Goal: Task Accomplishment & Management: Use online tool/utility

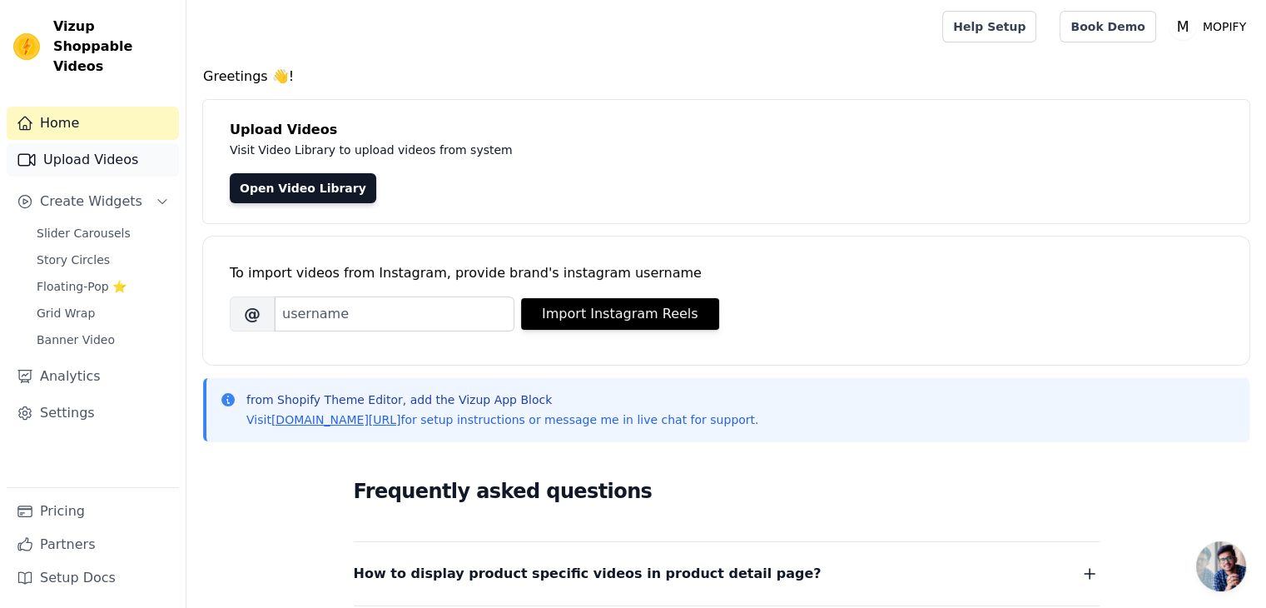
click at [107, 144] on link "Upload Videos" at bounding box center [93, 159] width 172 height 33
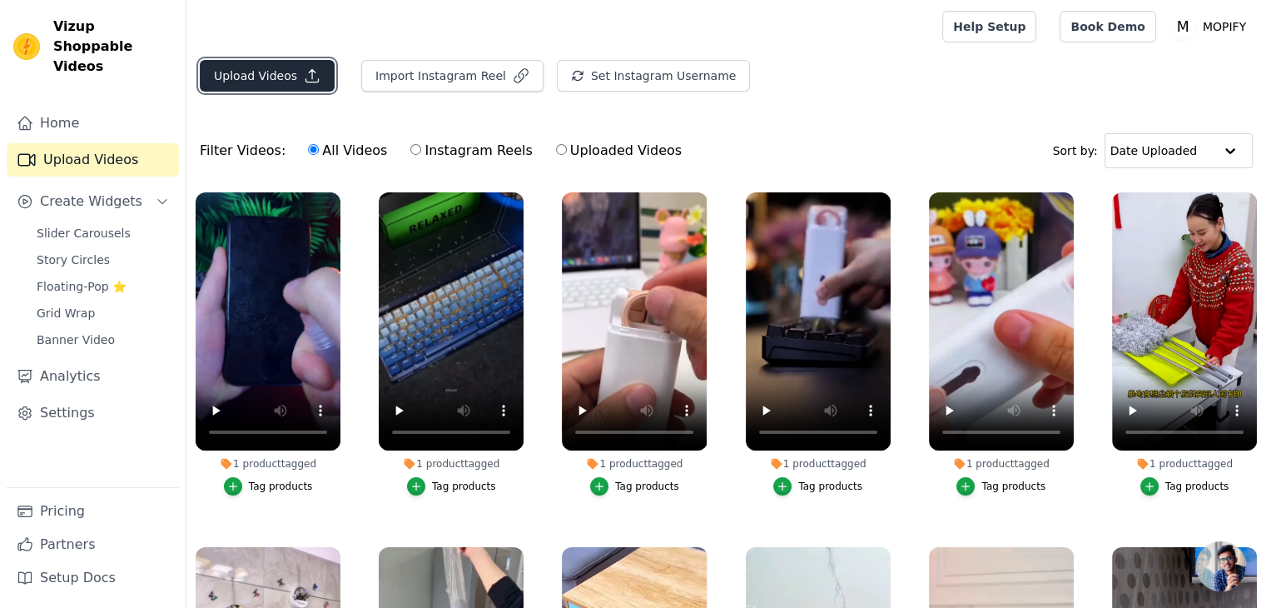
click at [281, 71] on button "Upload Videos" at bounding box center [267, 76] width 135 height 32
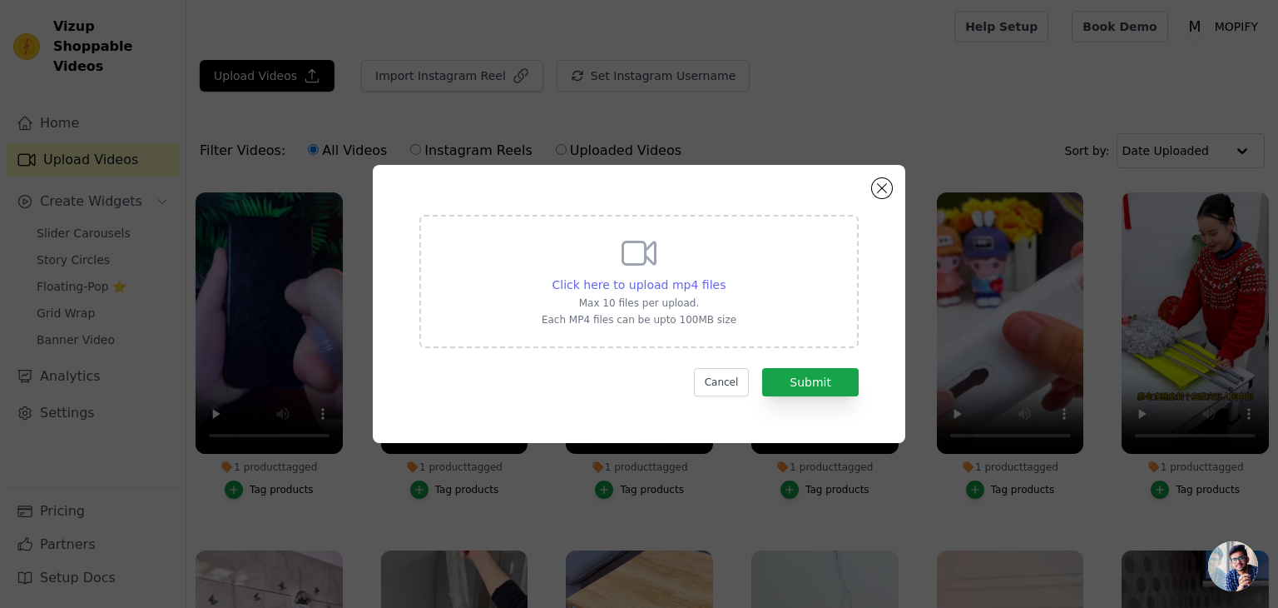
click at [672, 286] on span "Click here to upload mp4 files" at bounding box center [640, 284] width 174 height 13
click at [725, 276] on input "Click here to upload mp4 files Max 10 files per upload. Each MP4 files can be u…" at bounding box center [725, 275] width 1 height 1
type input "C:\fakepath\AQMf51pr6Z2LNFFdQ31hEQr8xbOJC9F1azczqM_3HM0Quu5LJyMOcHxW7cP3ziBnUjx…"
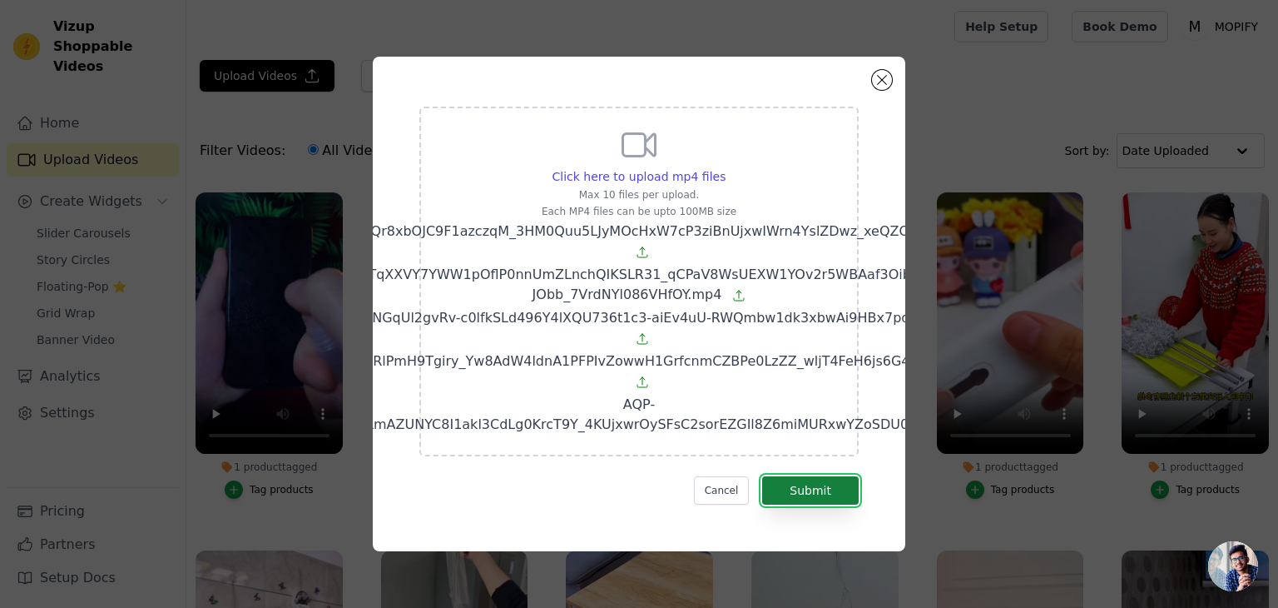
click at [807, 489] on button "Submit" at bounding box center [810, 490] width 97 height 28
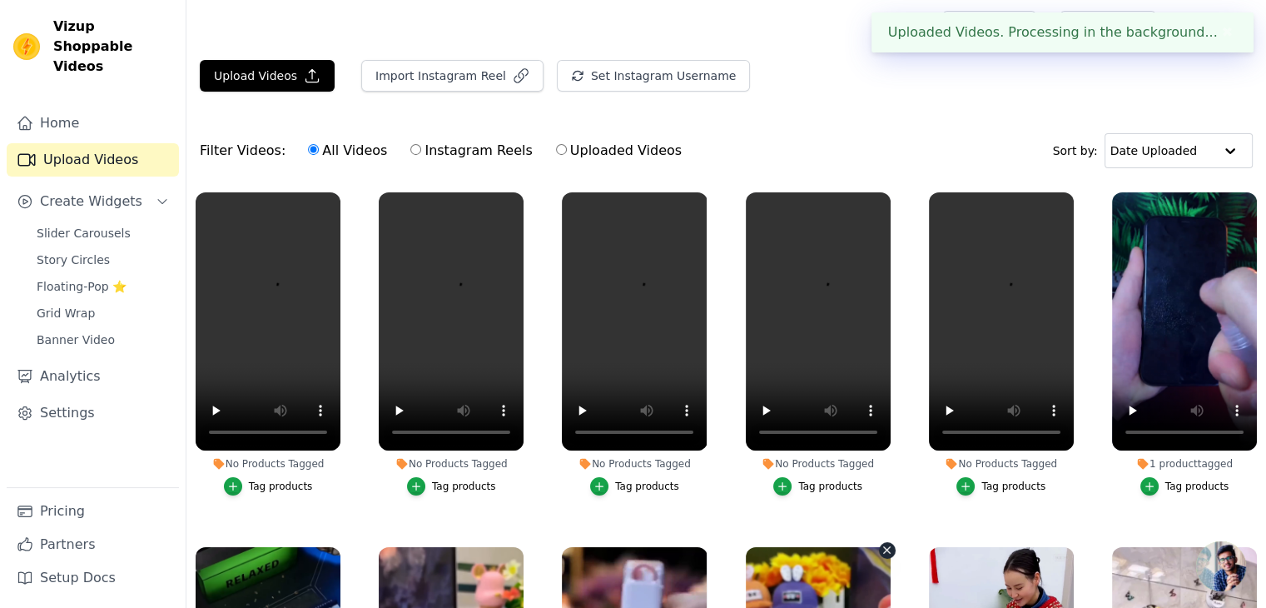
drag, startPoint x: 762, startPoint y: 574, endPoint x: 879, endPoint y: 574, distance: 117.3
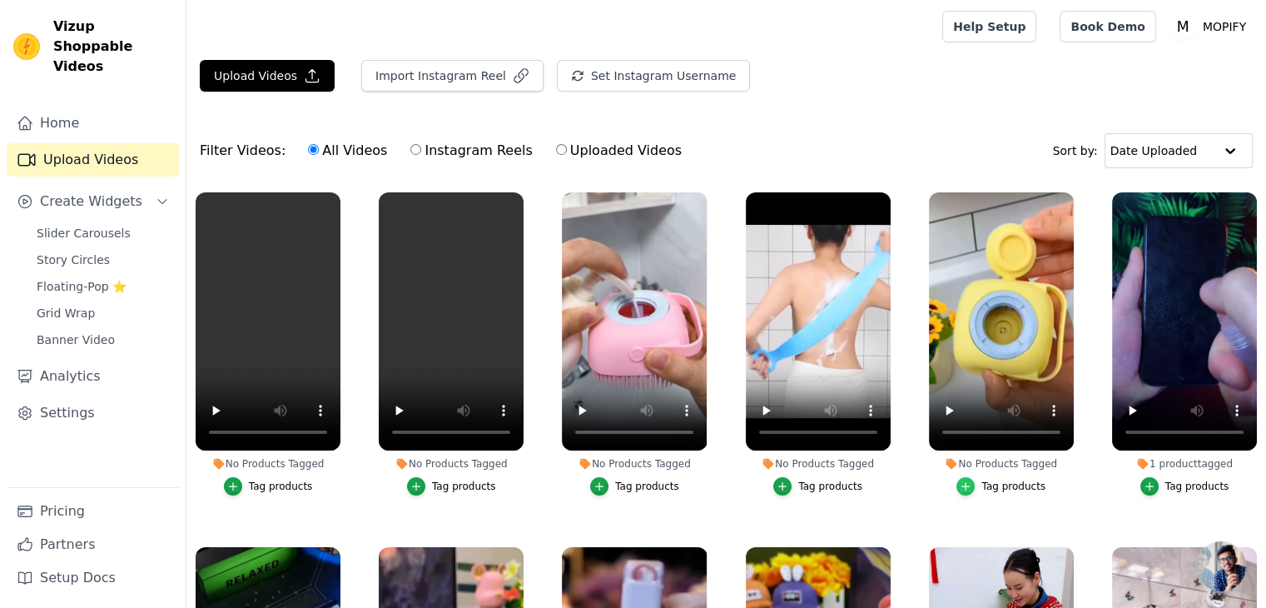
click at [965, 480] on icon "button" at bounding box center [966, 486] width 12 height 12
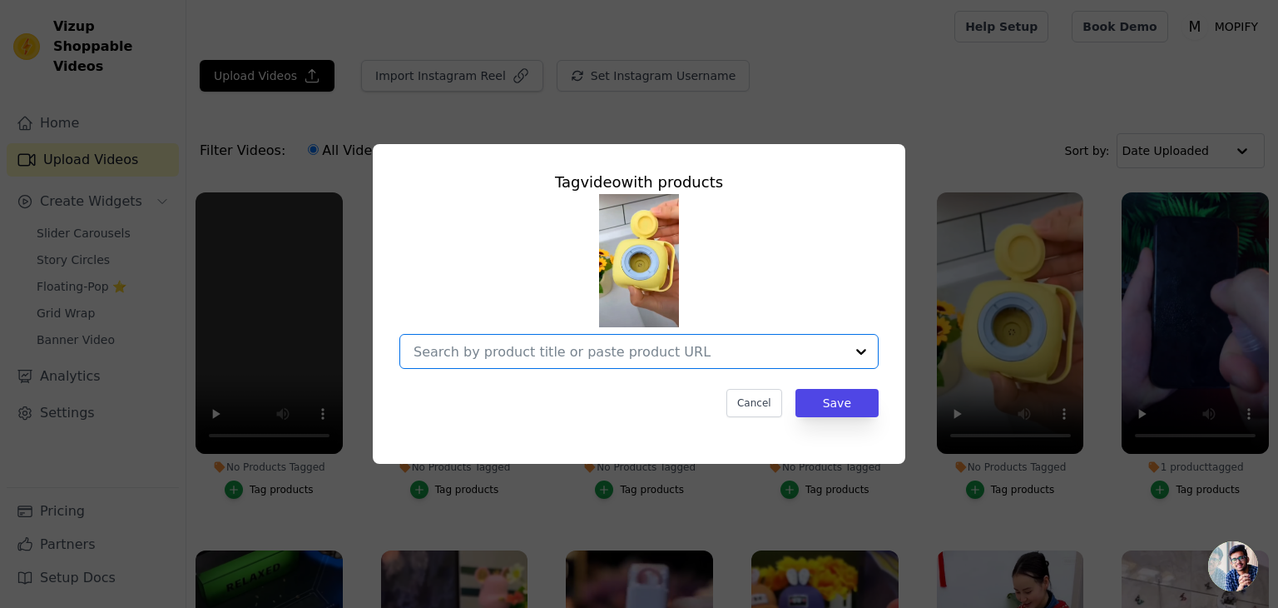
click at [632, 352] on input "No Products Tagged Tag video with products Option undefined, selected. Select i…" at bounding box center [629, 352] width 431 height 16
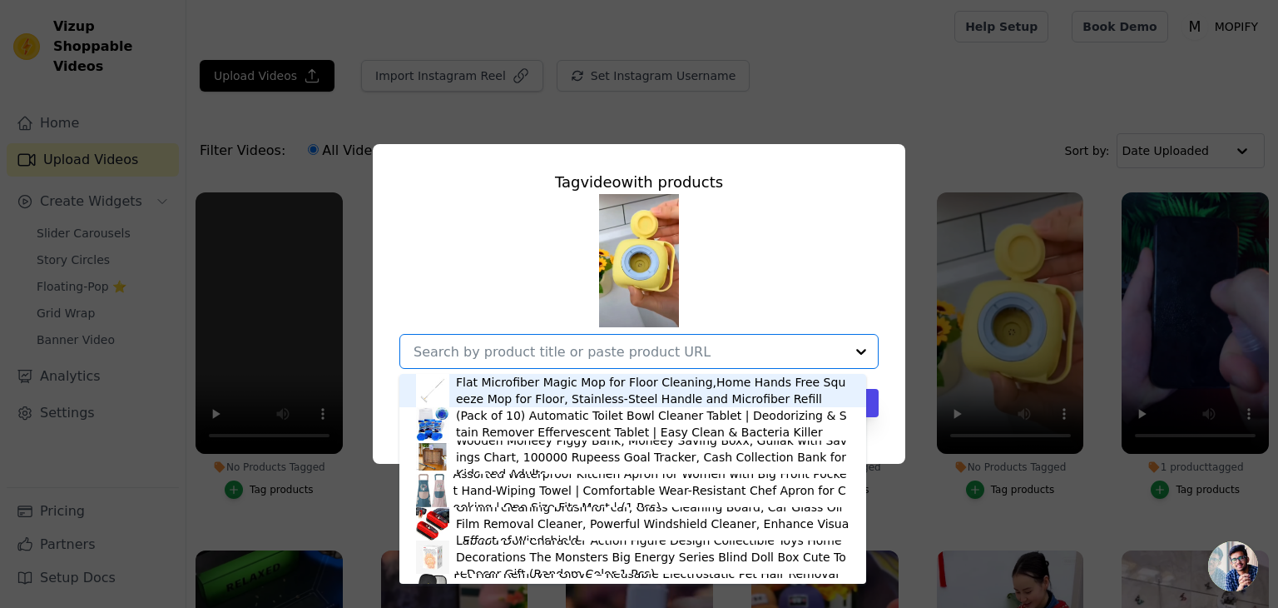
click at [632, 352] on input "No Products Tagged Tag video with products Flat Microfiber Magic Mop for Floor …" at bounding box center [629, 352] width 431 height 16
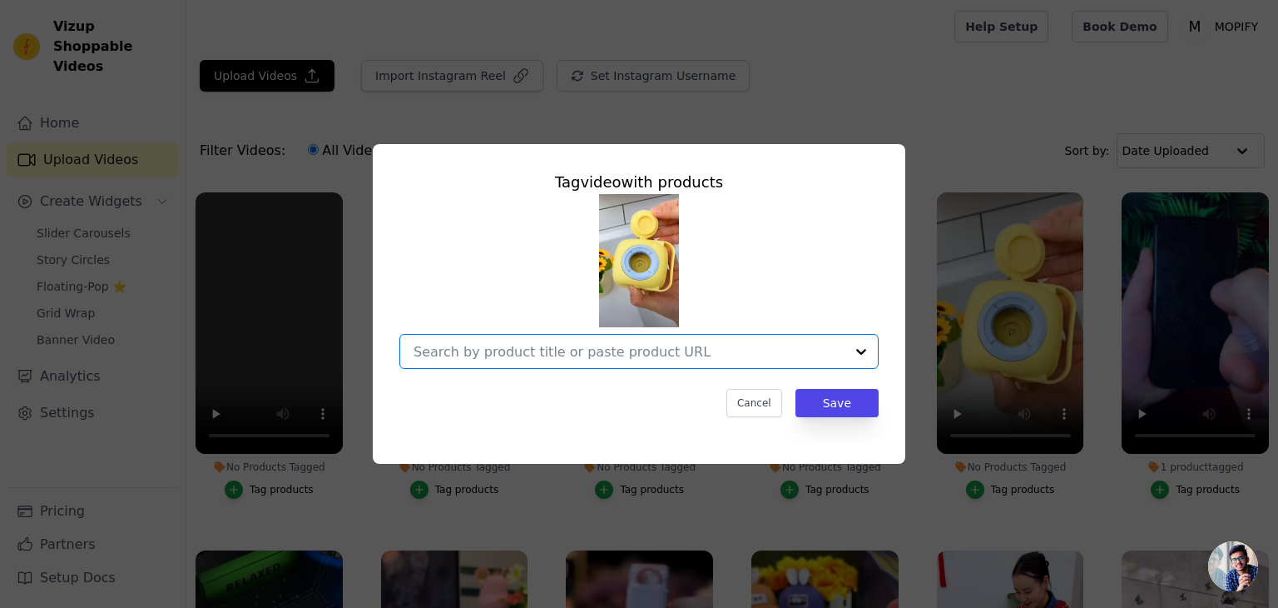
click at [568, 347] on input "No Products Tagged Tag video with products Option undefined, selected. Select i…" at bounding box center [629, 352] width 431 height 16
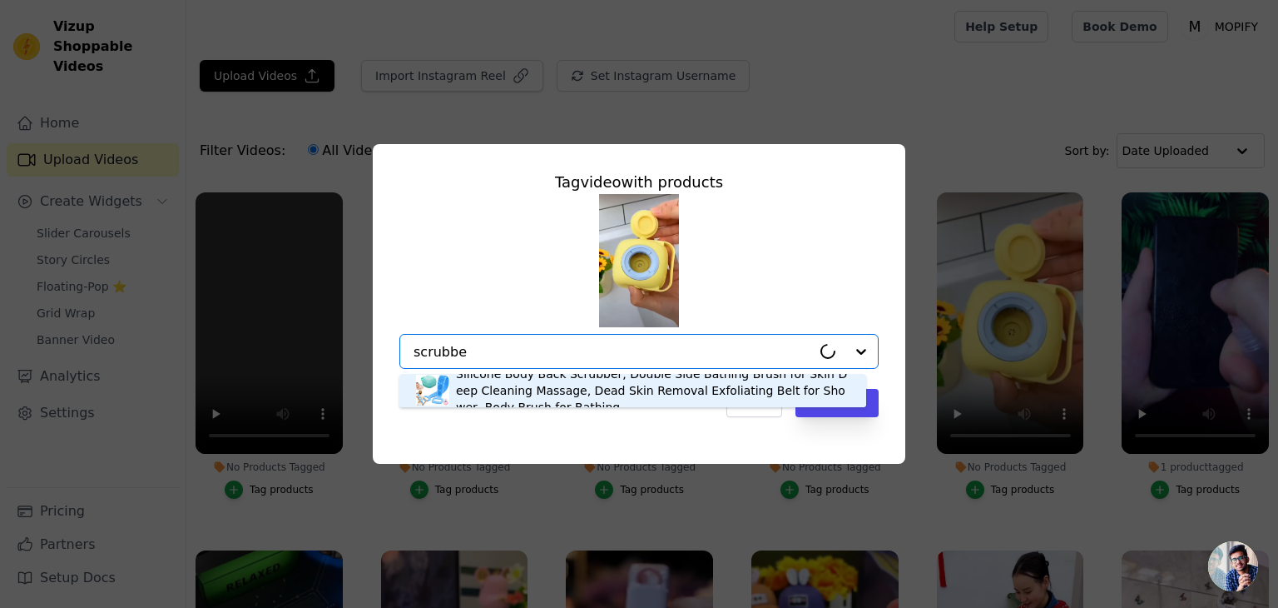
type input "scrubber"
drag, startPoint x: 483, startPoint y: 349, endPoint x: 399, endPoint y: 343, distance: 83.4
click at [399, 343] on div "Silicone Body Back Scrubber, Double Side Bathing Brush for Skin Deep Cleaning M…" at bounding box center [638, 351] width 479 height 35
click at [503, 390] on div "Silicone Body Back Scrubber, Double Side Bathing Brush for Skin Deep Cleaning M…" at bounding box center [653, 390] width 394 height 50
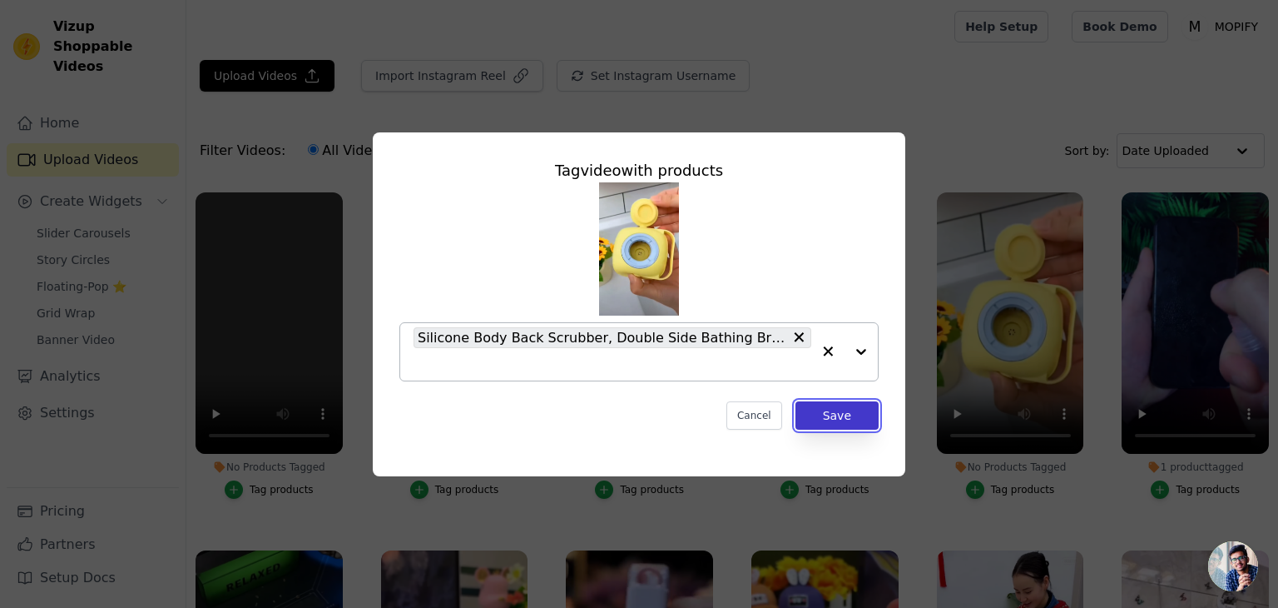
click at [824, 416] on button "Save" at bounding box center [837, 415] width 83 height 28
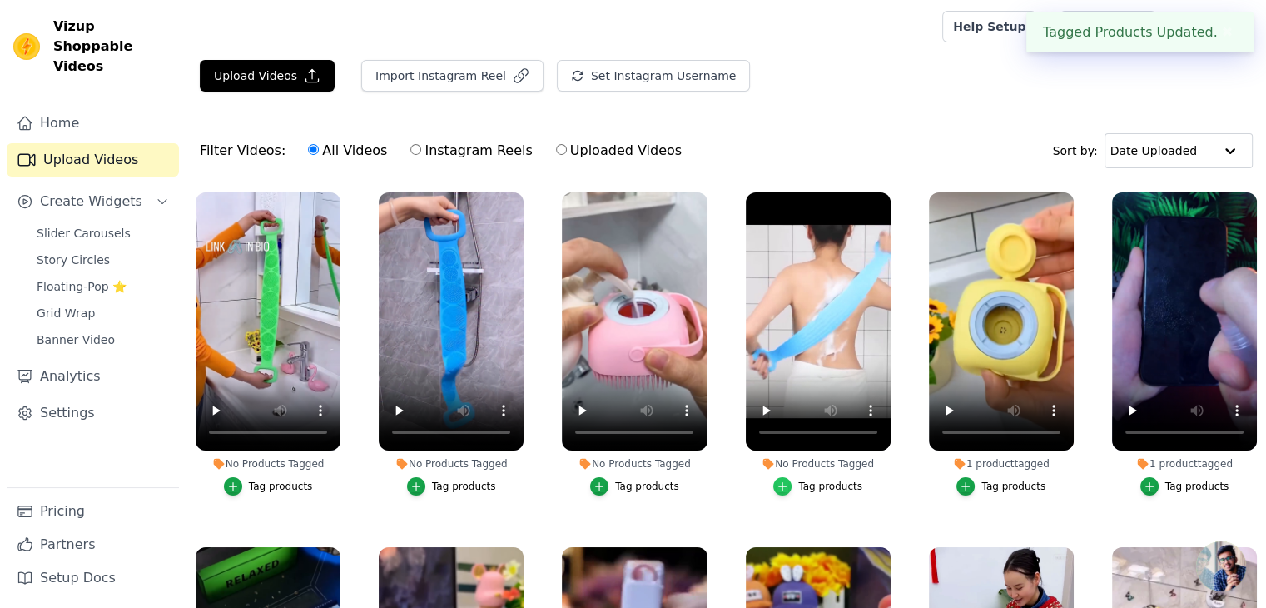
click at [773, 482] on div "button" at bounding box center [782, 486] width 18 height 18
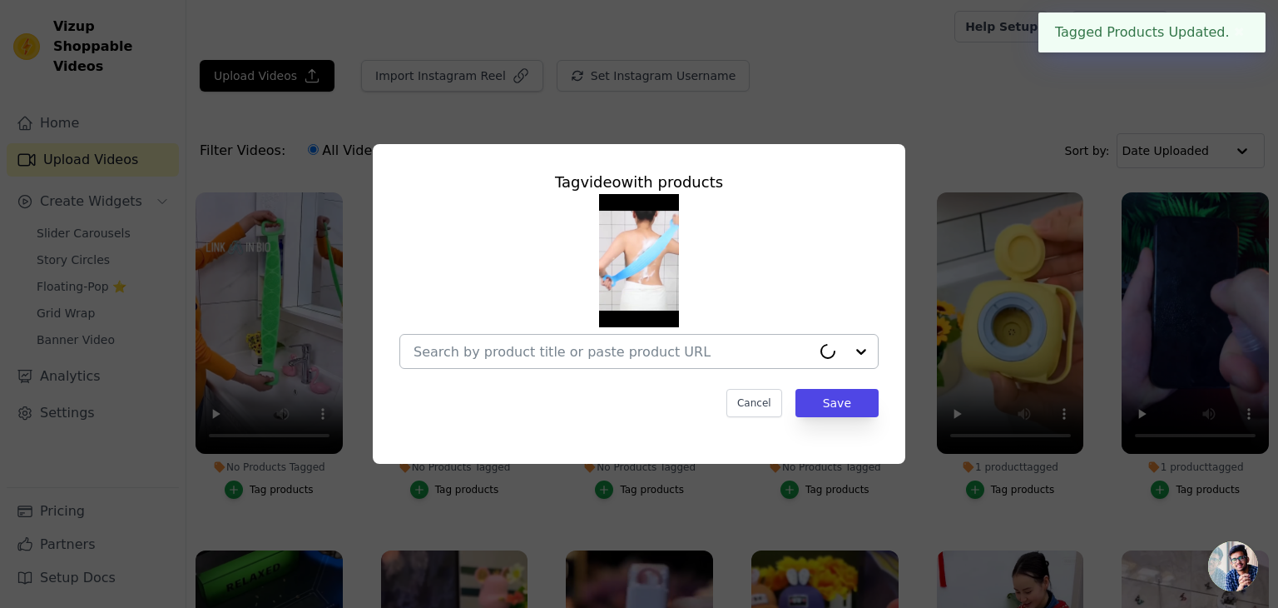
click at [667, 349] on input "No Products Tagged Tag video with products Cancel Save Tag products" at bounding box center [613, 352] width 398 height 16
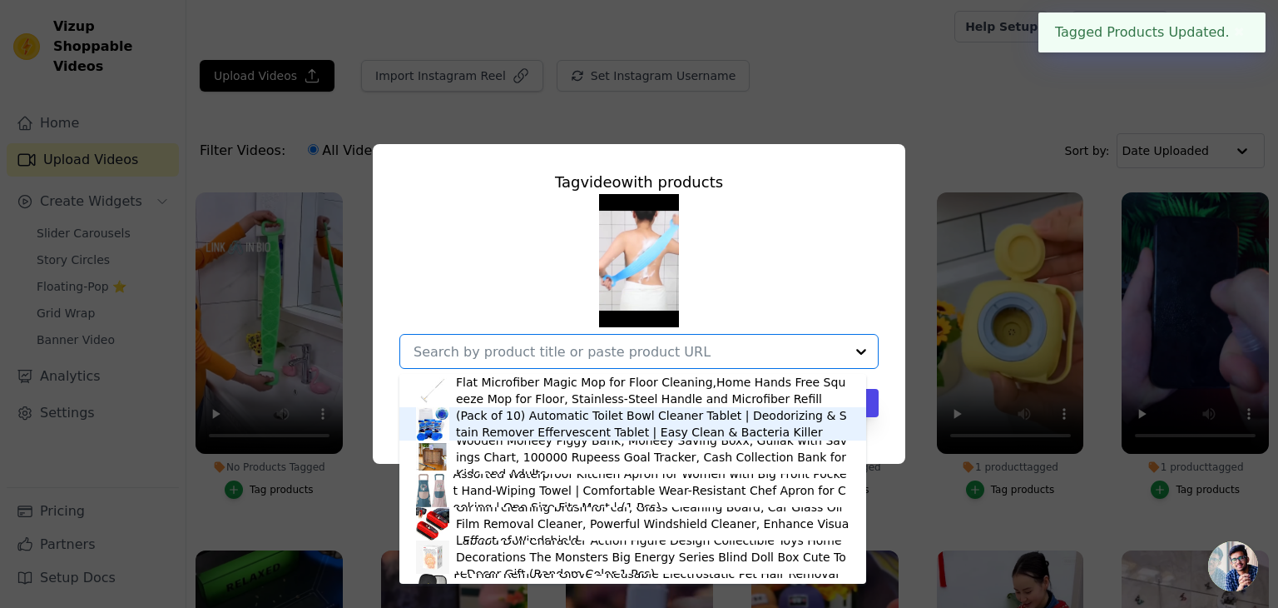
paste input "scrubber"
type input "scrubber"
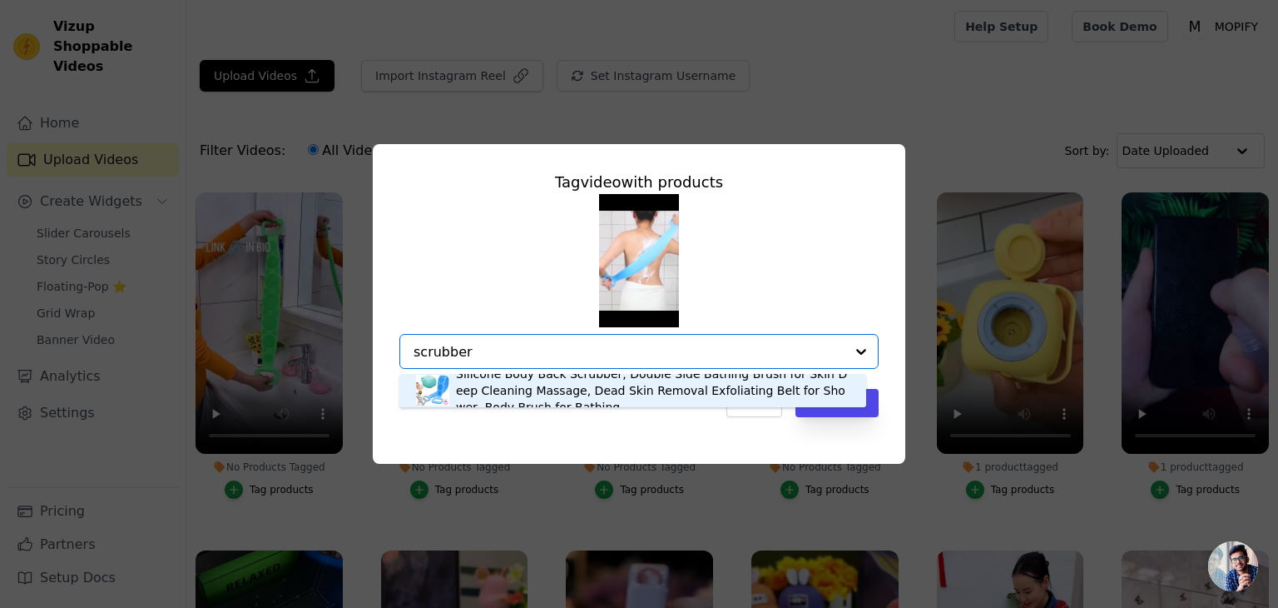
click at [683, 388] on div "Silicone Body Back Scrubber, Double Side Bathing Brush for Skin Deep Cleaning M…" at bounding box center [653, 390] width 394 height 50
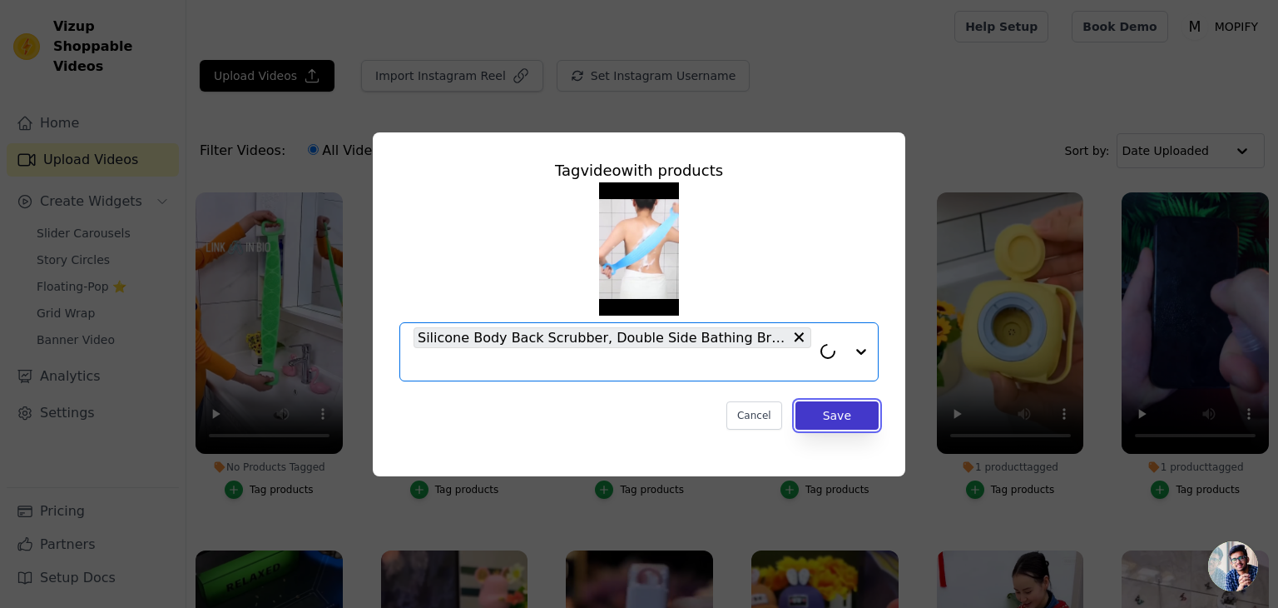
click at [816, 411] on button "Save" at bounding box center [837, 415] width 83 height 28
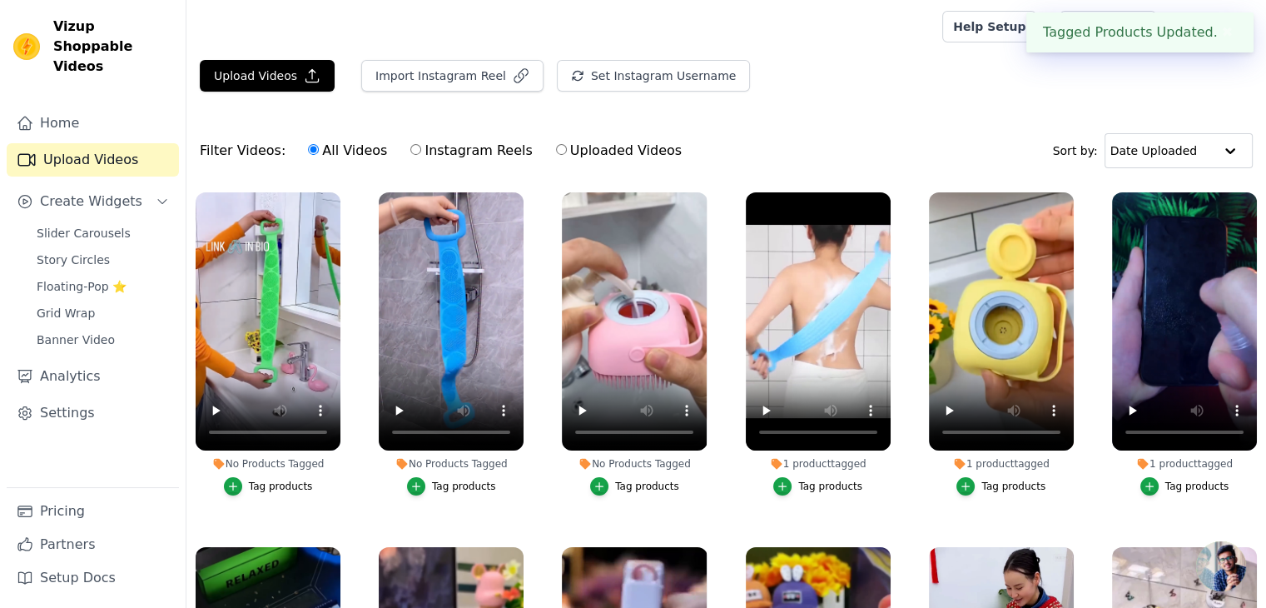
click at [615, 483] on div "Tag products" at bounding box center [647, 485] width 64 height 13
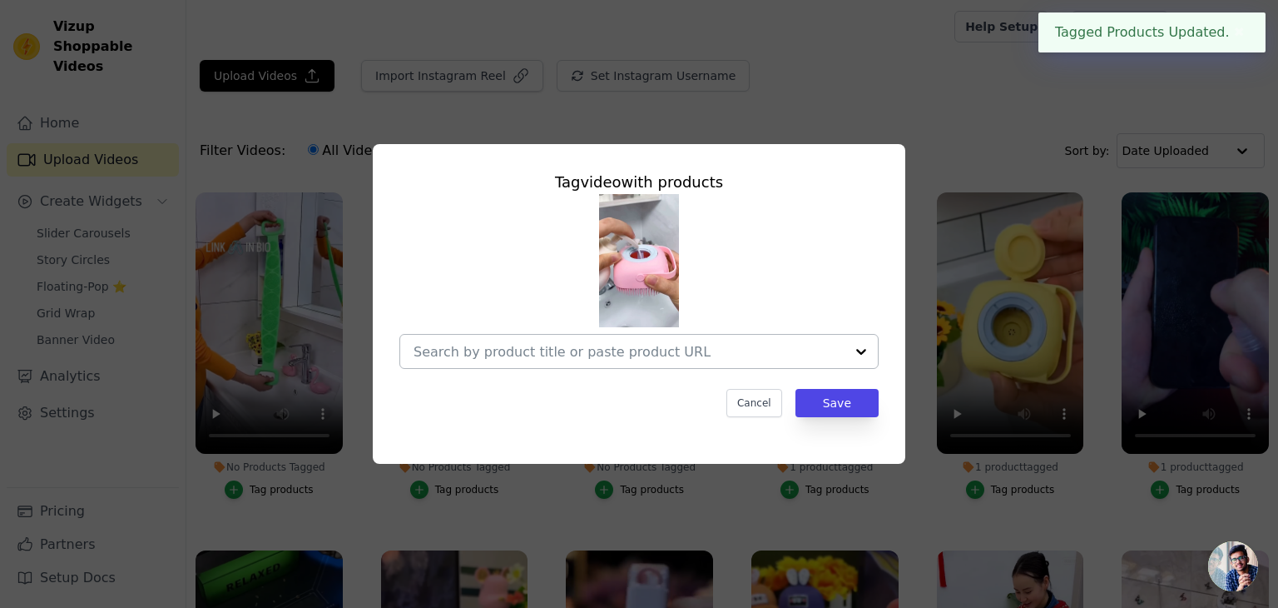
click at [539, 362] on div at bounding box center [629, 351] width 431 height 33
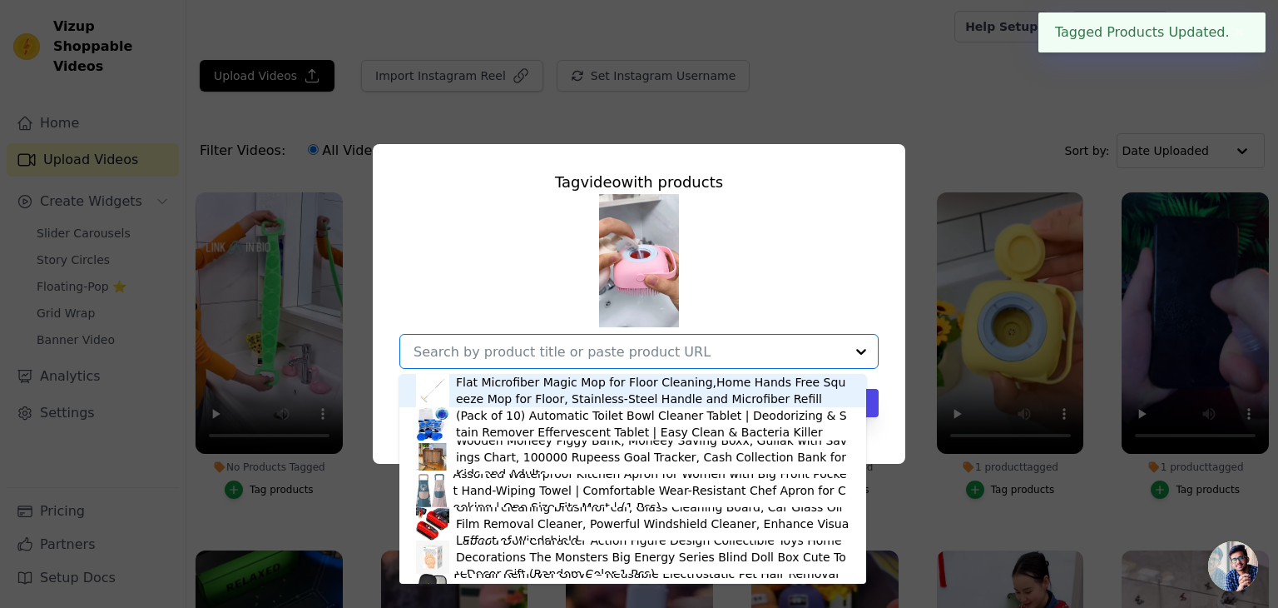
paste input "scrubber"
type input "scrubber"
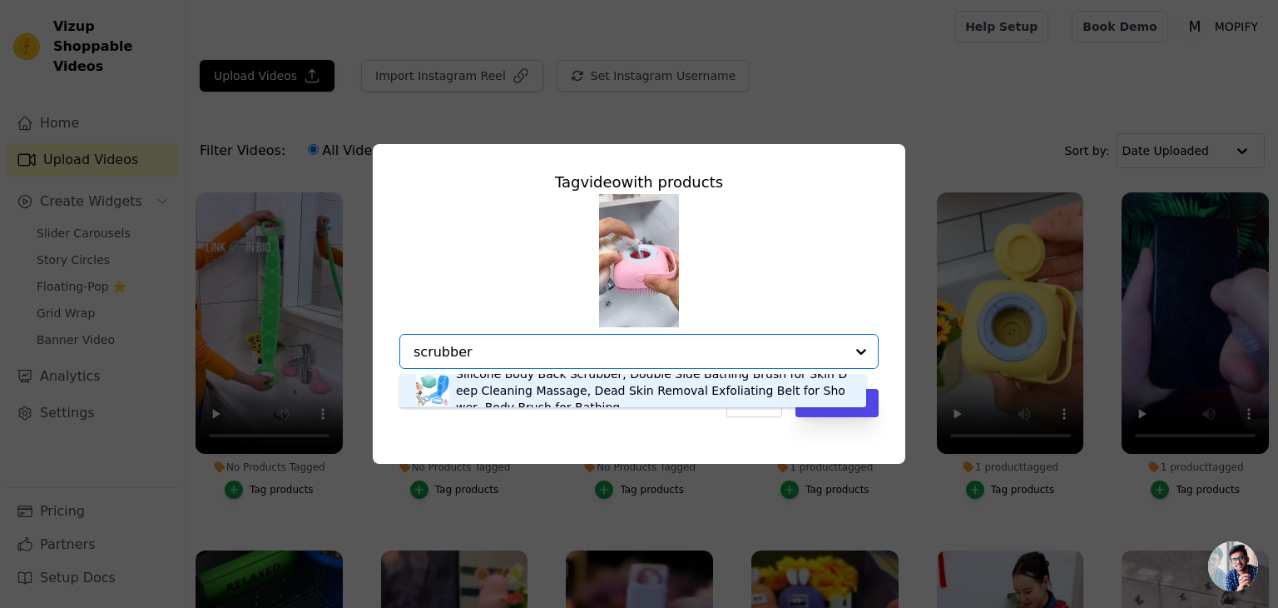
click at [769, 394] on div "Silicone Body Back Scrubber, Double Side Bathing Brush for Skin Deep Cleaning M…" at bounding box center [653, 390] width 394 height 50
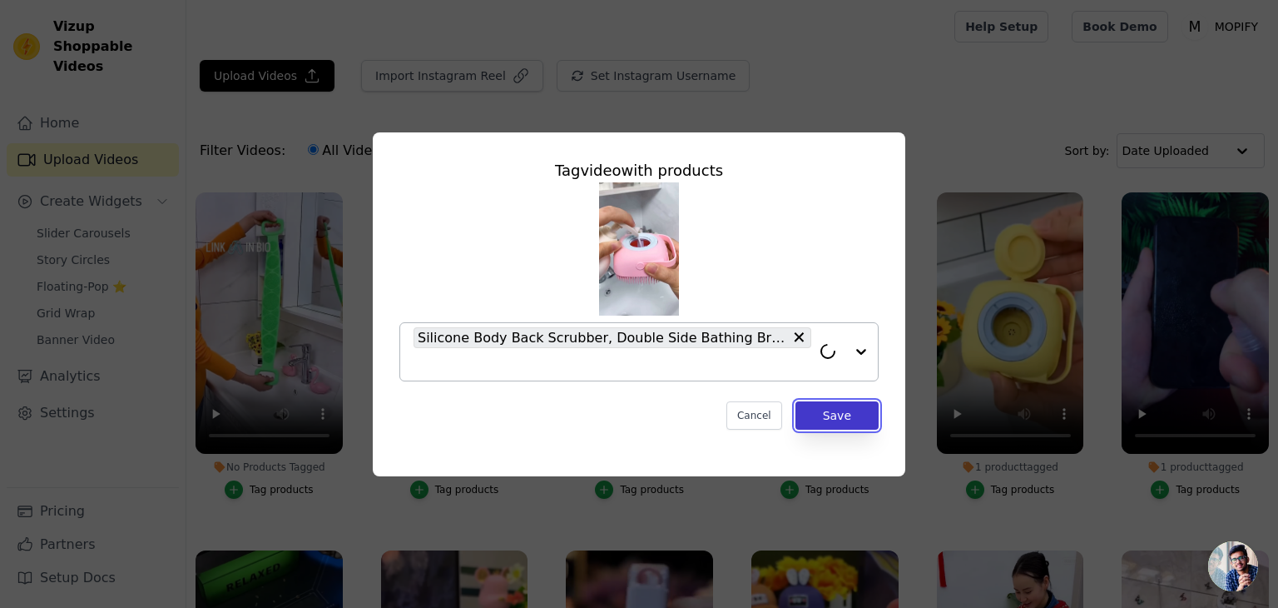
click at [816, 407] on button "Save" at bounding box center [837, 415] width 83 height 28
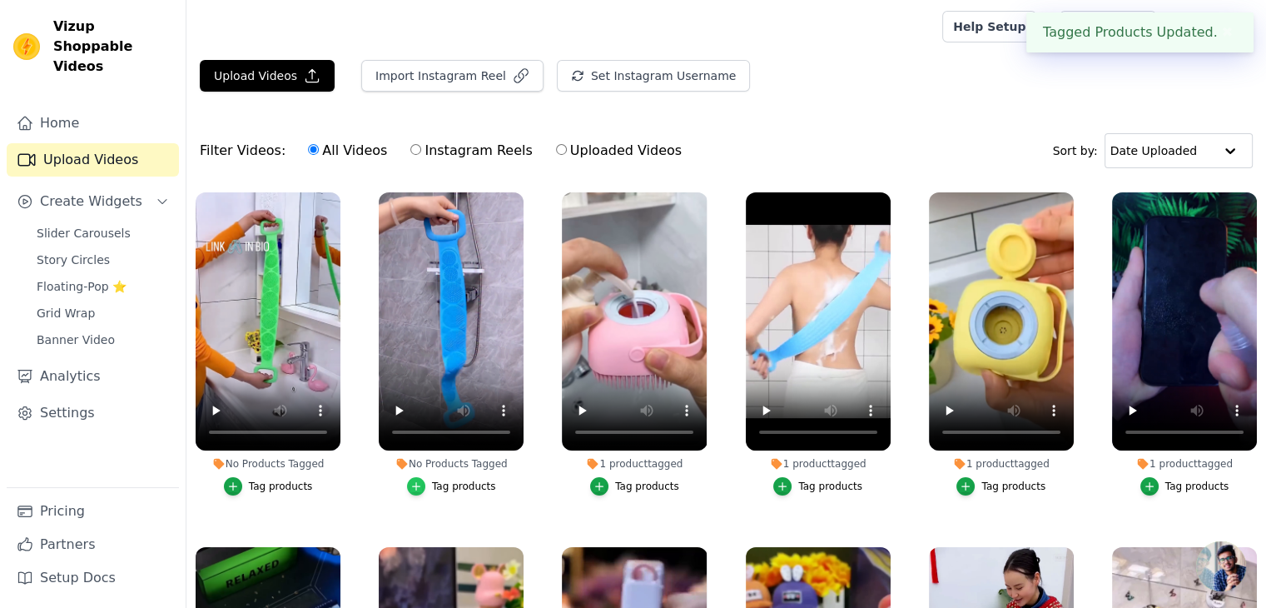
click at [416, 480] on icon "button" at bounding box center [416, 486] width 12 height 12
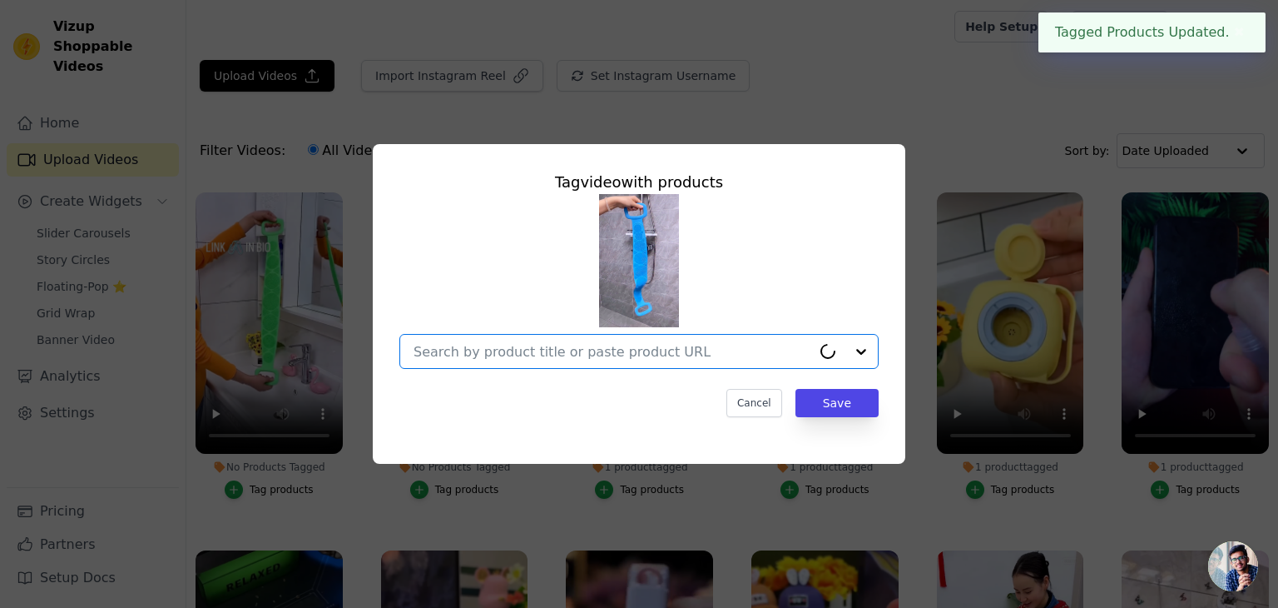
click at [456, 346] on input "No Products Tagged Tag video with products Option undefined, selected. Select i…" at bounding box center [613, 352] width 398 height 16
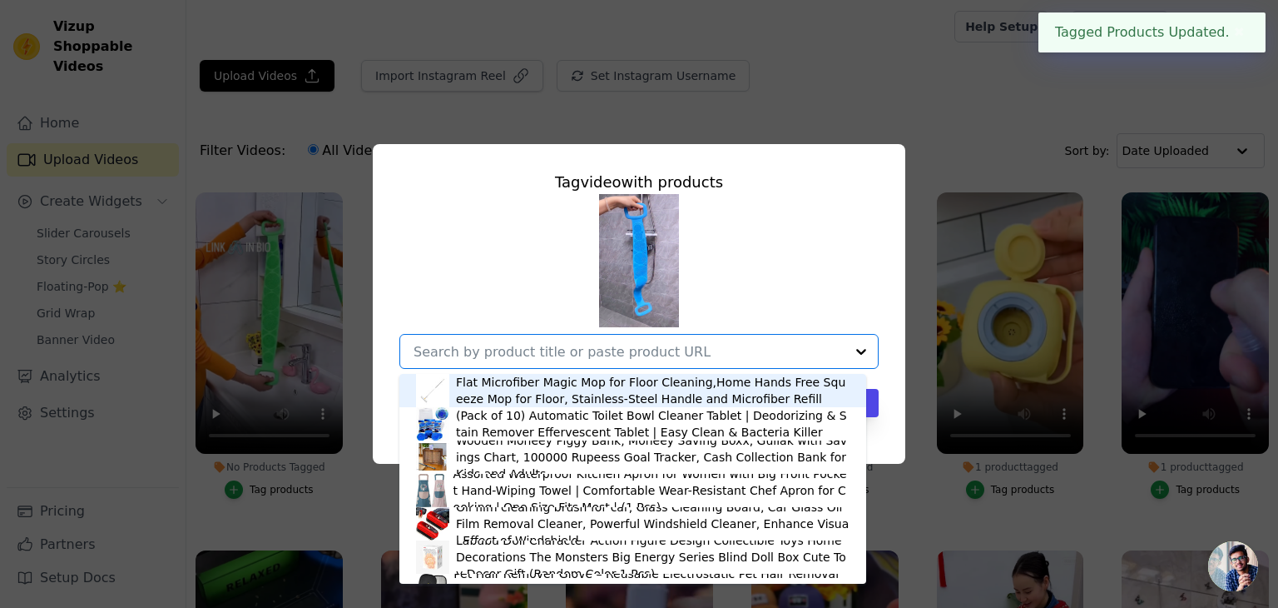
paste input "scrubber"
type input "scrubber"
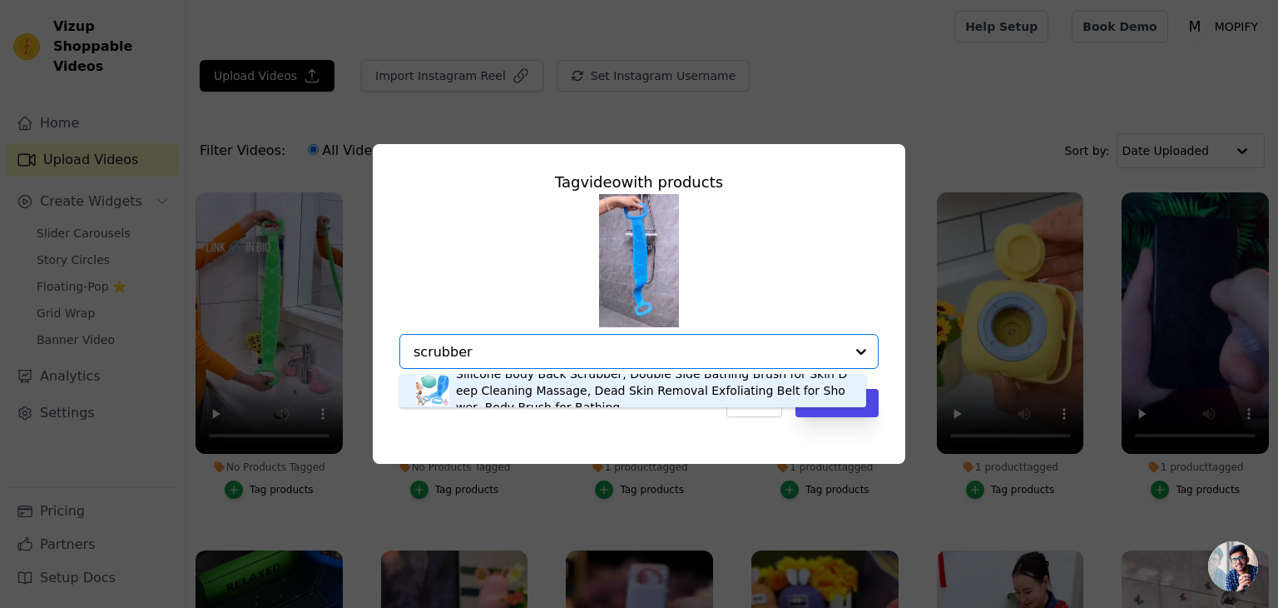
click at [609, 394] on div "Silicone Body Back Scrubber, Double Side Bathing Brush for Skin Deep Cleaning M…" at bounding box center [653, 390] width 394 height 50
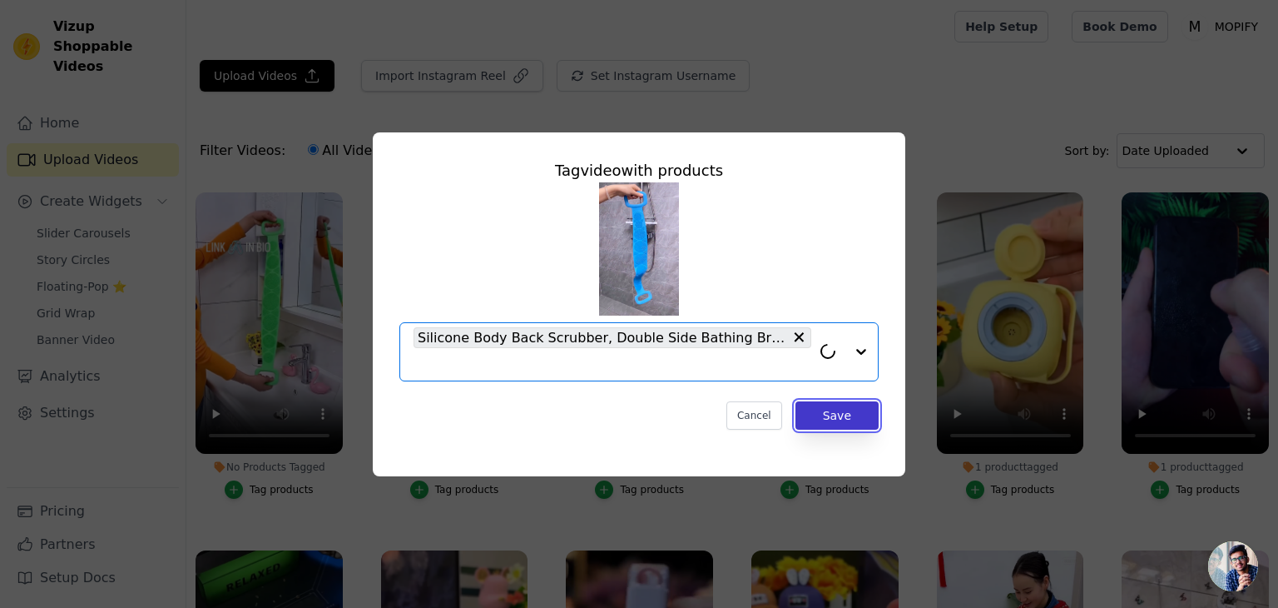
click at [816, 420] on button "Save" at bounding box center [837, 415] width 83 height 28
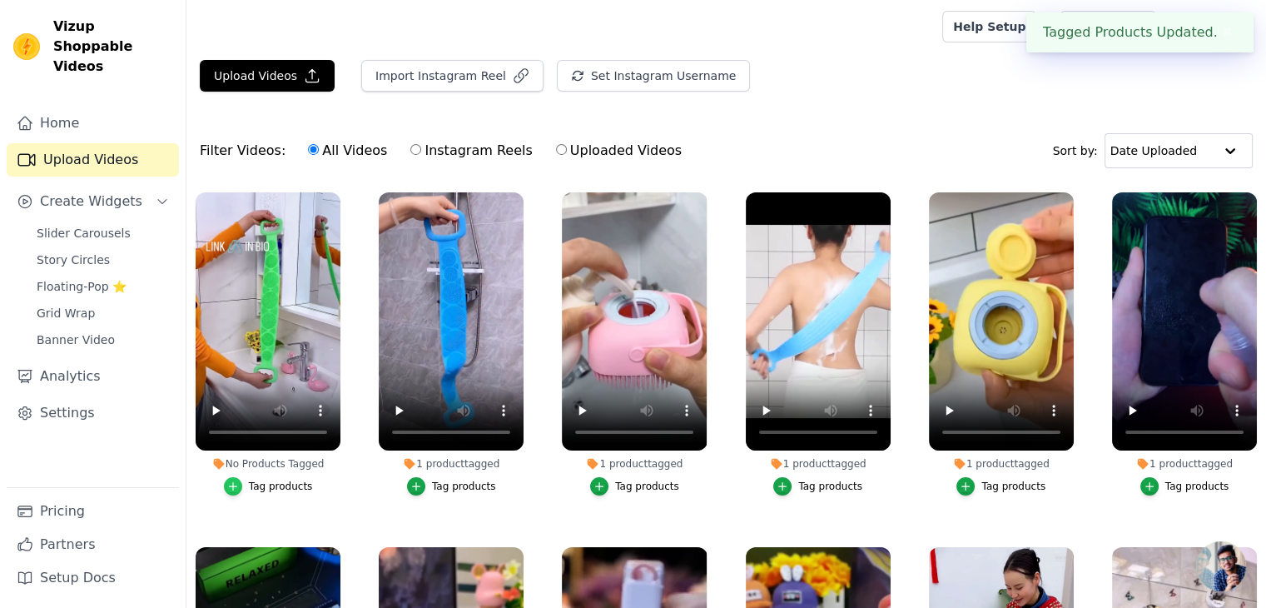
click at [242, 483] on div "button" at bounding box center [233, 486] width 18 height 18
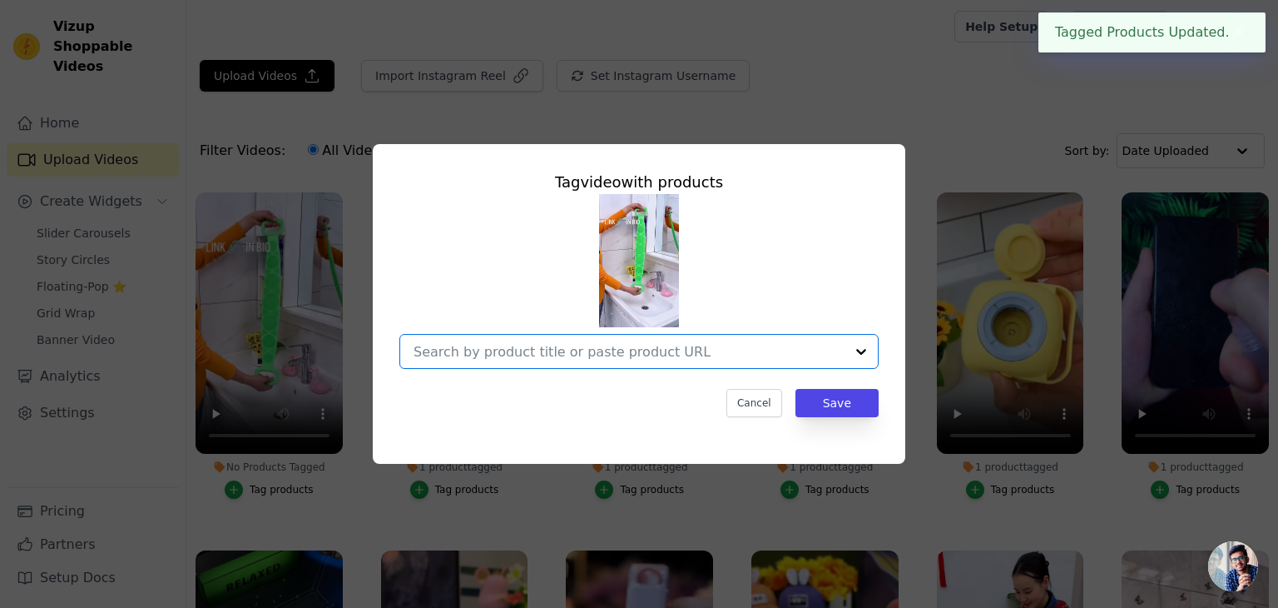
click at [476, 350] on input "No Products Tagged Tag video with products Option undefined, selected. Select i…" at bounding box center [629, 352] width 431 height 16
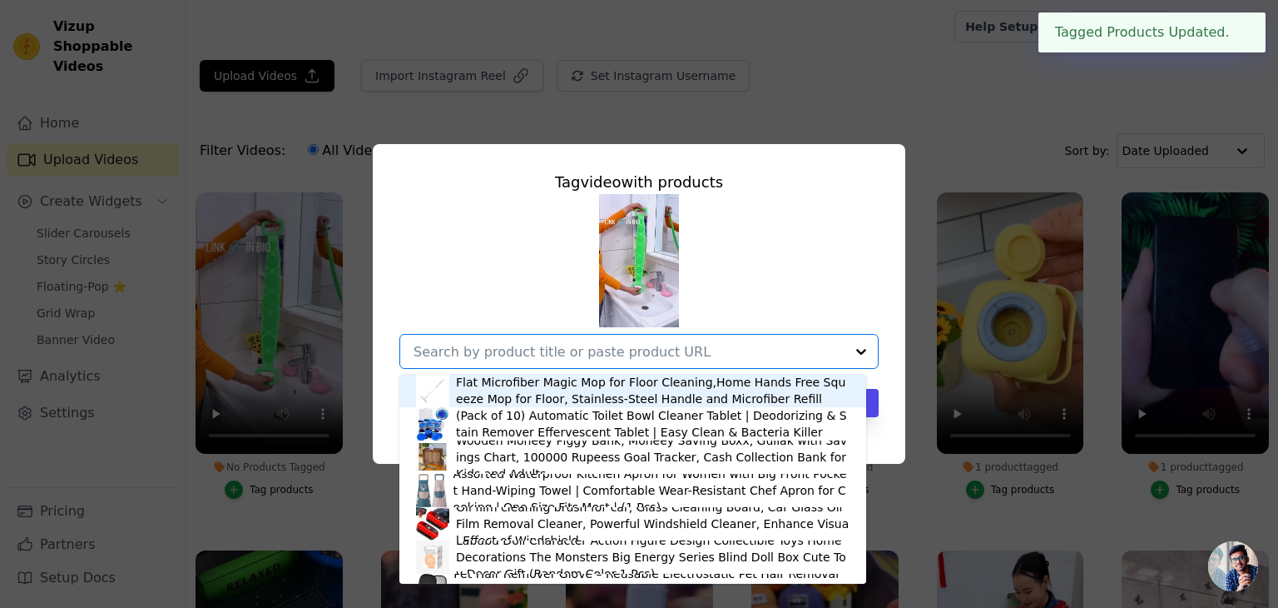
paste input "scrubber"
type input "scrubber"
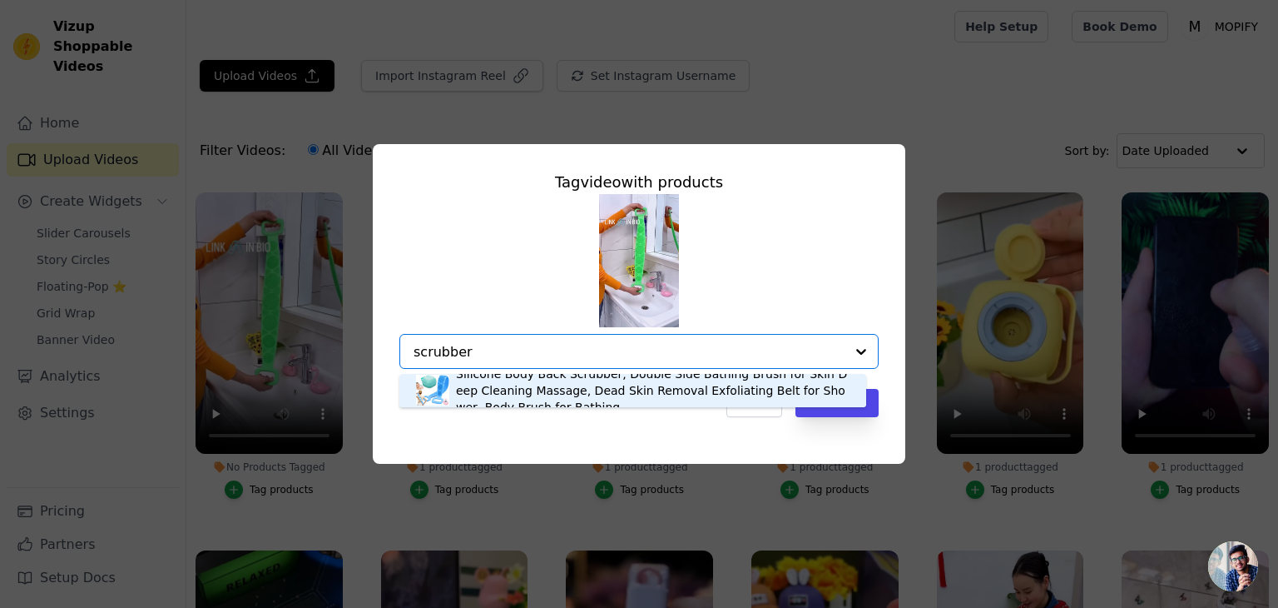
click at [856, 404] on div "Silicone Body Back Scrubber, Double Side Bathing Brush for Skin Deep Cleaning M…" at bounding box center [632, 390] width 467 height 33
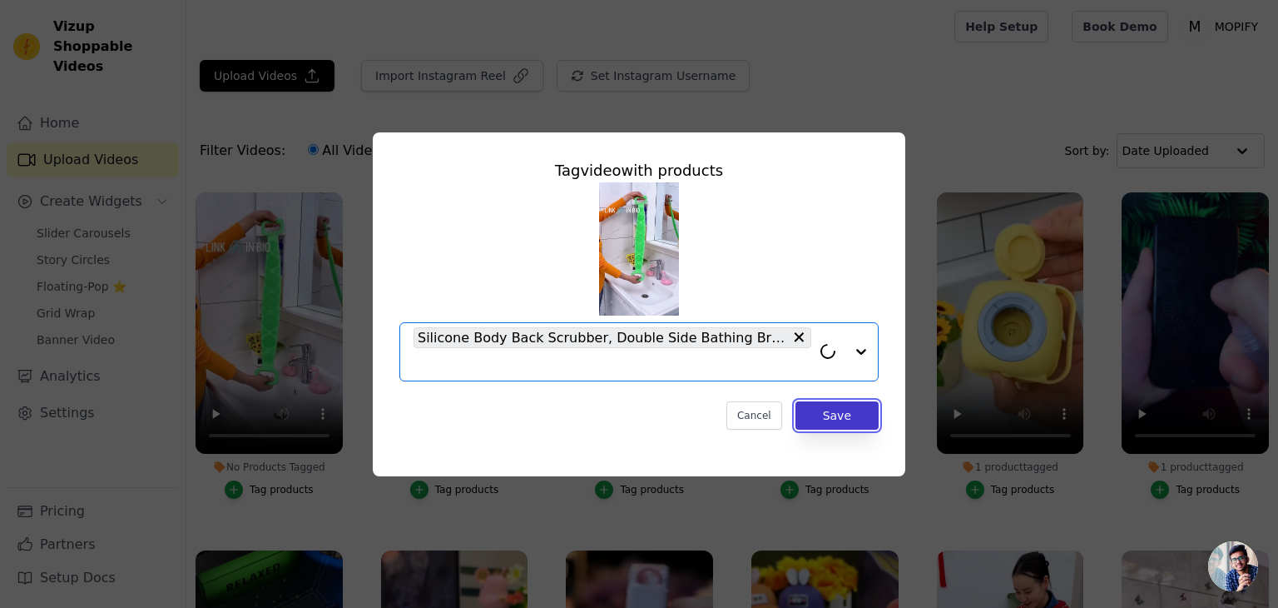
click at [853, 412] on button "Save" at bounding box center [837, 415] width 83 height 28
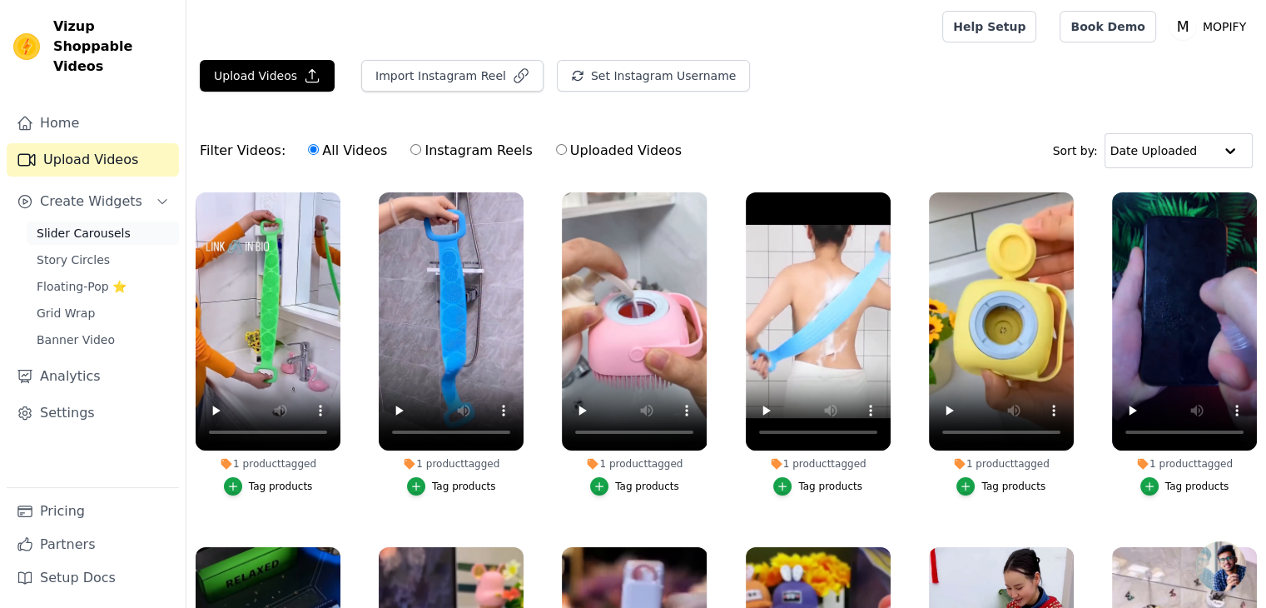
click at [87, 225] on span "Slider Carousels" at bounding box center [84, 233] width 94 height 17
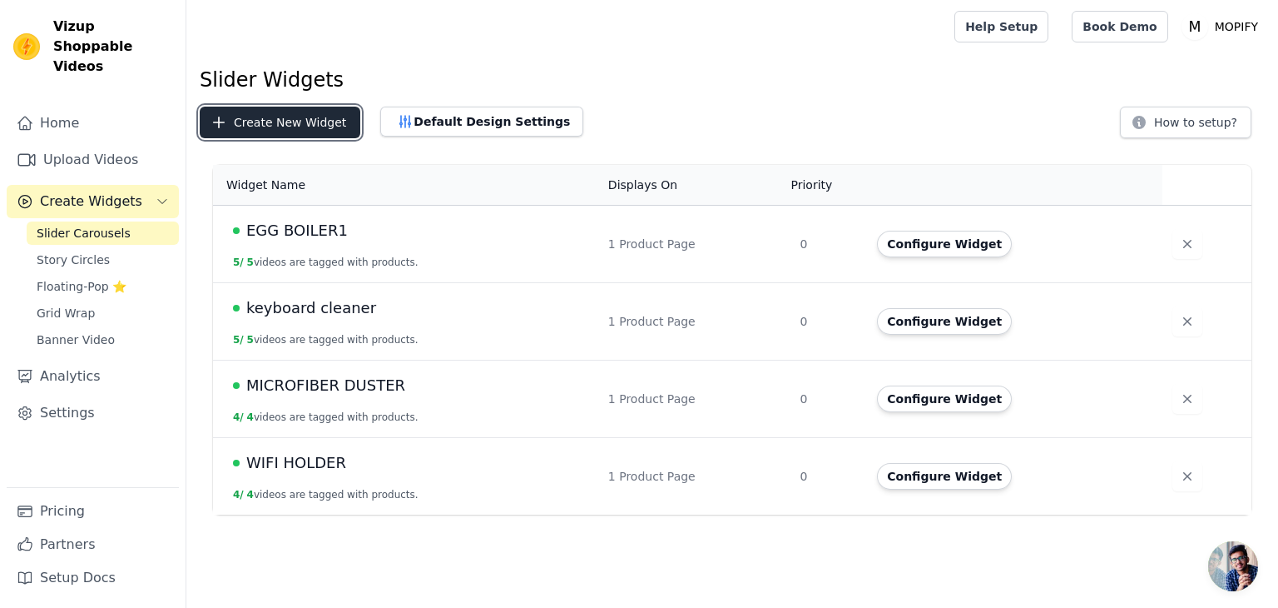
click at [305, 131] on button "Create New Widget" at bounding box center [280, 123] width 161 height 32
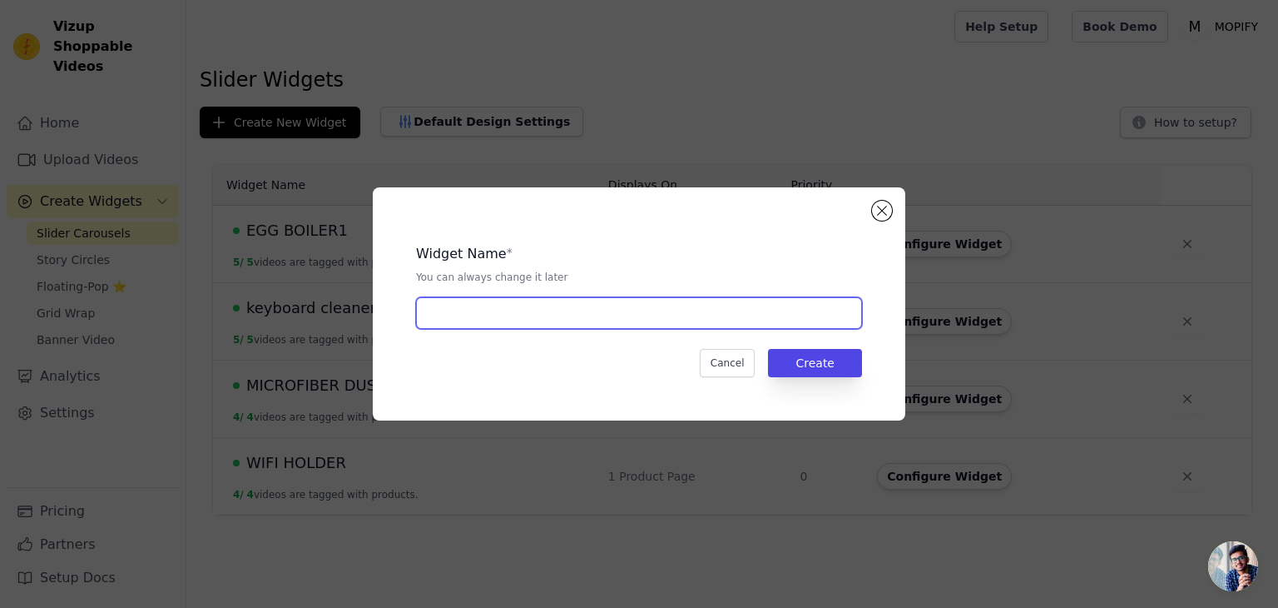
click at [503, 312] on input "text" at bounding box center [639, 313] width 446 height 32
type input "BACK BODY SCRUBBER"
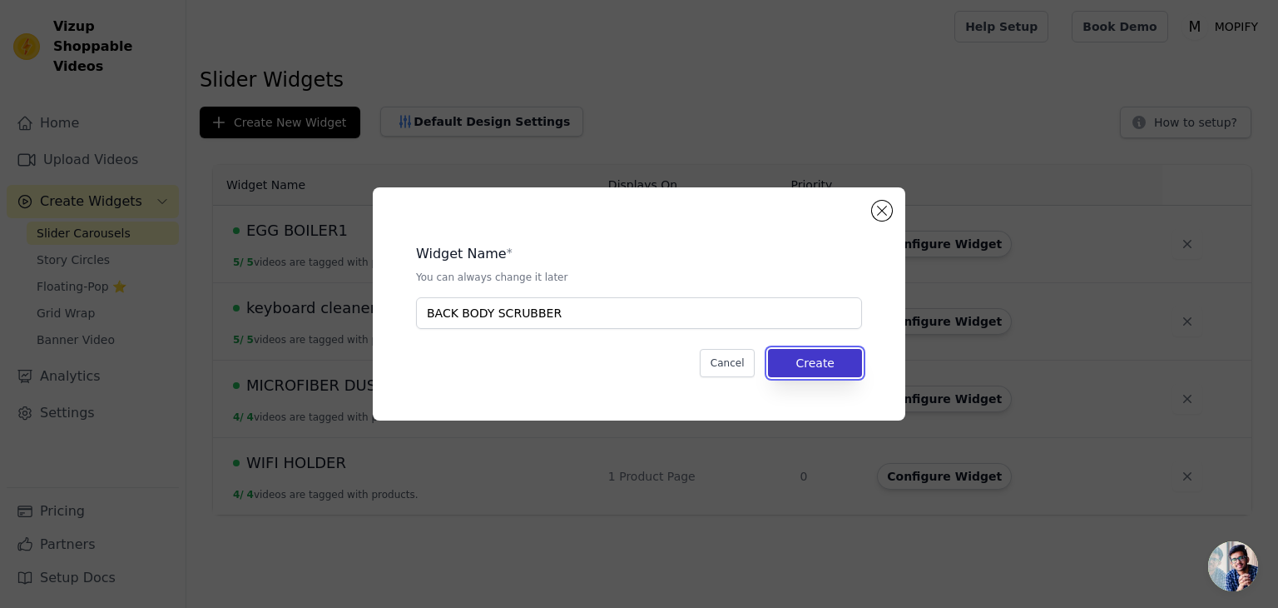
click at [827, 356] on button "Create" at bounding box center [815, 363] width 94 height 28
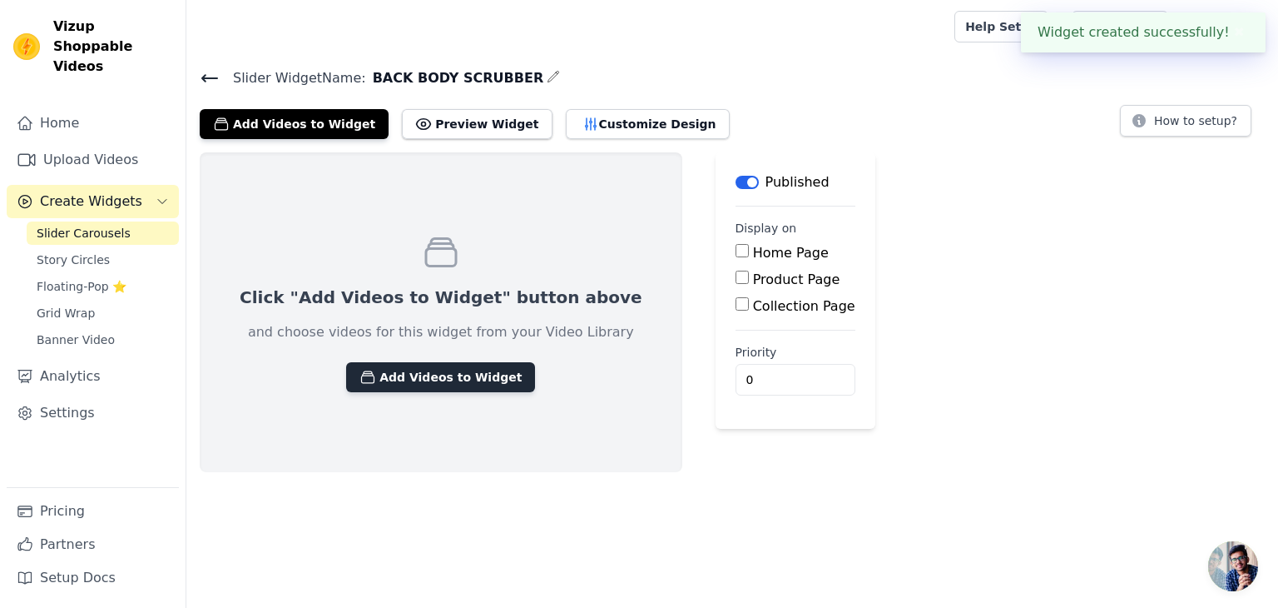
click at [457, 377] on button "Add Videos to Widget" at bounding box center [440, 377] width 189 height 30
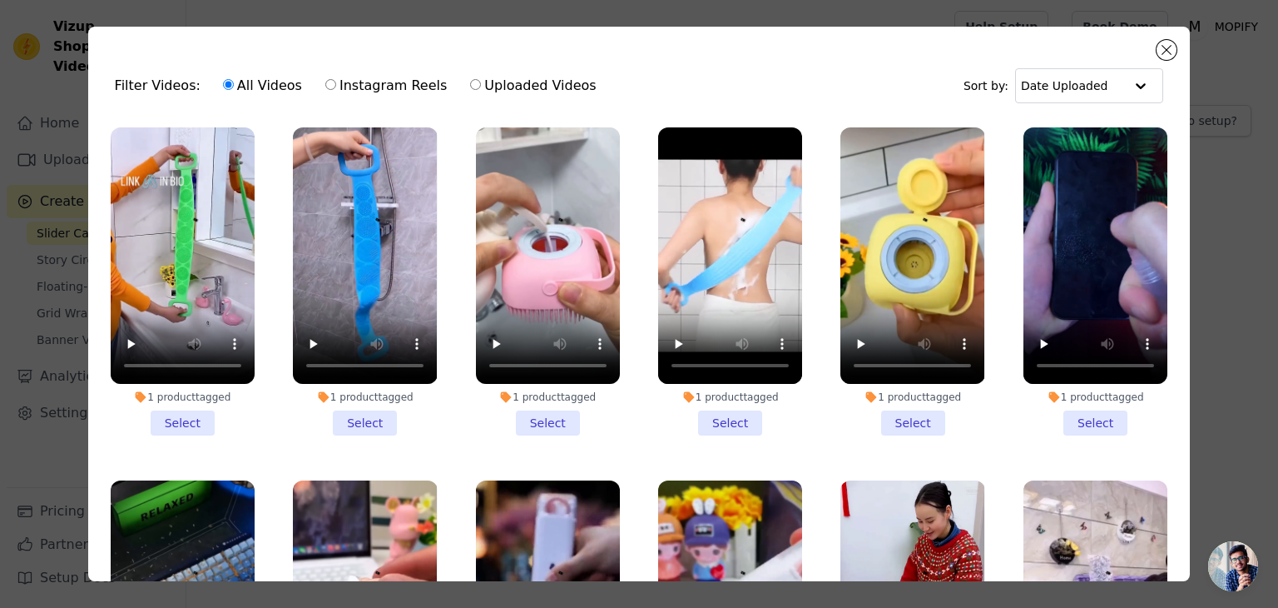
click at [182, 418] on li "1 product tagged Select" at bounding box center [183, 281] width 144 height 308
click at [0, 0] on input "1 product tagged Select" at bounding box center [0, 0] width 0 height 0
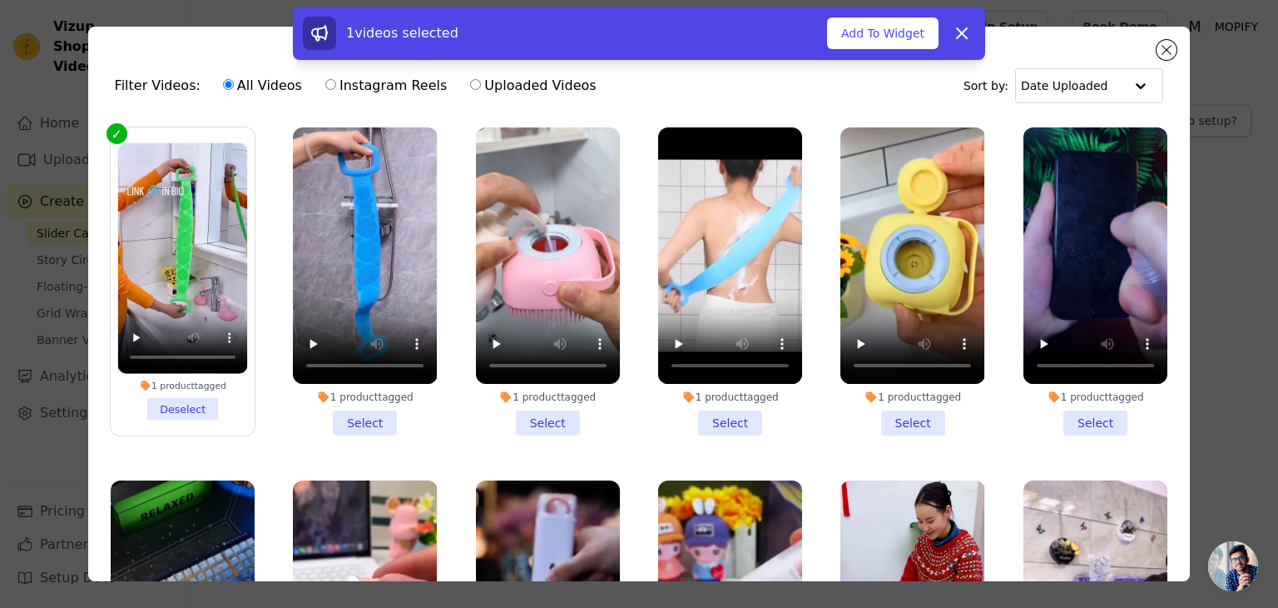
click at [370, 420] on li "1 product tagged Select" at bounding box center [365, 281] width 144 height 308
click at [0, 0] on input "1 product tagged Select" at bounding box center [0, 0] width 0 height 0
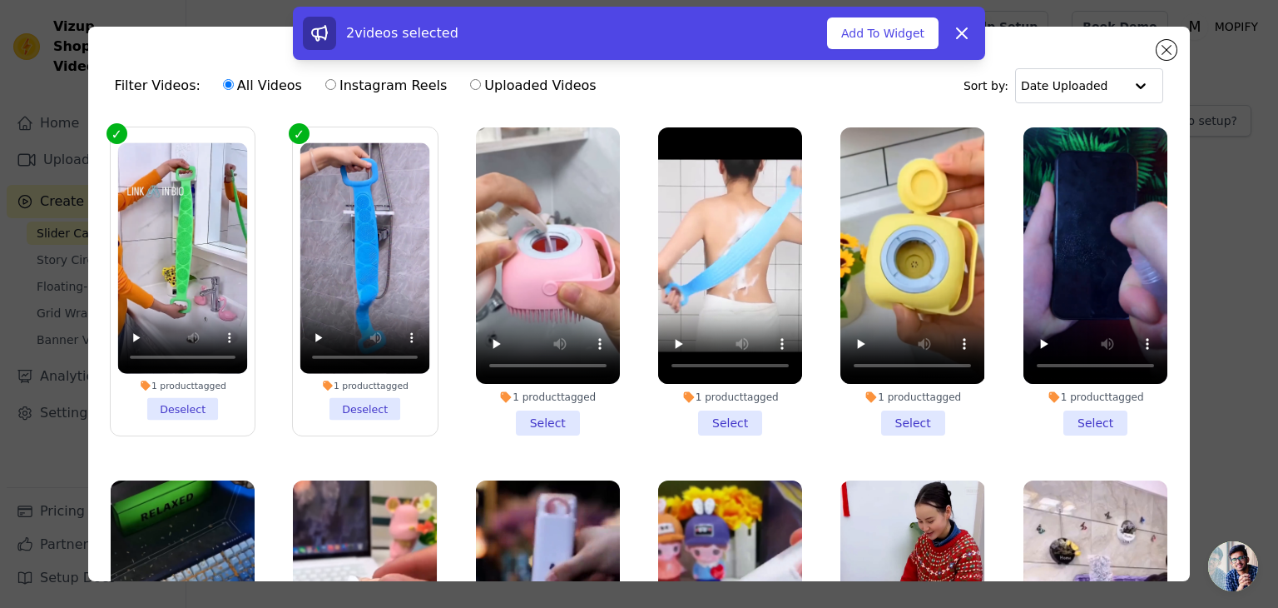
click at [537, 414] on li "1 product tagged Select" at bounding box center [548, 281] width 144 height 308
click at [0, 0] on input "1 product tagged Select" at bounding box center [0, 0] width 0 height 0
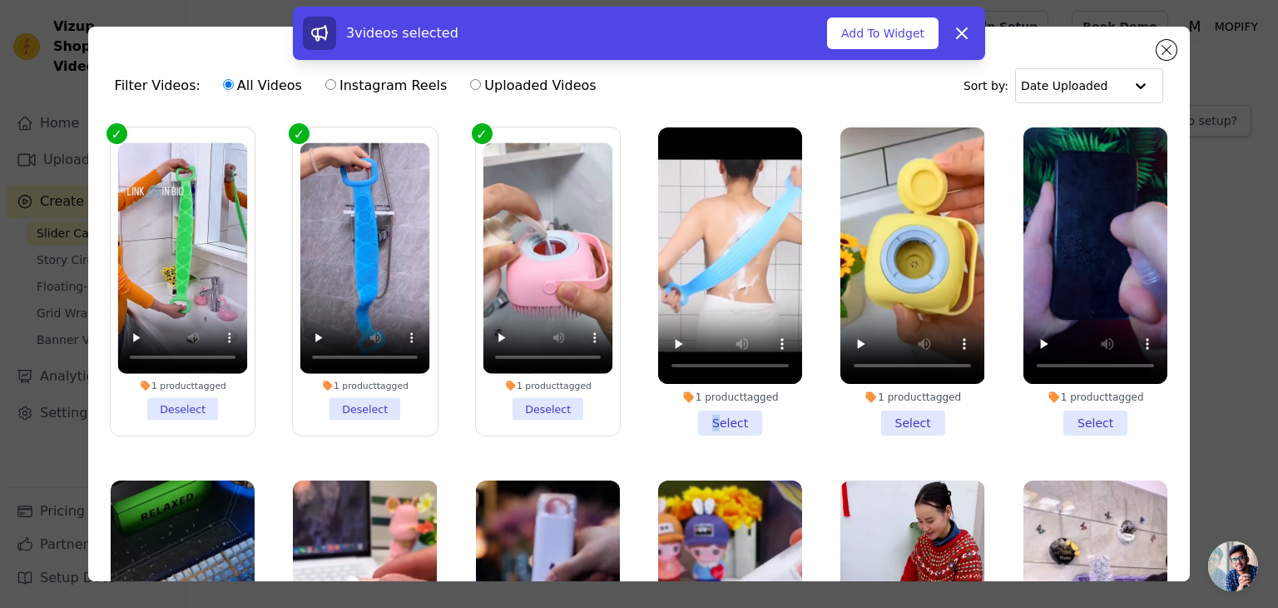
drag, startPoint x: 705, startPoint y: 410, endPoint x: 722, endPoint y: 410, distance: 17.5
click at [706, 410] on li "1 product tagged Select" at bounding box center [730, 281] width 144 height 308
click at [721, 420] on li "1 product tagged Select" at bounding box center [730, 281] width 144 height 308
click at [0, 0] on input "1 product tagged Select" at bounding box center [0, 0] width 0 height 0
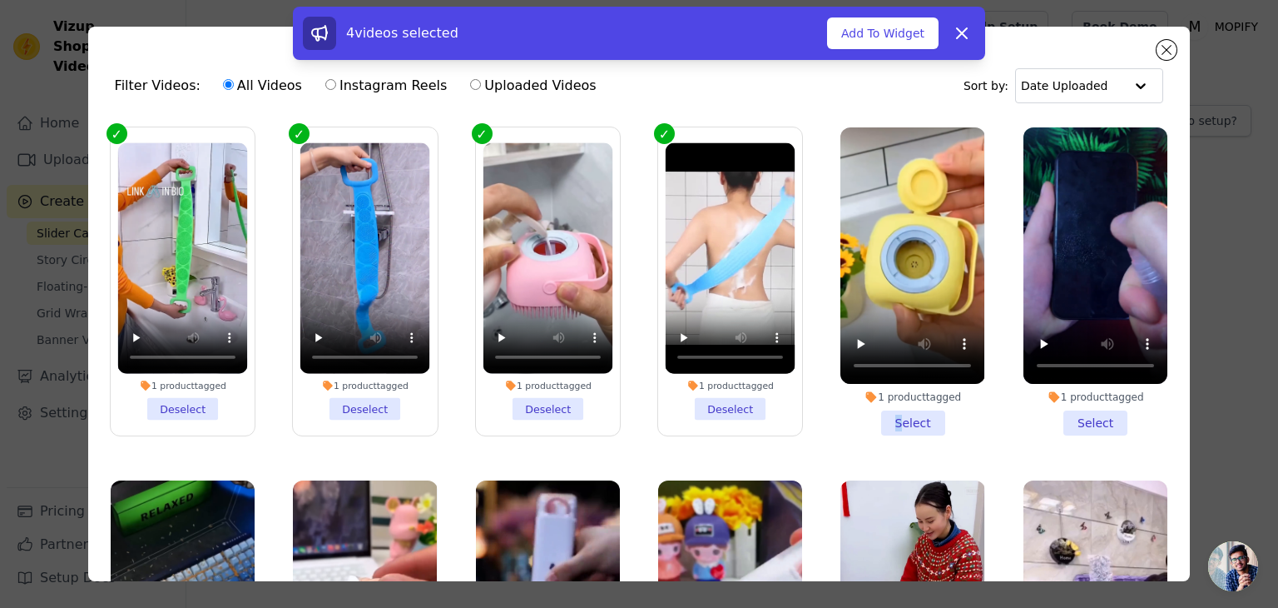
click at [885, 411] on li "1 product tagged Select" at bounding box center [913, 281] width 144 height 308
click at [896, 420] on li "1 product tagged Select" at bounding box center [913, 281] width 144 height 308
click at [0, 0] on input "1 product tagged Select" at bounding box center [0, 0] width 0 height 0
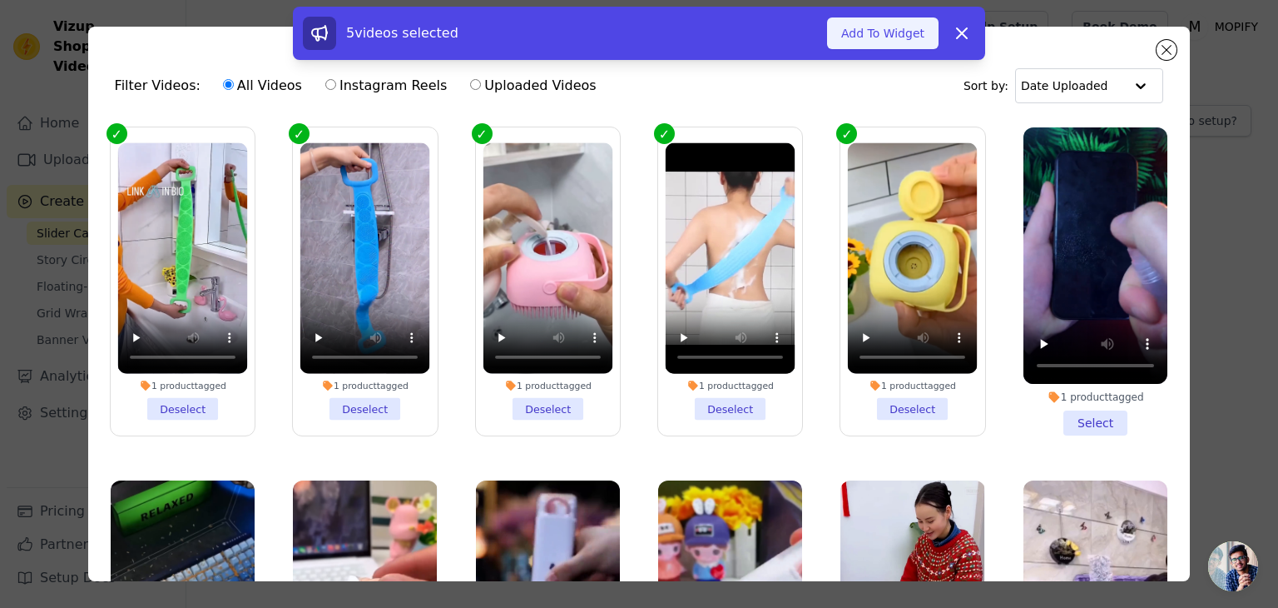
click at [876, 47] on button "Add To Widget" at bounding box center [883, 33] width 112 height 32
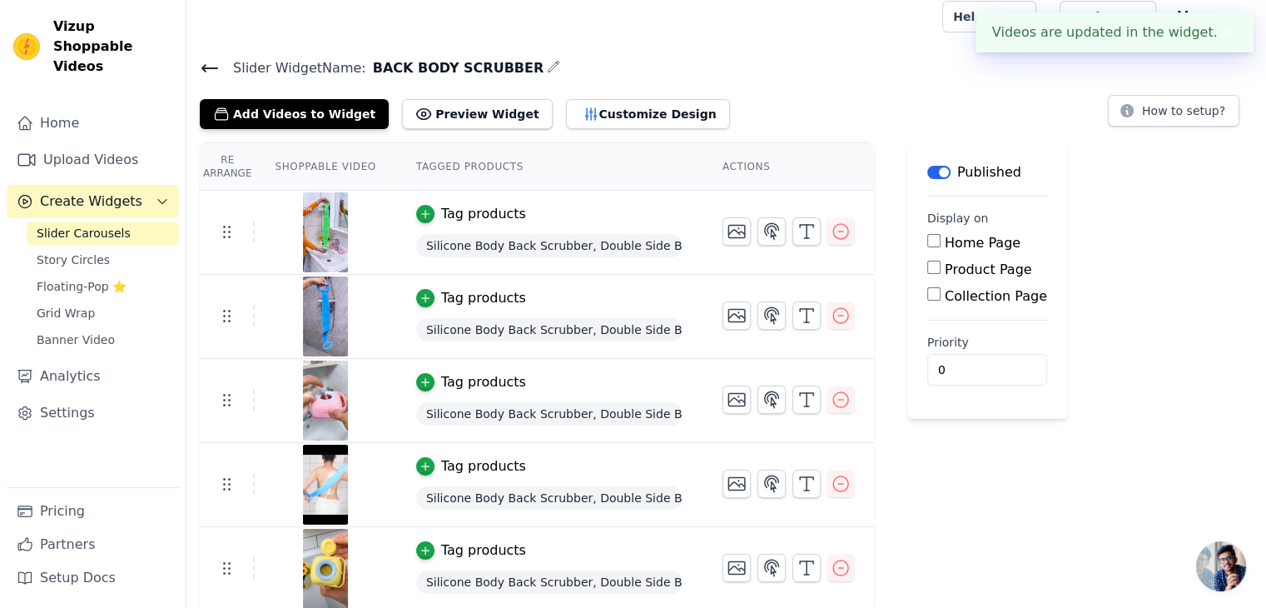
scroll to position [11, 0]
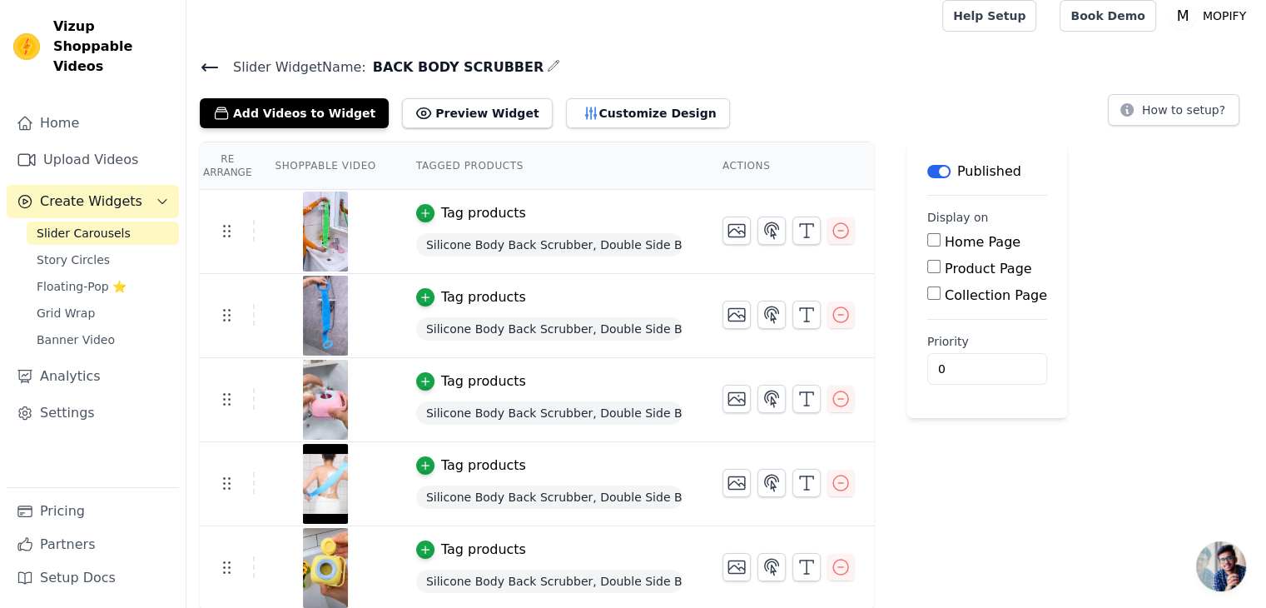
click at [927, 266] on input "Product Page" at bounding box center [933, 266] width 13 height 13
checkbox input "true"
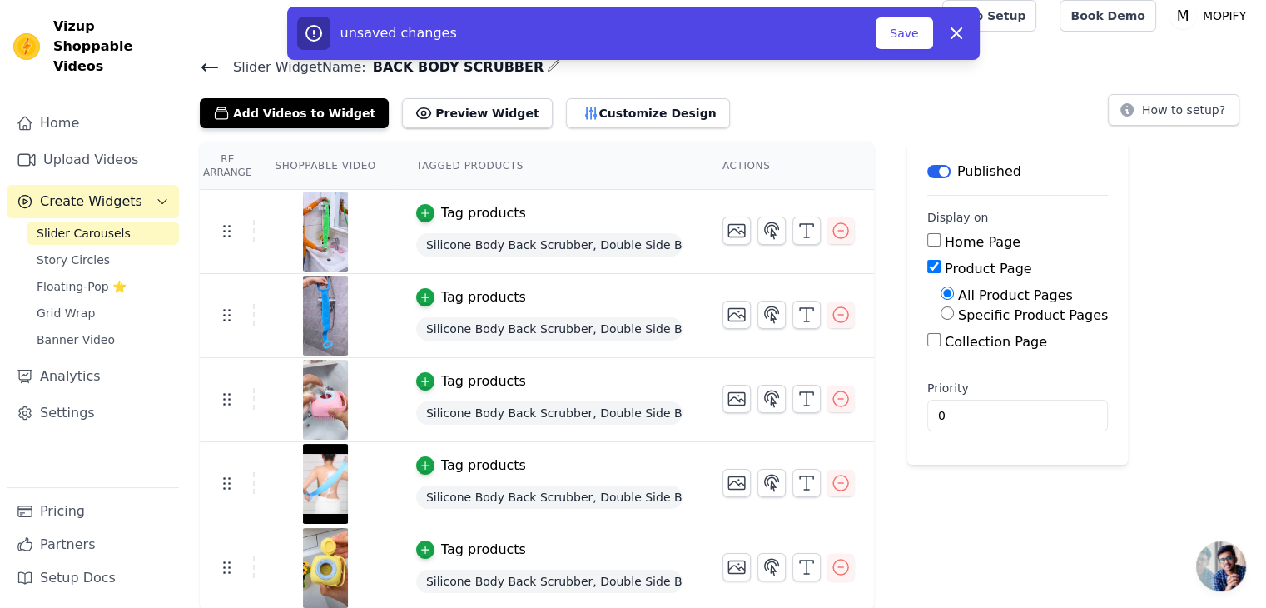
click at [940, 310] on input "Specific Product Pages" at bounding box center [946, 312] width 13 height 13
radio input "true"
click at [945, 362] on button "Select Products" at bounding box center [996, 353] width 112 height 28
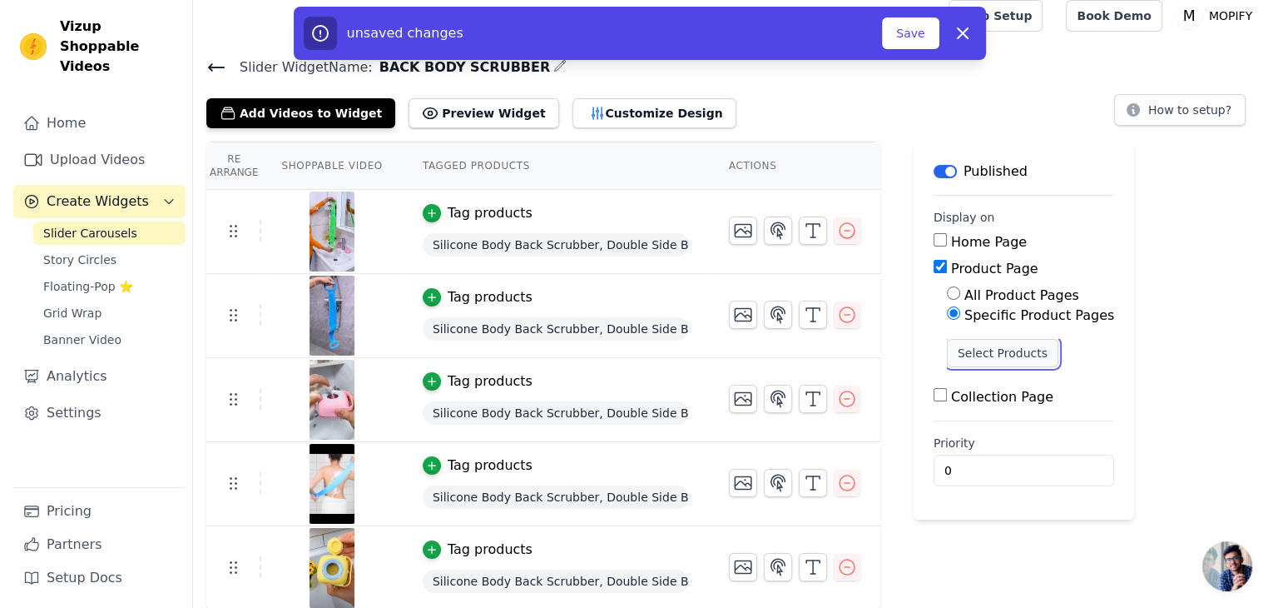
scroll to position [0, 0]
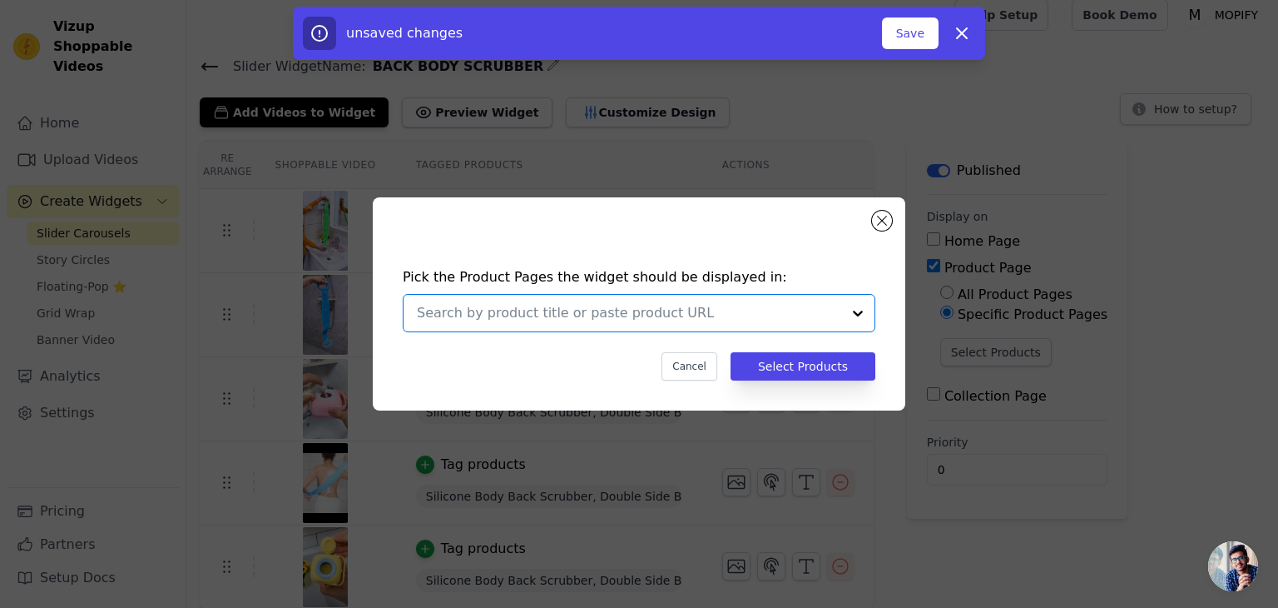
click at [544, 320] on input "text" at bounding box center [629, 313] width 424 height 20
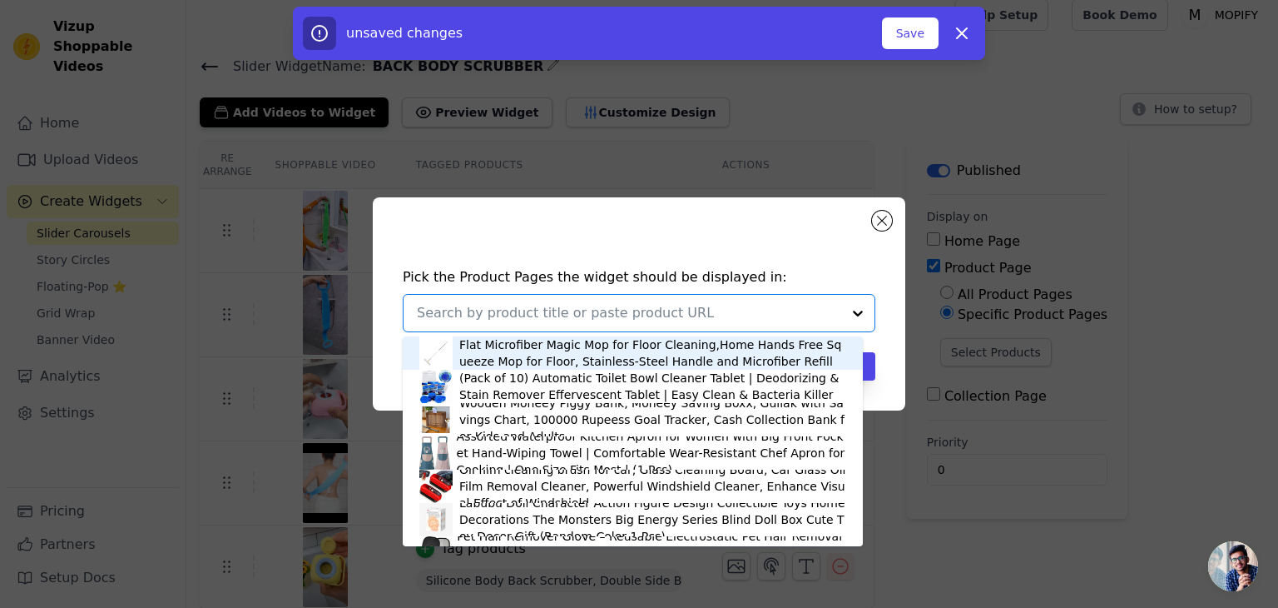
paste input "scrubber"
type input "scrubber"
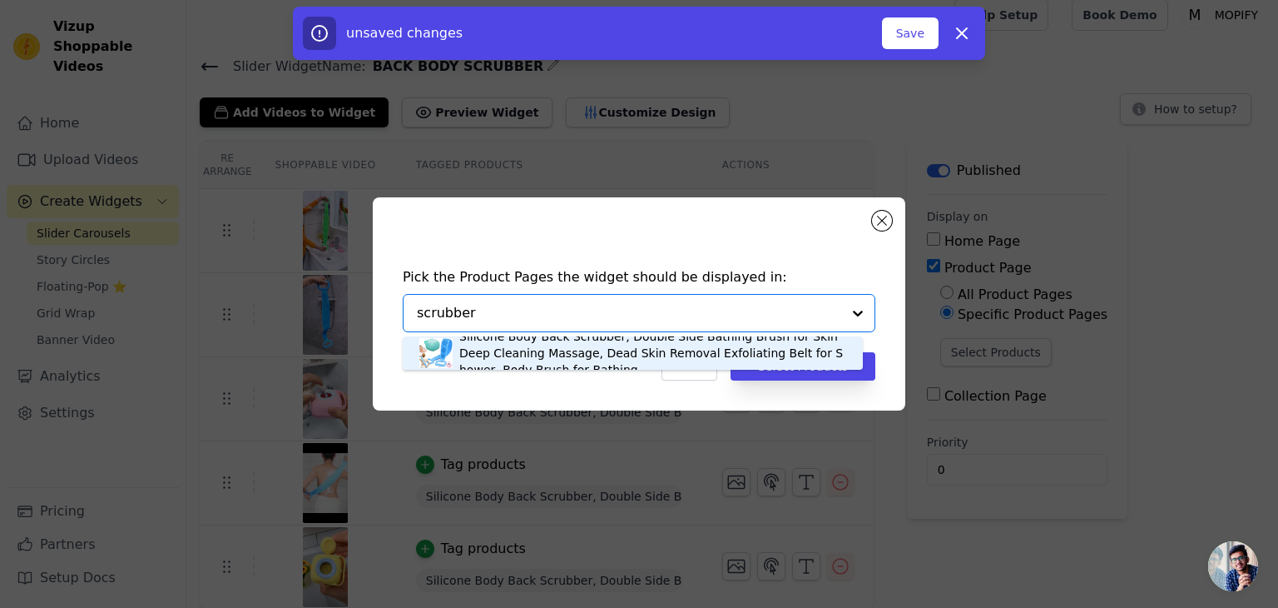
click at [586, 354] on div "Silicone Body Back Scrubber, Double Side Bathing Brush for Skin Deep Cleaning M…" at bounding box center [652, 353] width 387 height 50
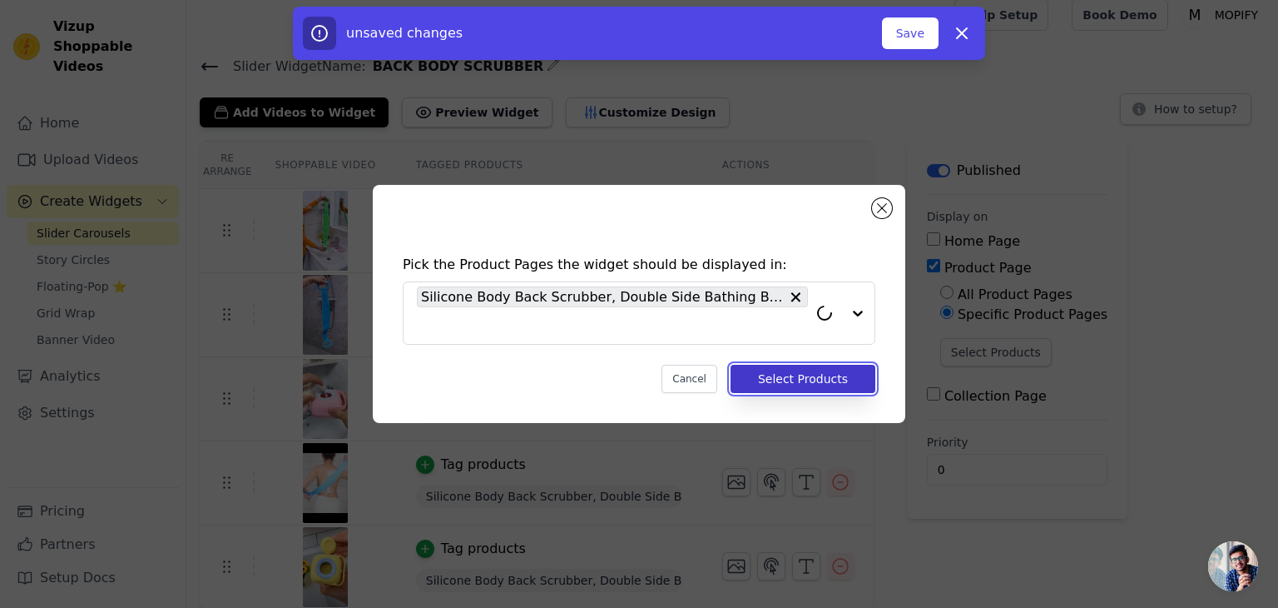
click at [802, 379] on button "Select Products" at bounding box center [803, 379] width 145 height 28
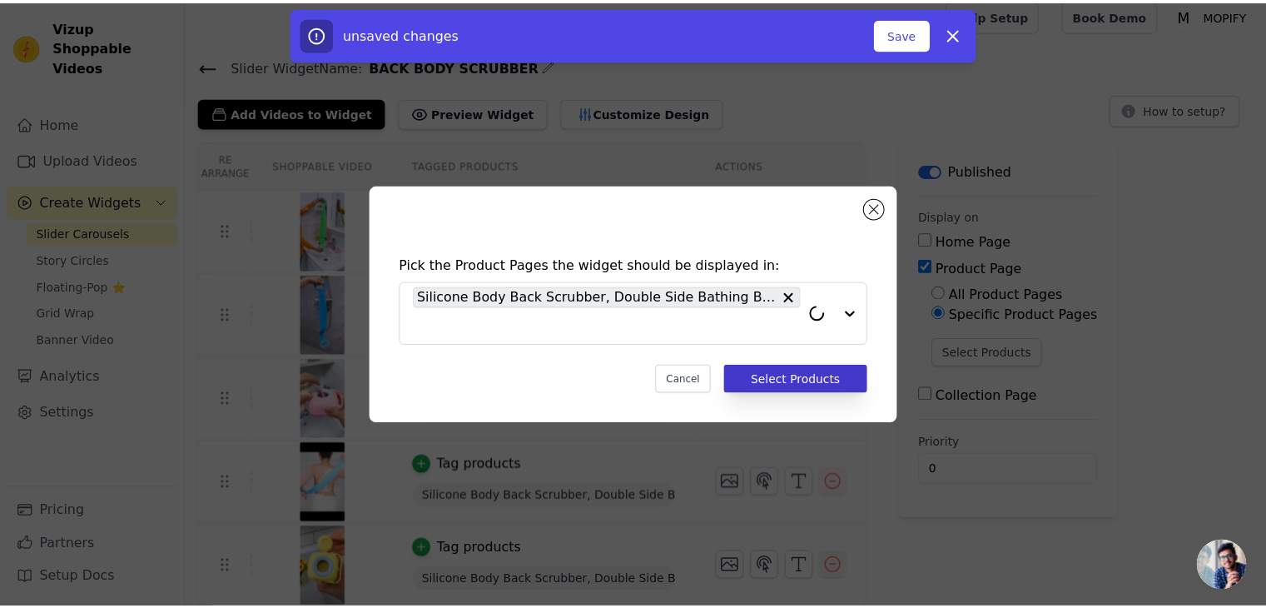
scroll to position [11, 0]
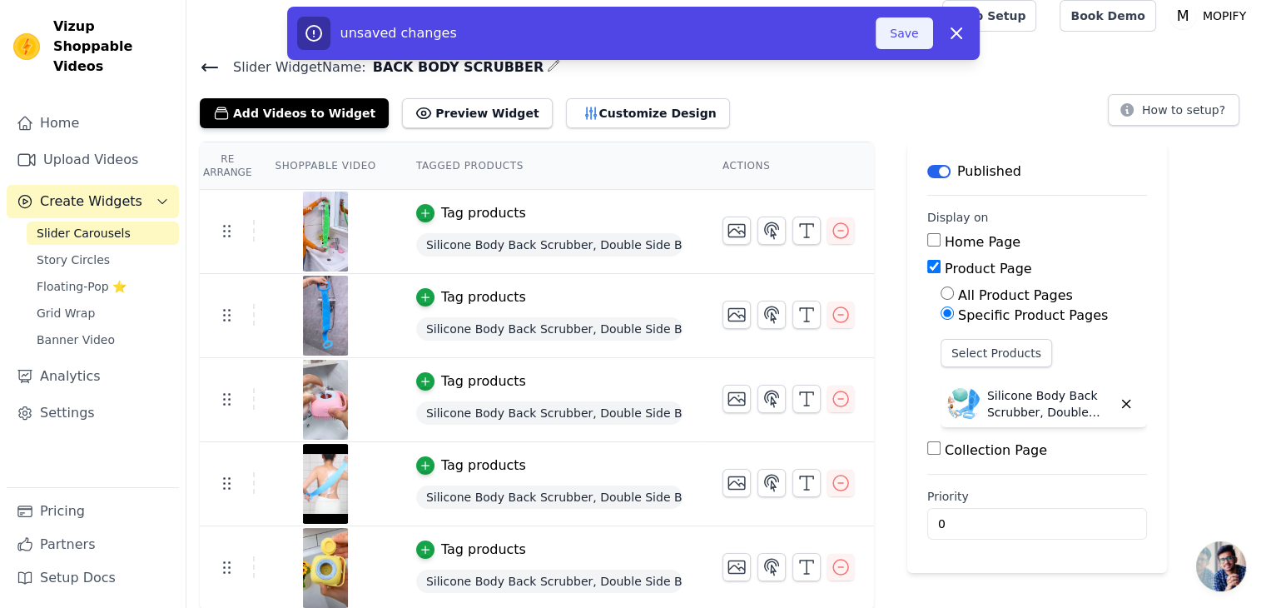
click at [908, 37] on button "Save" at bounding box center [904, 33] width 57 height 32
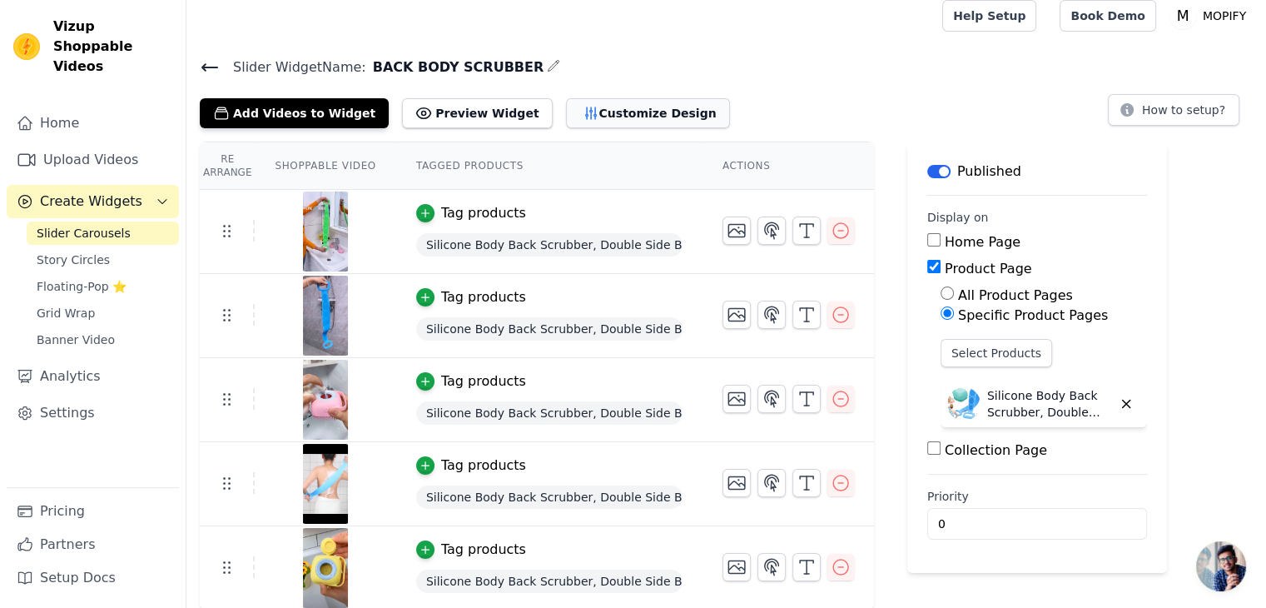
click at [600, 112] on button "Customize Design" at bounding box center [648, 113] width 164 height 30
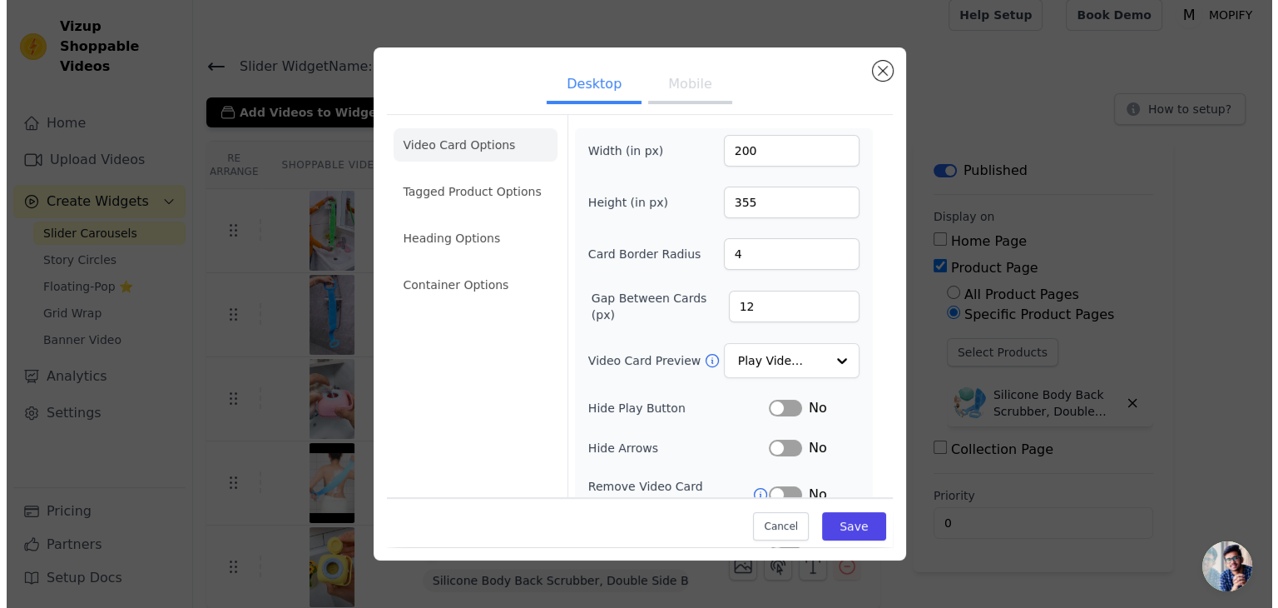
scroll to position [0, 0]
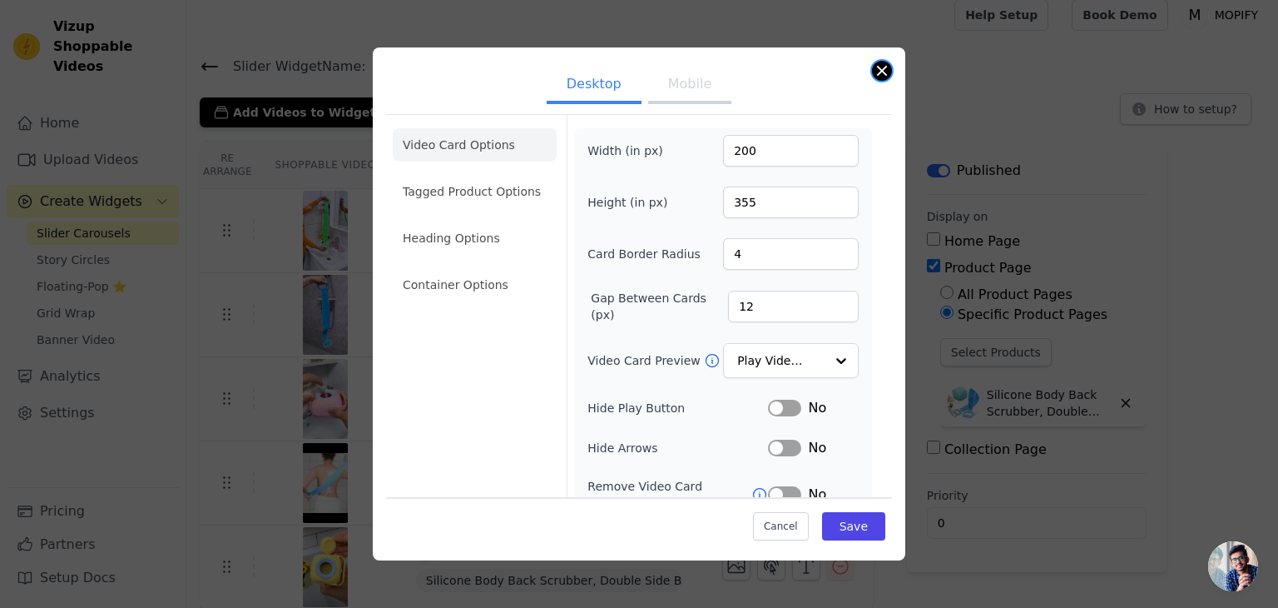
click at [877, 72] on button "Close modal" at bounding box center [882, 71] width 20 height 20
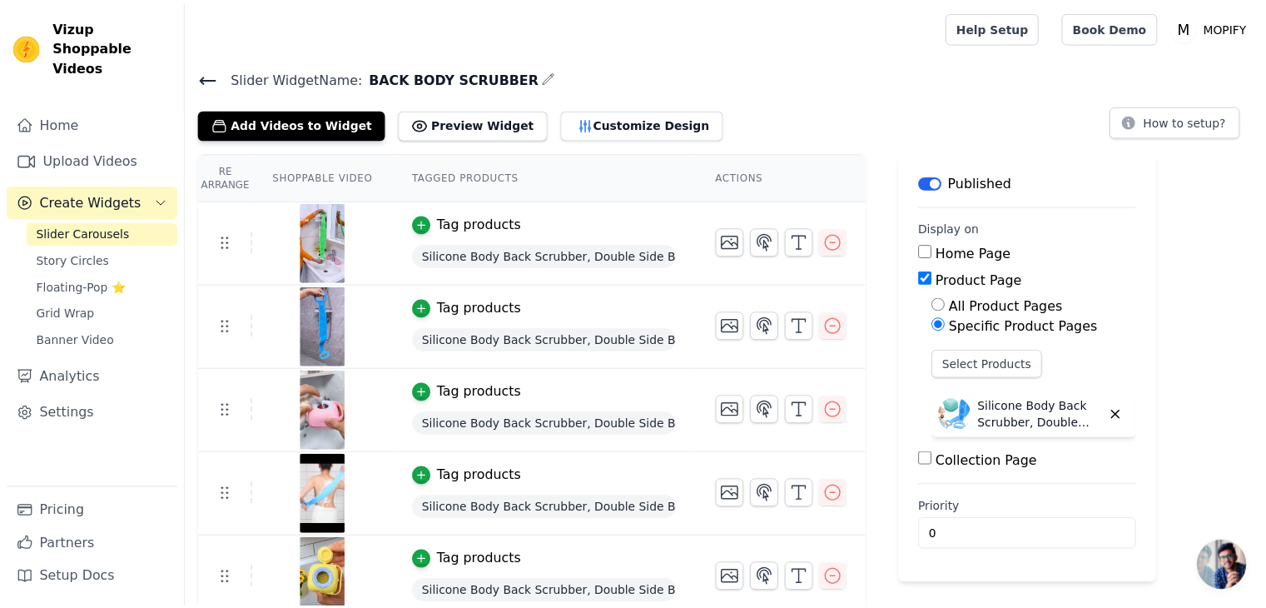
scroll to position [11, 0]
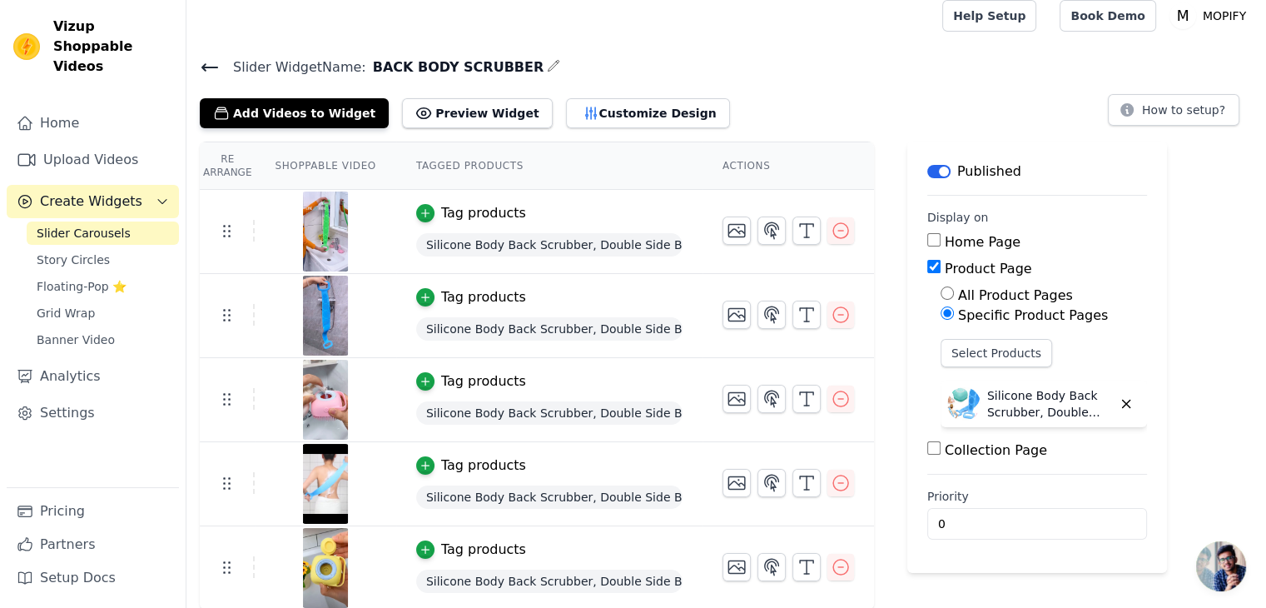
click at [203, 62] on icon at bounding box center [210, 67] width 20 height 20
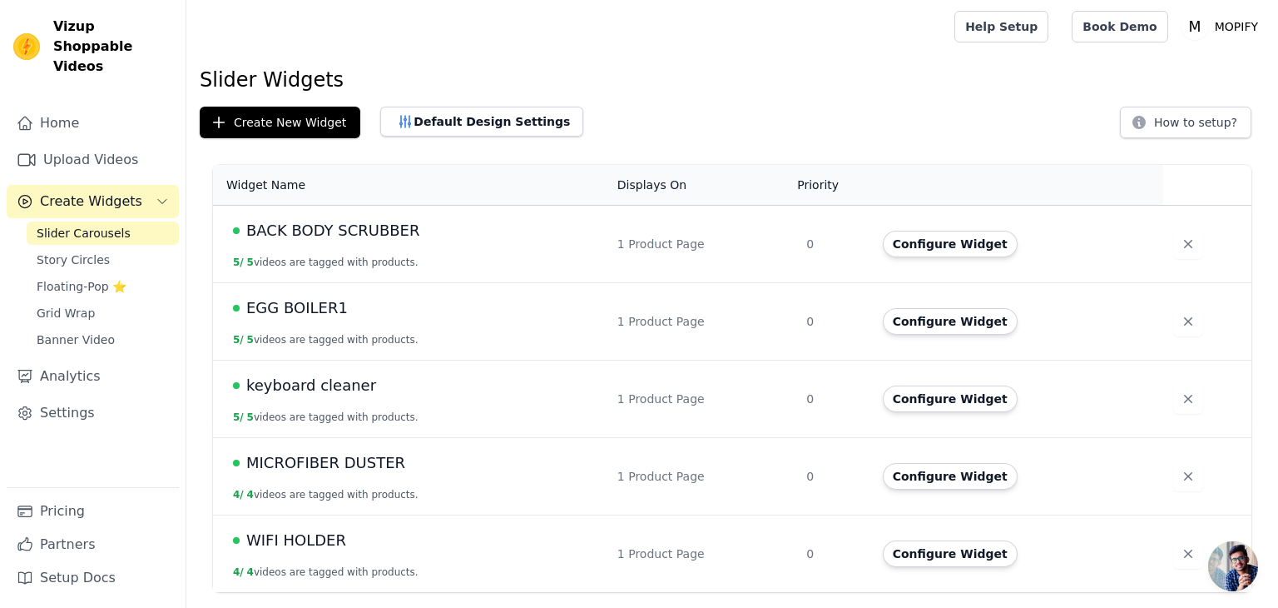
click at [300, 395] on span "keyboard cleaner" at bounding box center [311, 385] width 130 height 23
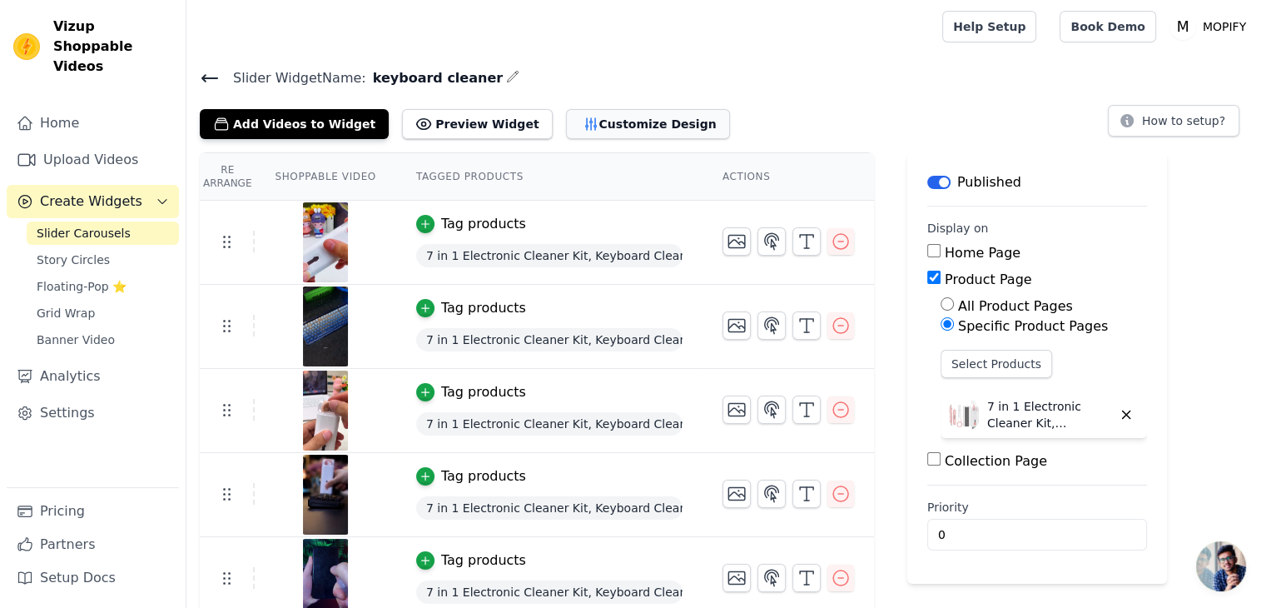
click at [606, 118] on button "Customize Design" at bounding box center [648, 124] width 164 height 30
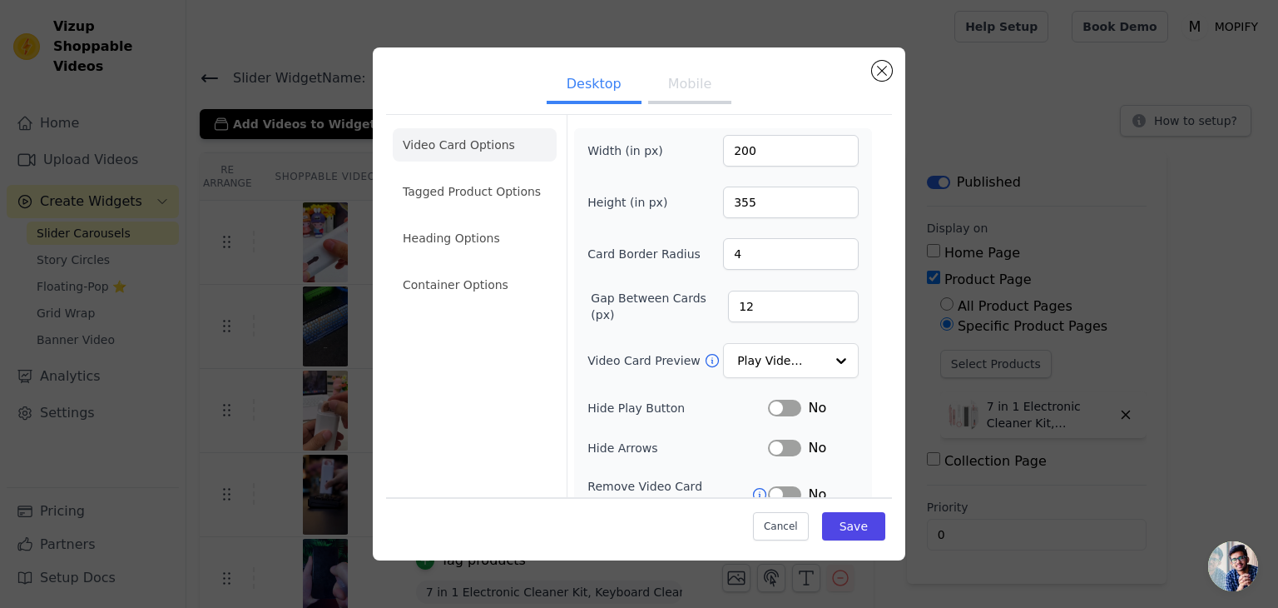
click at [682, 72] on button "Mobile" at bounding box center [689, 85] width 83 height 37
drag, startPoint x: 728, startPoint y: 151, endPoint x: 702, endPoint y: 147, distance: 26.0
click at [702, 147] on div "Width (in px) 100" at bounding box center [723, 151] width 271 height 32
click at [203, 80] on div "Desktop Mobile Video Card Options Tagged Product Options Heading Options Contai…" at bounding box center [639, 304] width 1225 height 566
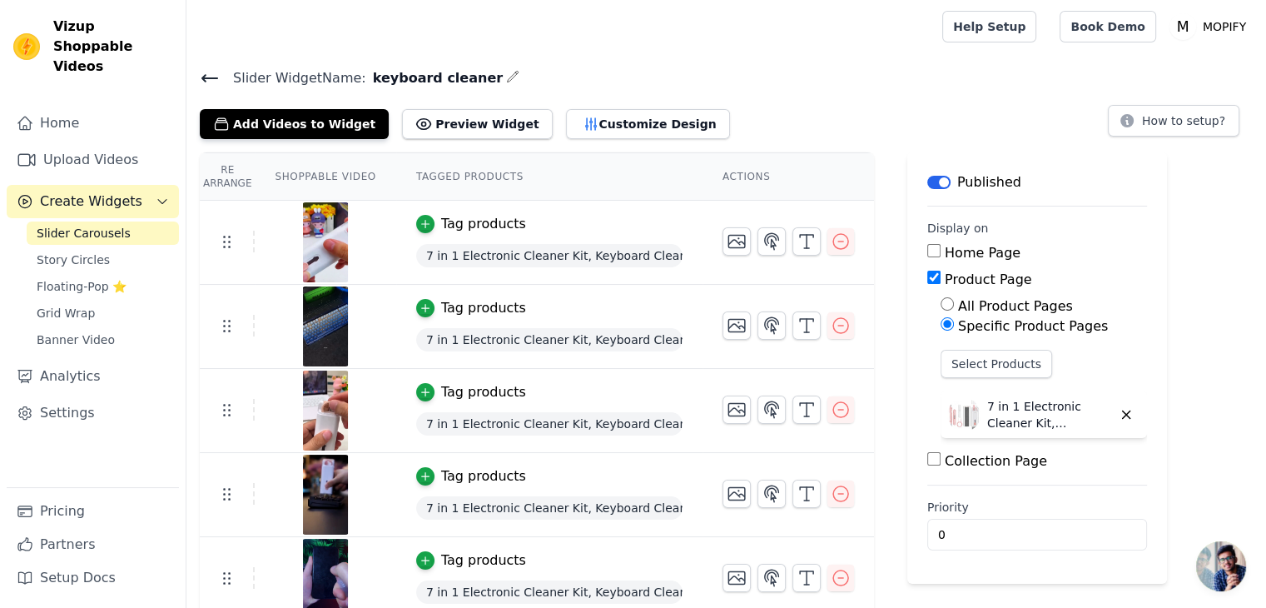
click at [203, 78] on icon at bounding box center [209, 78] width 15 height 7
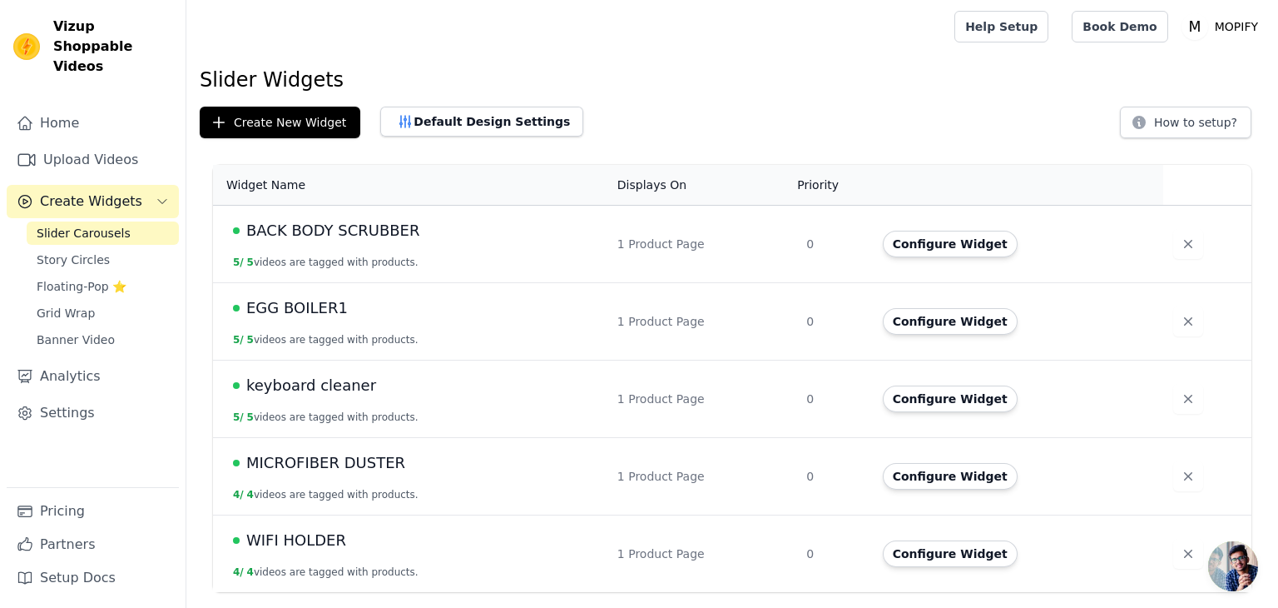
click at [376, 256] on button "5 / 5 videos are tagged with products." at bounding box center [326, 262] width 186 height 13
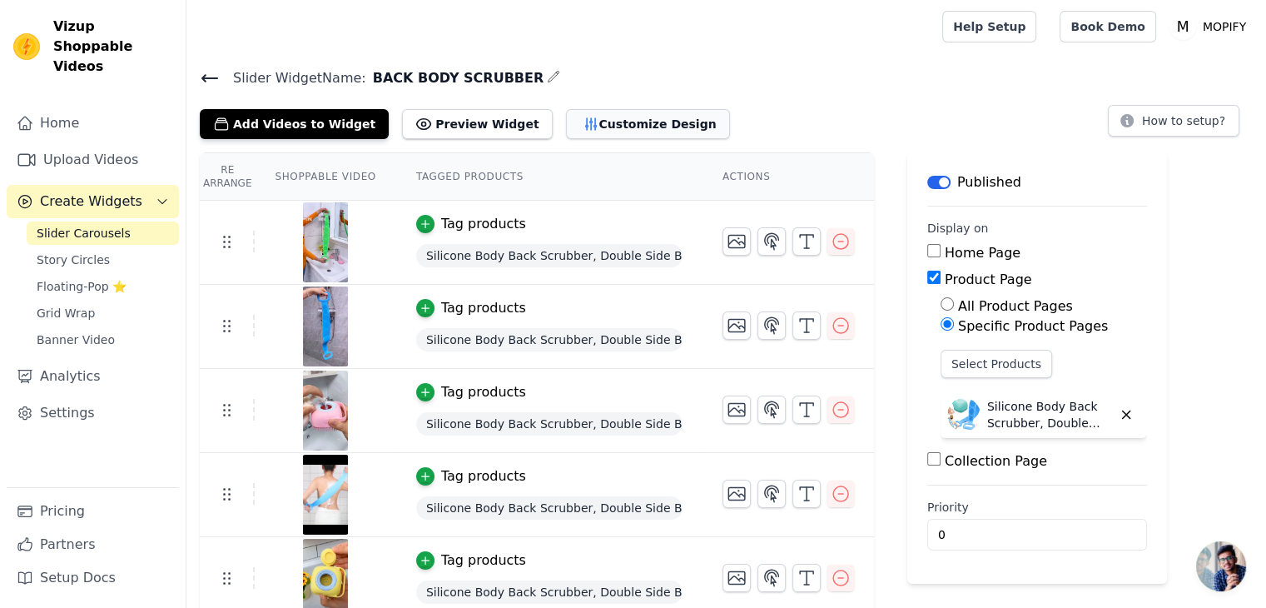
click at [608, 129] on button "Customize Design" at bounding box center [648, 124] width 164 height 30
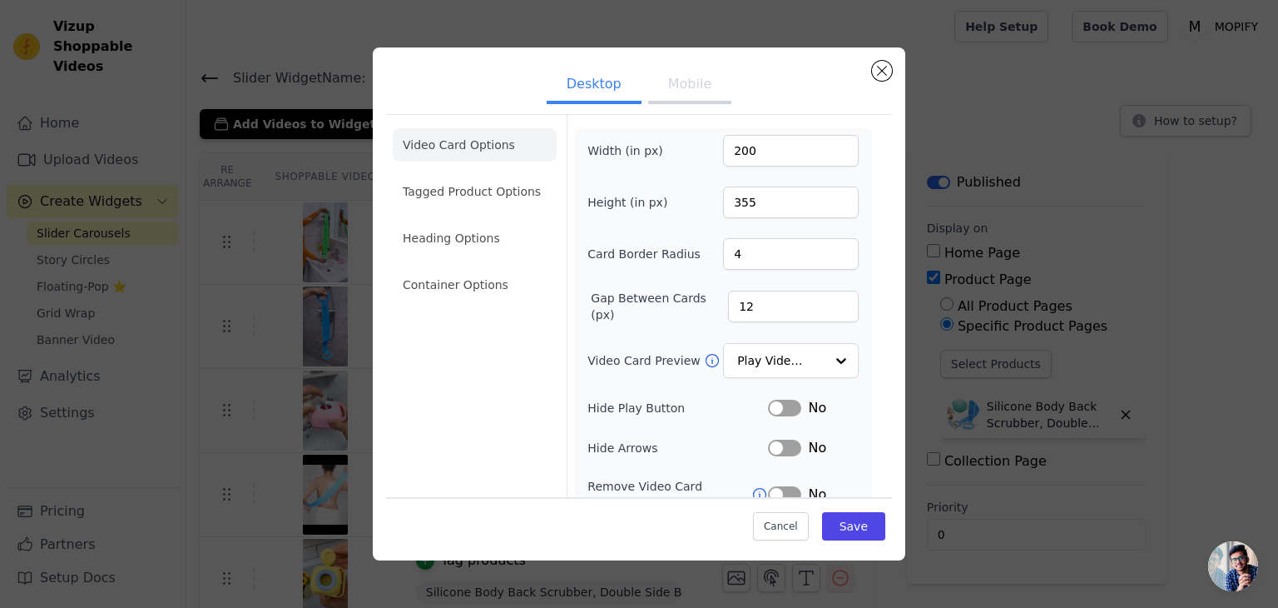
click at [697, 89] on button "Mobile" at bounding box center [689, 85] width 83 height 37
click at [666, 149] on div "Width (in px) 200" at bounding box center [723, 151] width 271 height 32
paste input "1"
type input "100"
drag, startPoint x: 752, startPoint y: 204, endPoint x: 707, endPoint y: 201, distance: 44.2
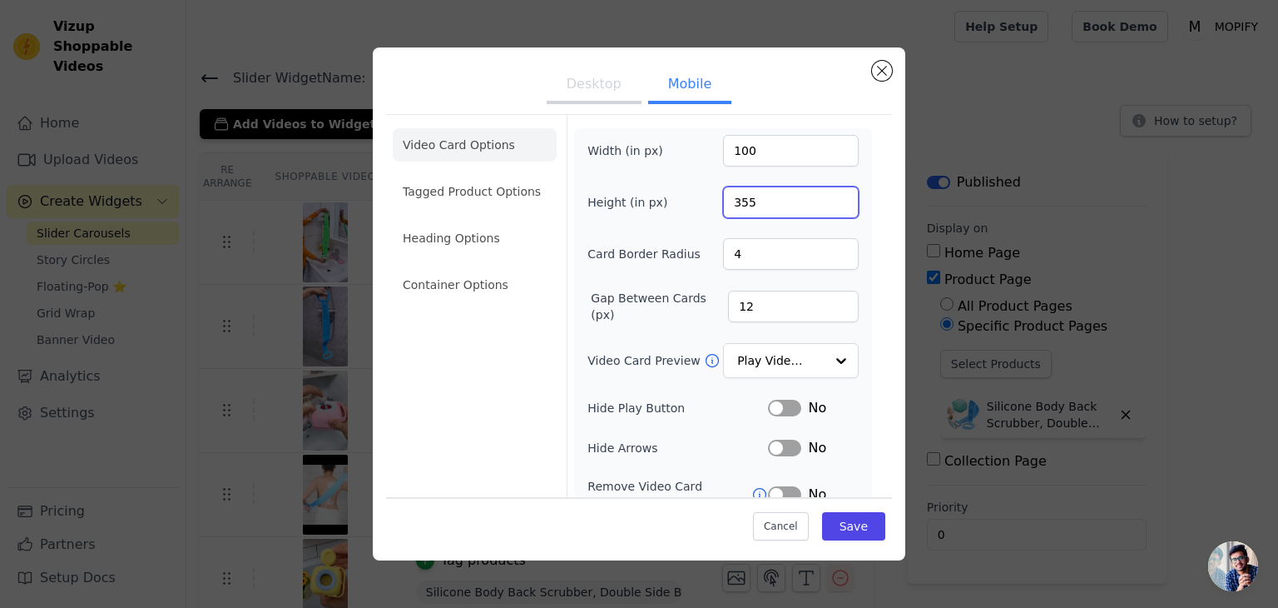
click at [707, 201] on div "Height (in px) 355" at bounding box center [723, 202] width 271 height 32
paste input "04"
type input "304"
click at [836, 522] on button "Save" at bounding box center [853, 526] width 63 height 28
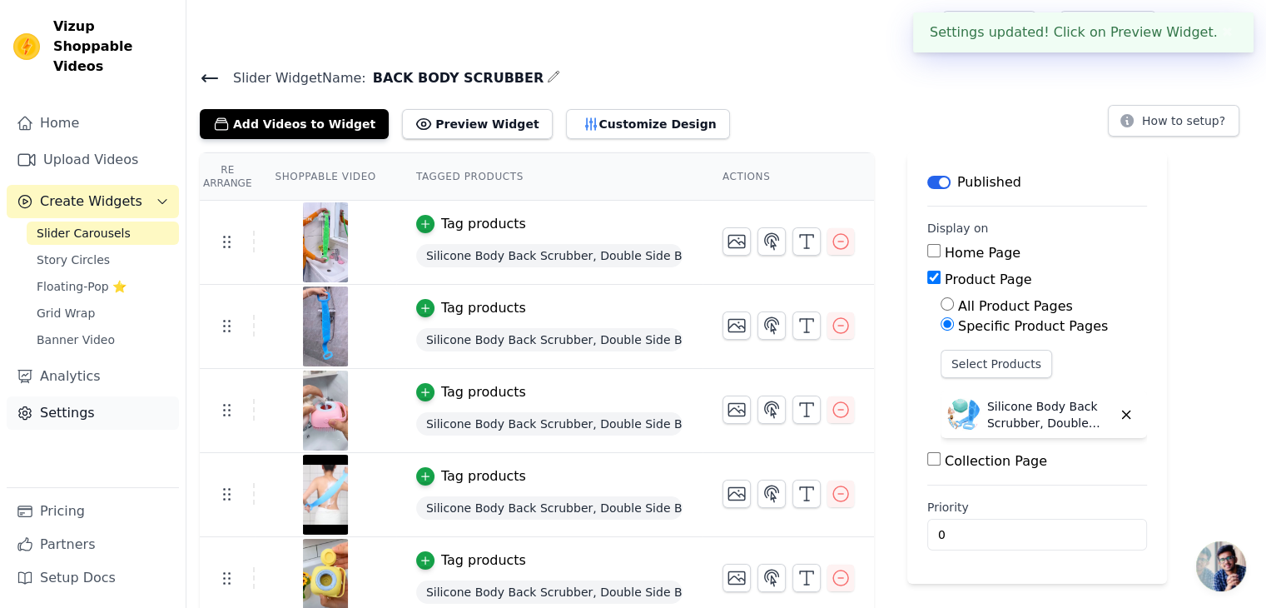
click at [103, 396] on link "Settings" at bounding box center [93, 412] width 172 height 33
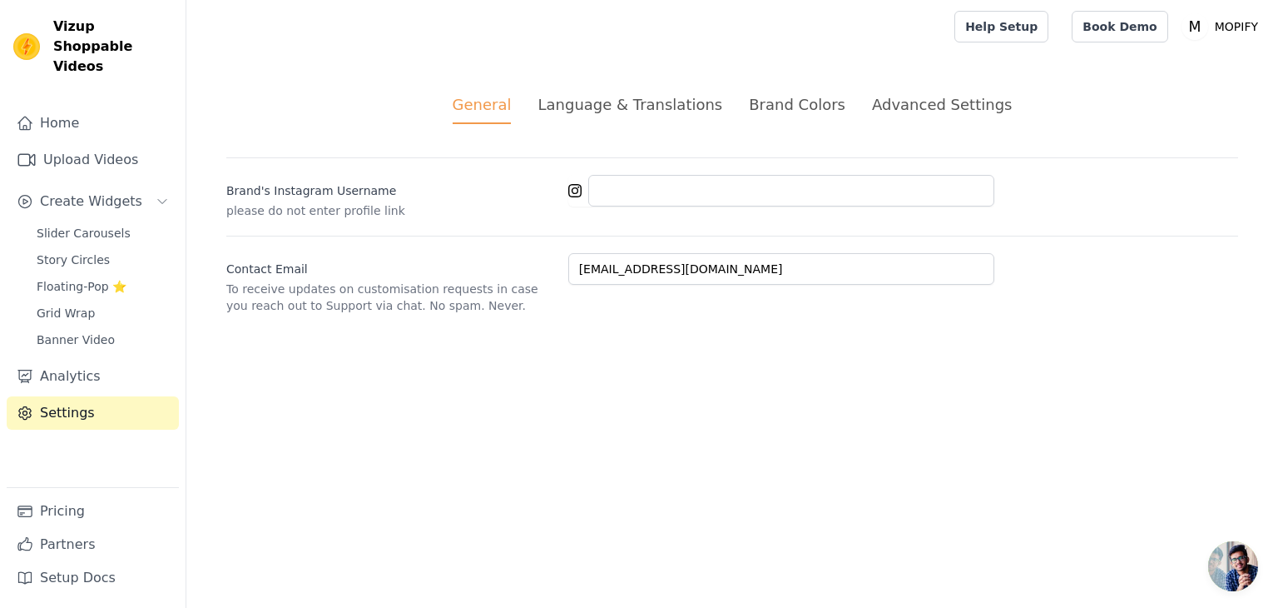
click at [907, 95] on div "Advanced Settings" at bounding box center [942, 104] width 140 height 22
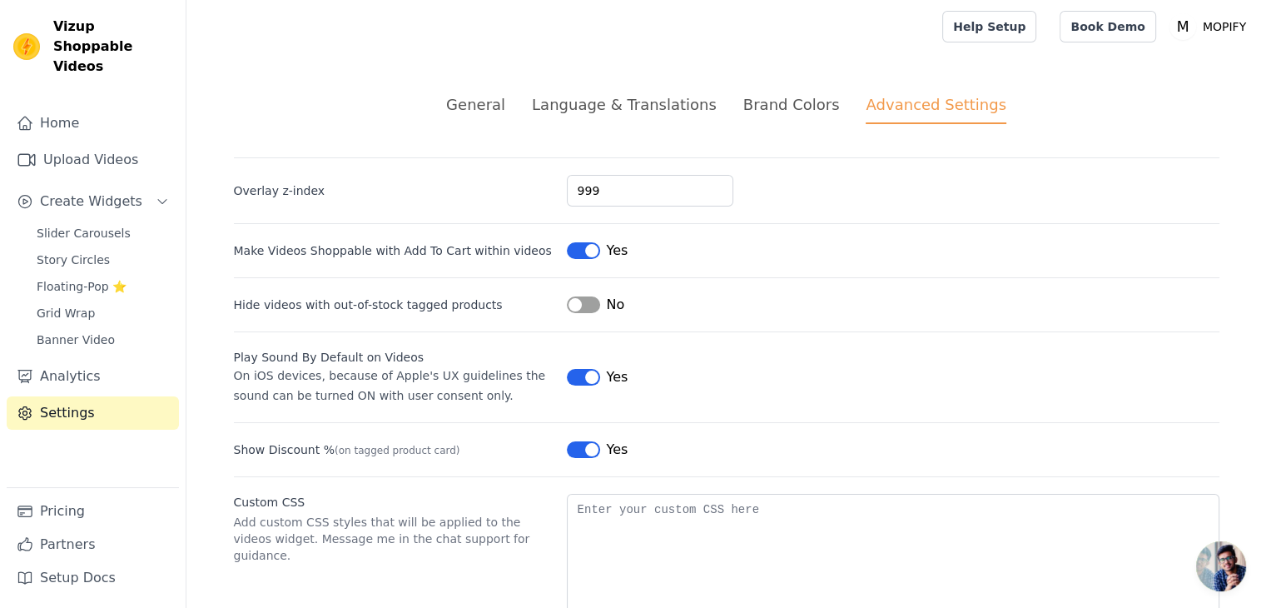
click at [782, 102] on div "Brand Colors" at bounding box center [791, 104] width 97 height 22
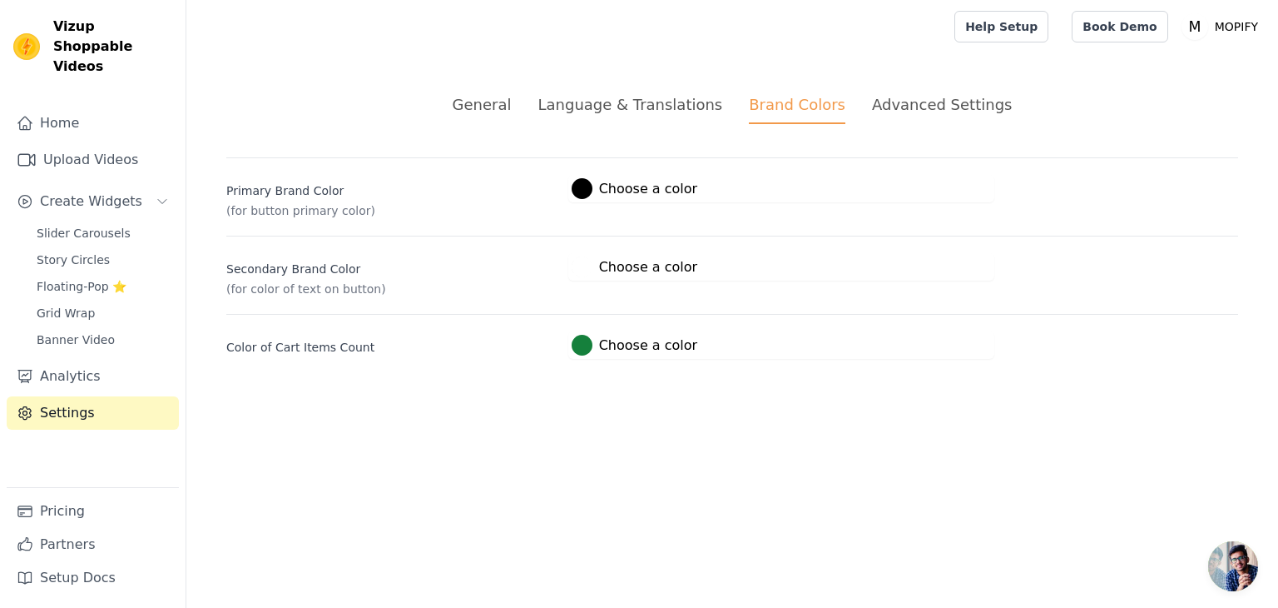
click at [628, 108] on div "Language & Translations" at bounding box center [630, 104] width 185 height 22
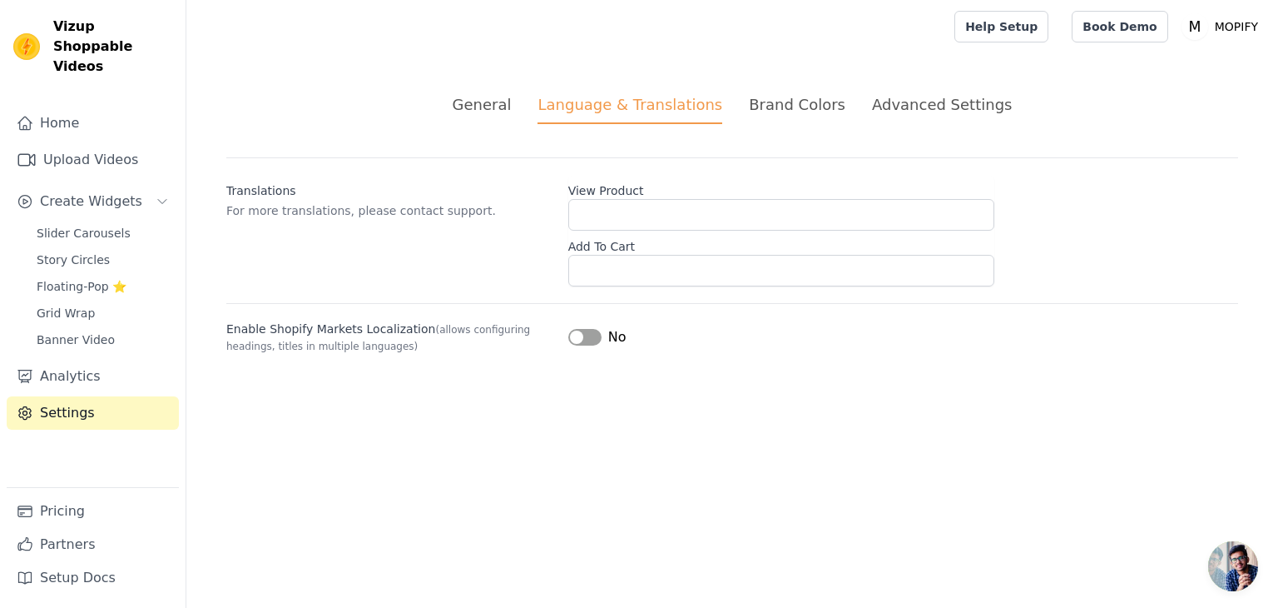
click at [512, 101] on div "General" at bounding box center [482, 104] width 59 height 22
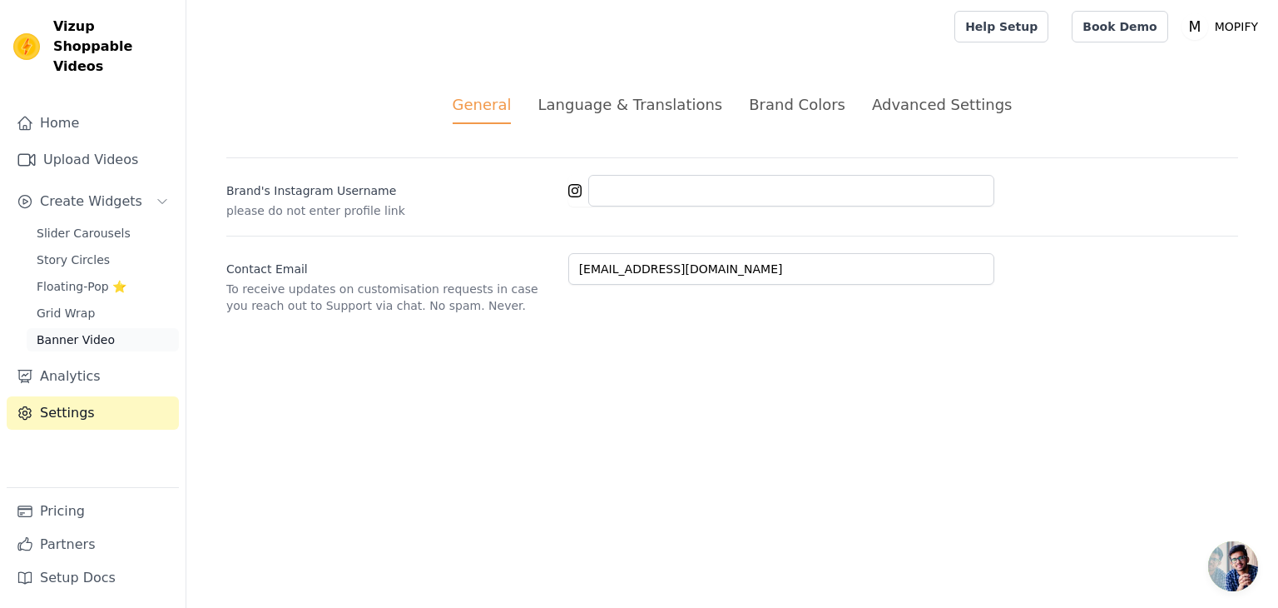
click at [84, 330] on link "Banner Video" at bounding box center [103, 339] width 152 height 23
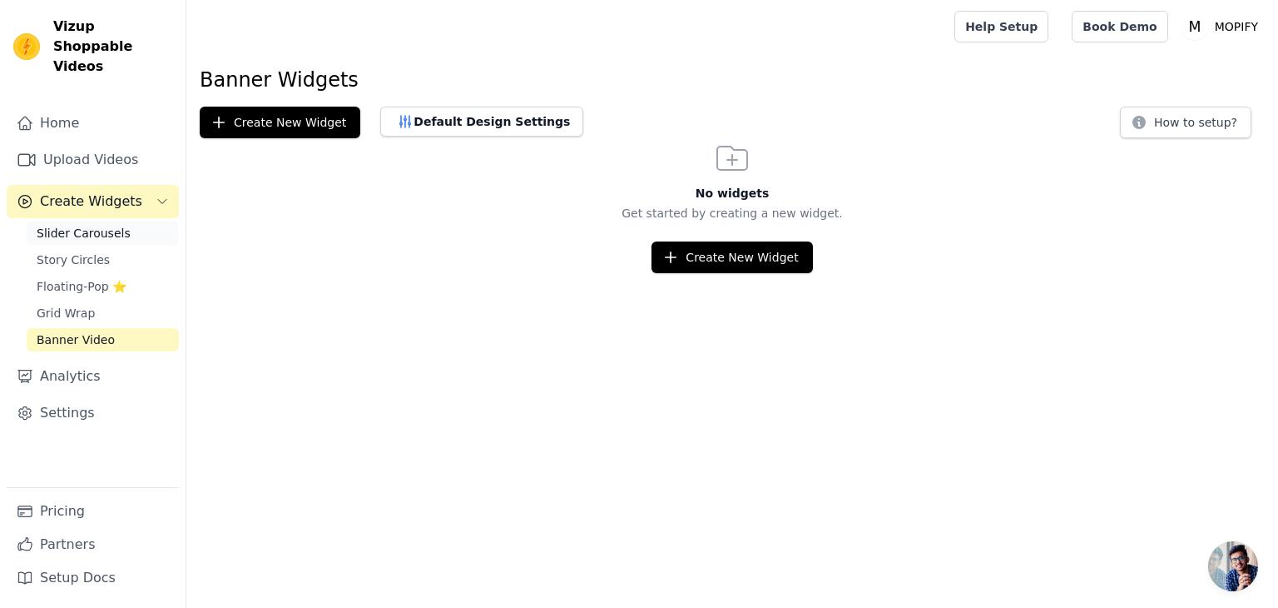
click at [105, 225] on span "Slider Carousels" at bounding box center [84, 233] width 94 height 17
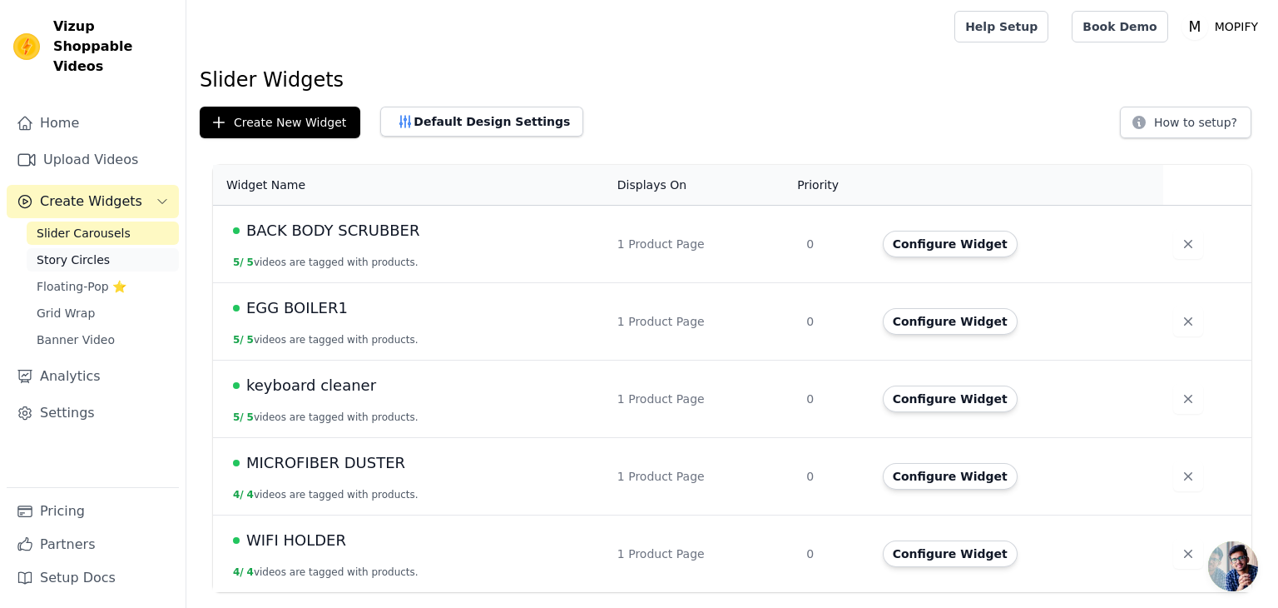
click at [89, 251] on span "Story Circles" at bounding box center [73, 259] width 73 height 17
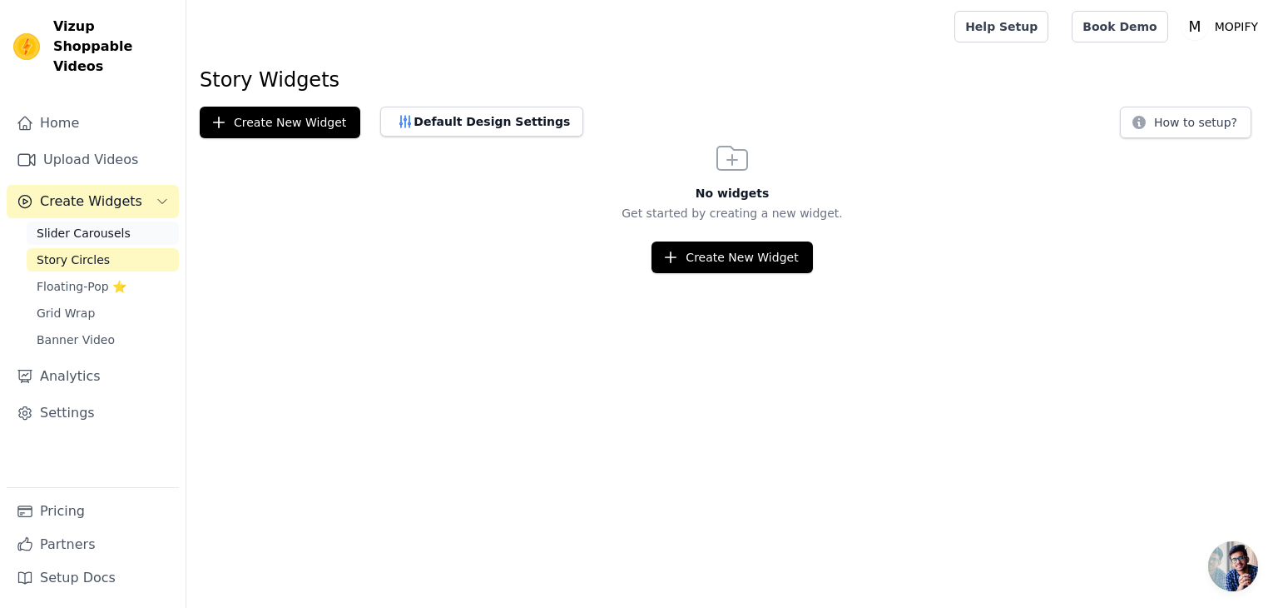
click at [91, 225] on span "Slider Carousels" at bounding box center [84, 233] width 94 height 17
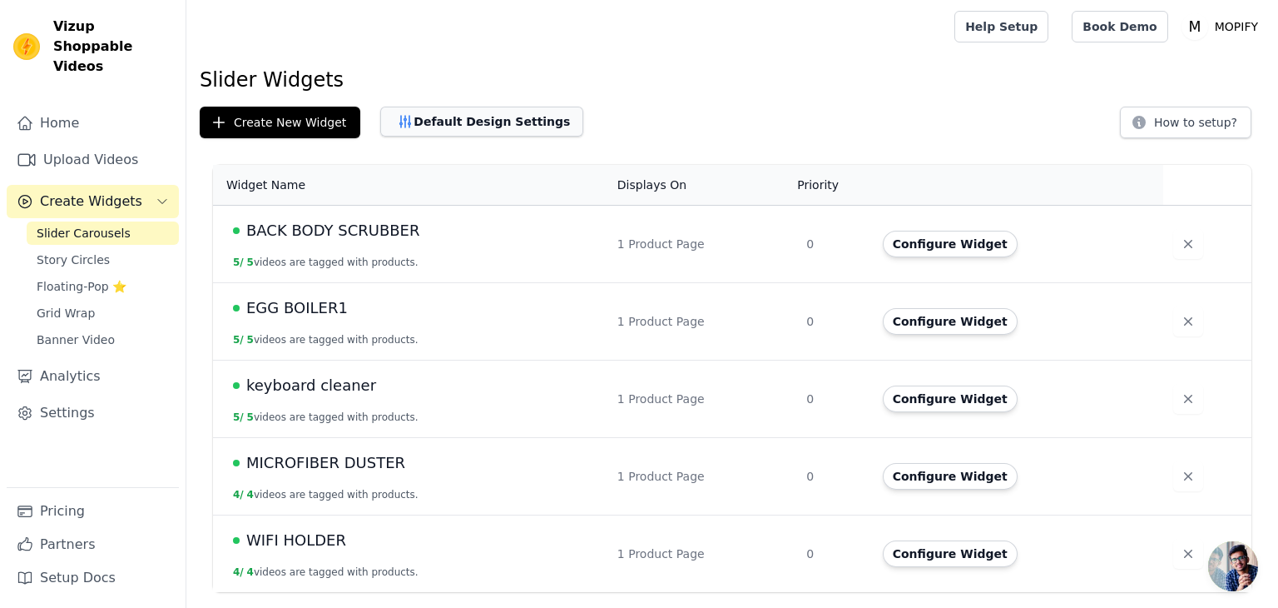
click at [459, 117] on button "Default Design Settings" at bounding box center [481, 122] width 203 height 30
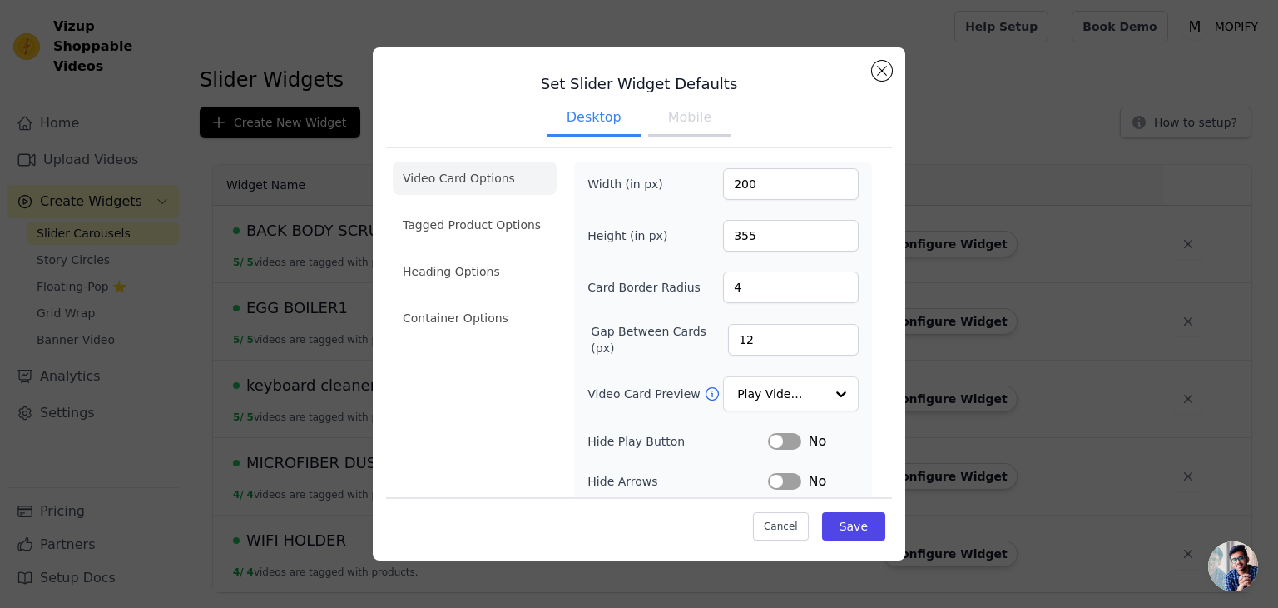
click at [662, 127] on button "Mobile" at bounding box center [689, 119] width 83 height 37
drag, startPoint x: 726, startPoint y: 184, endPoint x: 692, endPoint y: 178, distance: 34.6
click at [692, 178] on div "Width (in px) 200" at bounding box center [723, 184] width 271 height 32
type input "100"
drag, startPoint x: 675, startPoint y: 232, endPoint x: 659, endPoint y: 239, distance: 17.2
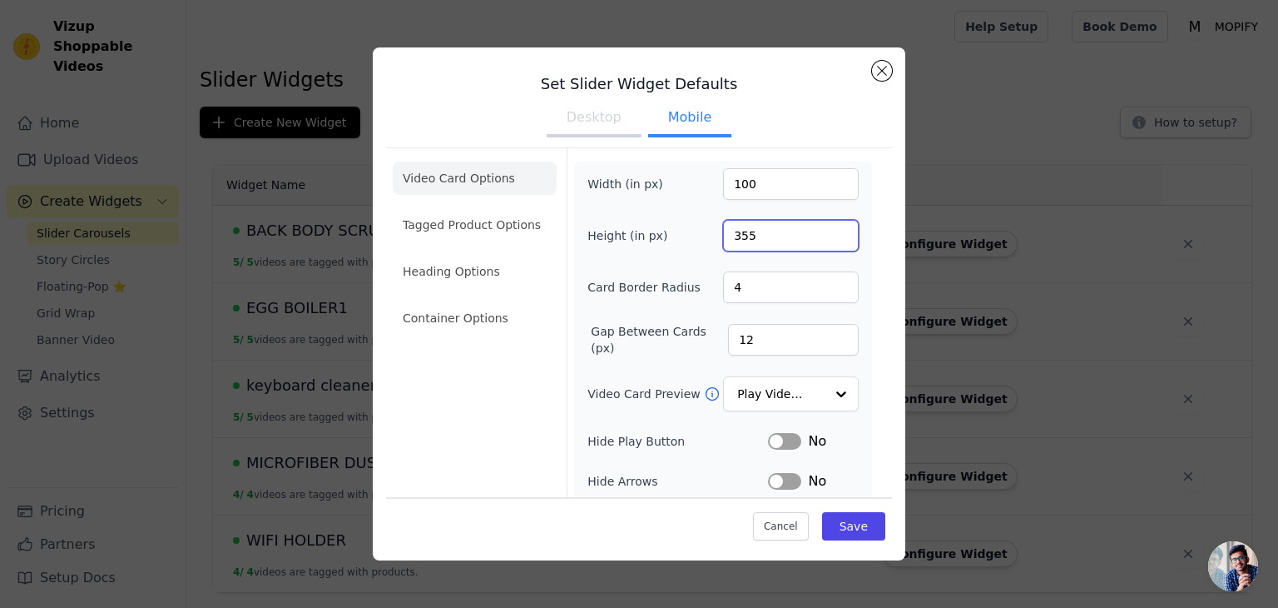
click at [657, 231] on div "Height (in px) 355" at bounding box center [723, 236] width 271 height 32
type input "300"
click at [845, 517] on button "Save" at bounding box center [853, 526] width 63 height 28
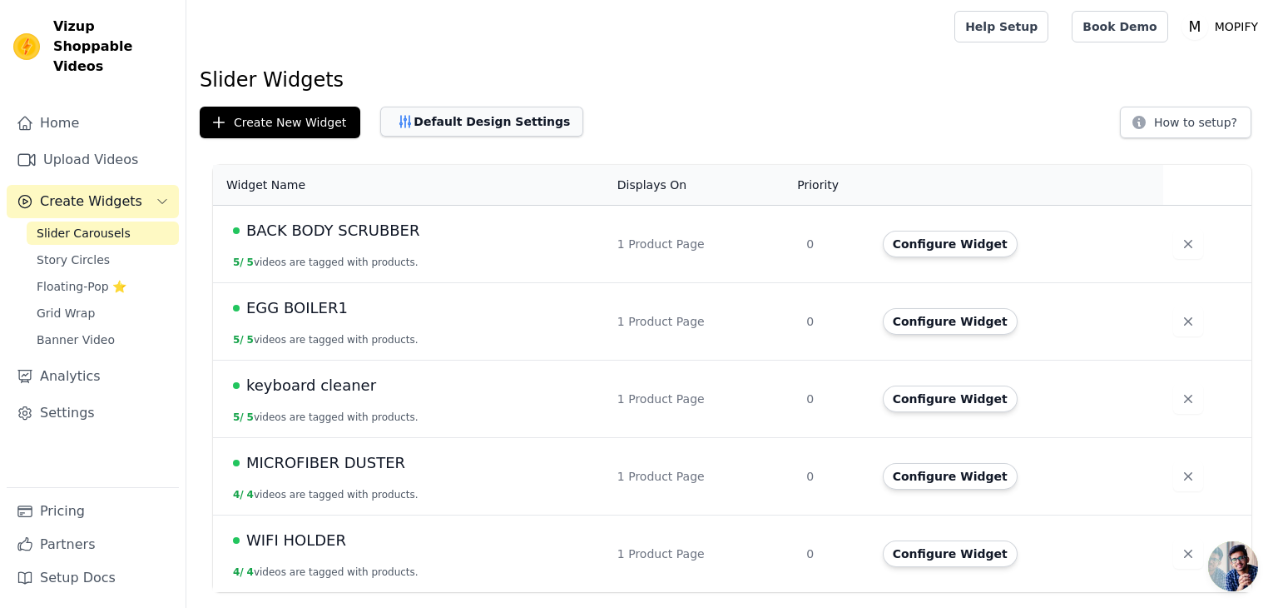
click at [467, 119] on button "Default Design Settings" at bounding box center [481, 122] width 203 height 30
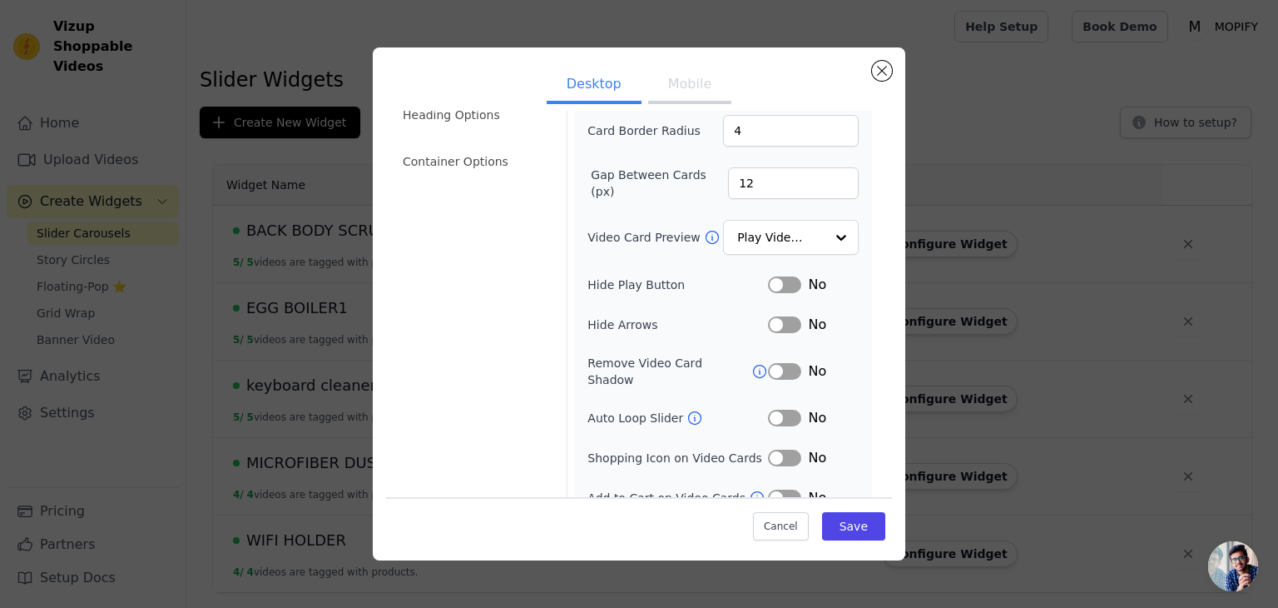
scroll to position [163, 0]
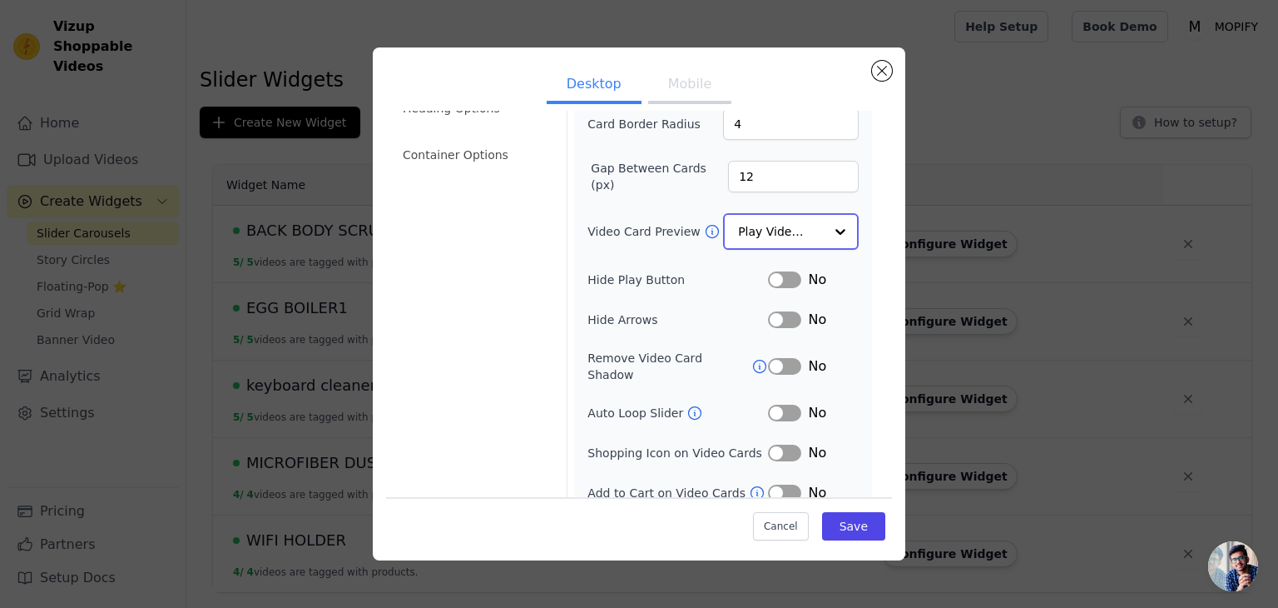
click at [768, 237] on input "Video Card Preview" at bounding box center [781, 231] width 86 height 33
click at [644, 259] on div "Width (in px) 200 Height (in px) 355 Card Border Radius 4 Gap Between Cards (px…" at bounding box center [723, 253] width 271 height 496
click at [769, 314] on button "Label" at bounding box center [784, 318] width 33 height 17
click at [844, 523] on button "Save" at bounding box center [853, 526] width 63 height 28
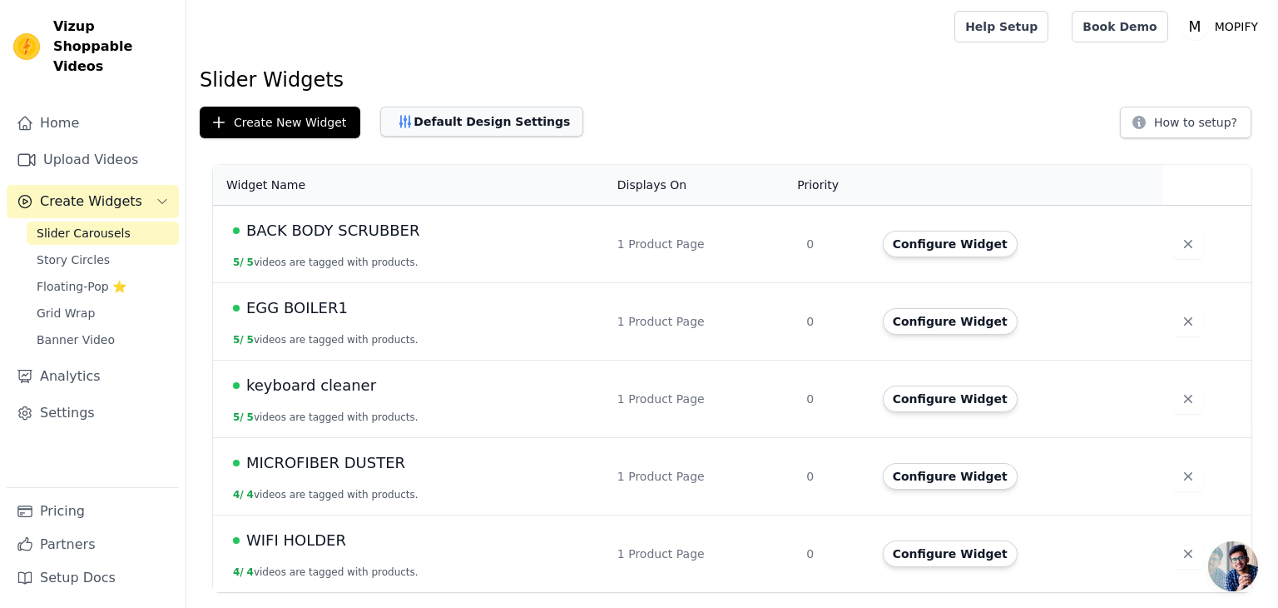
click at [452, 111] on button "Default Design Settings" at bounding box center [481, 122] width 203 height 30
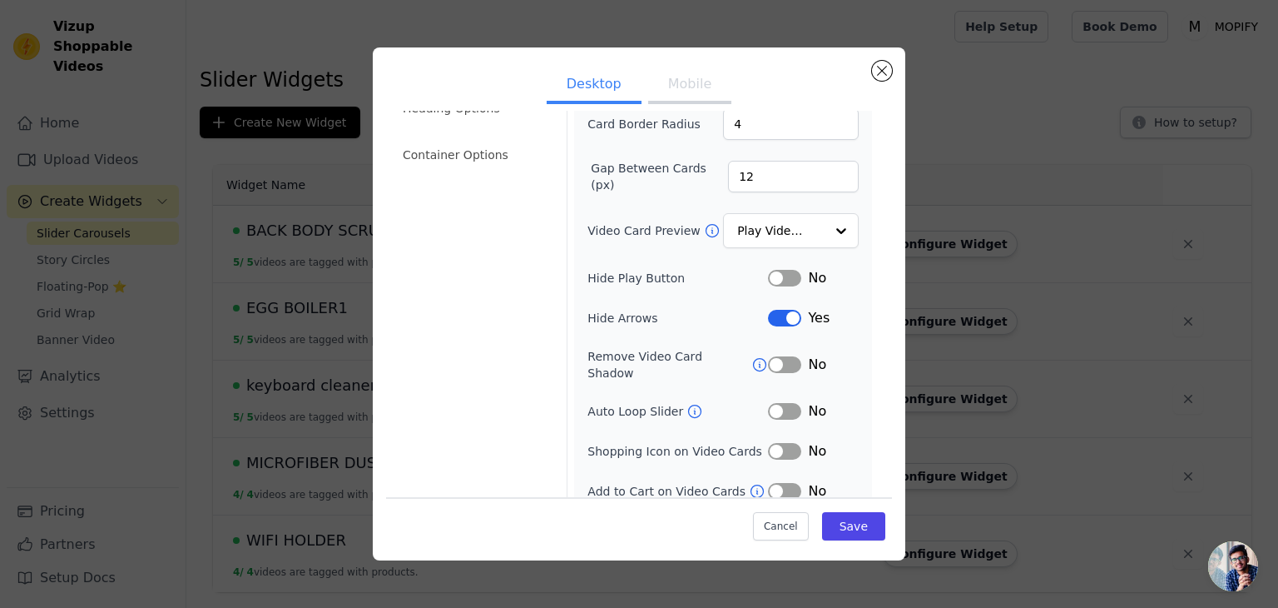
click at [677, 88] on button "Mobile" at bounding box center [689, 85] width 83 height 37
click at [594, 80] on button "Desktop" at bounding box center [594, 85] width 95 height 37
click at [669, 84] on button "Mobile" at bounding box center [689, 85] width 83 height 37
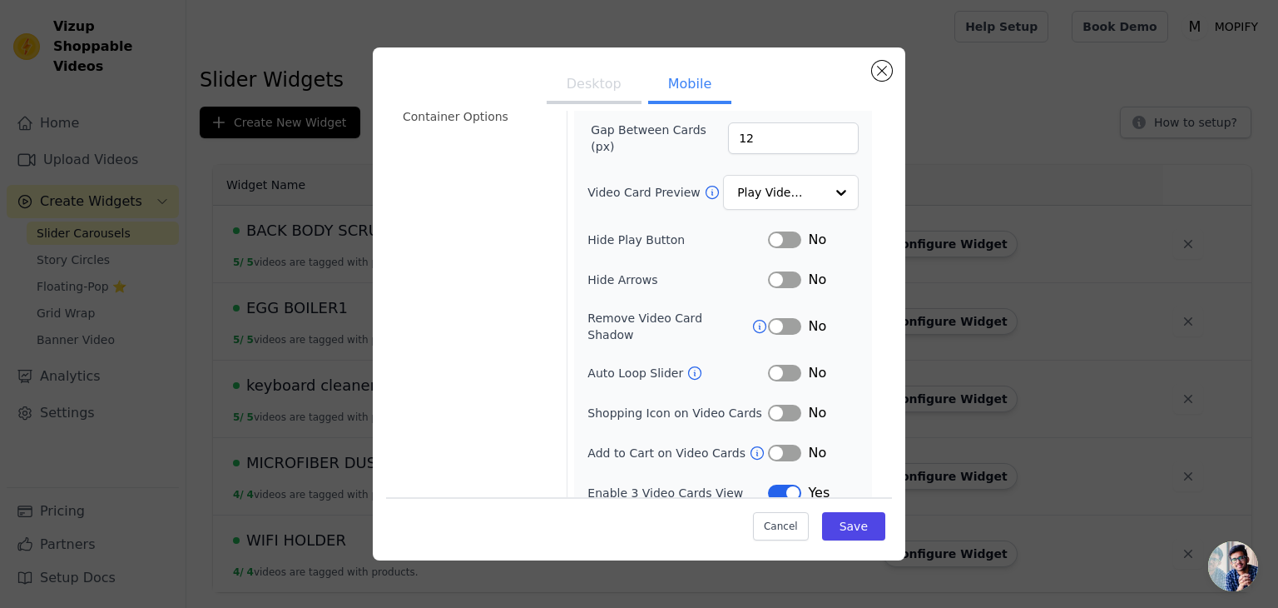
scroll to position [203, 0]
click at [768, 270] on button "Label" at bounding box center [784, 278] width 33 height 17
click at [774, 270] on button "Label" at bounding box center [784, 278] width 33 height 17
click at [608, 84] on button "Desktop" at bounding box center [594, 85] width 95 height 37
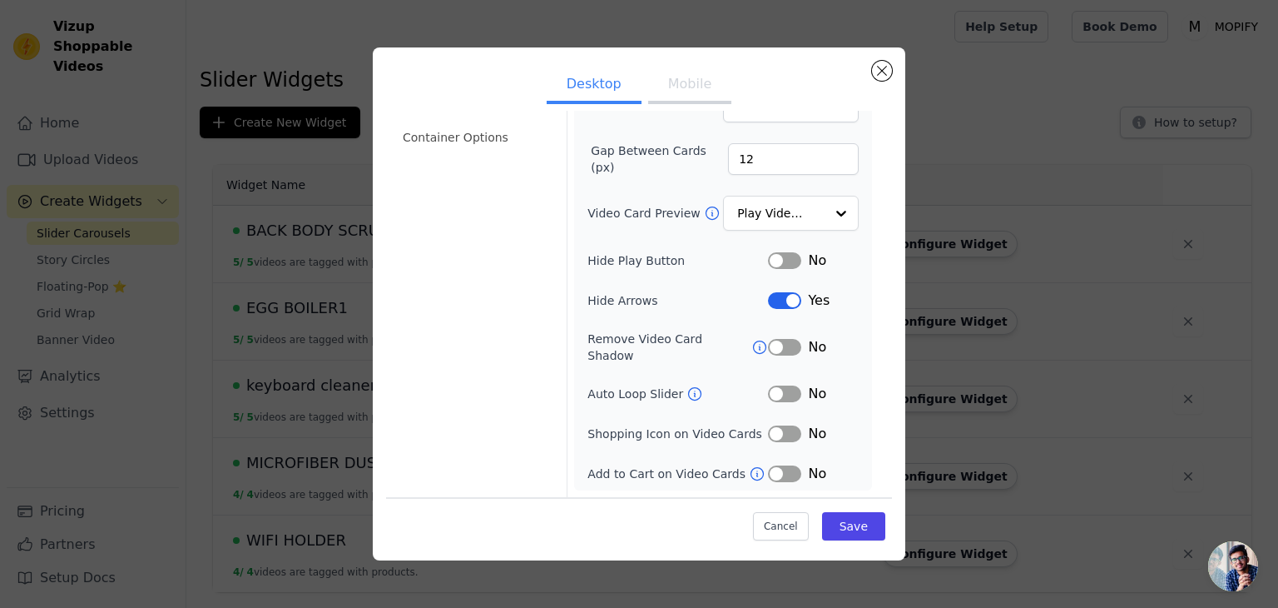
scroll to position [163, 0]
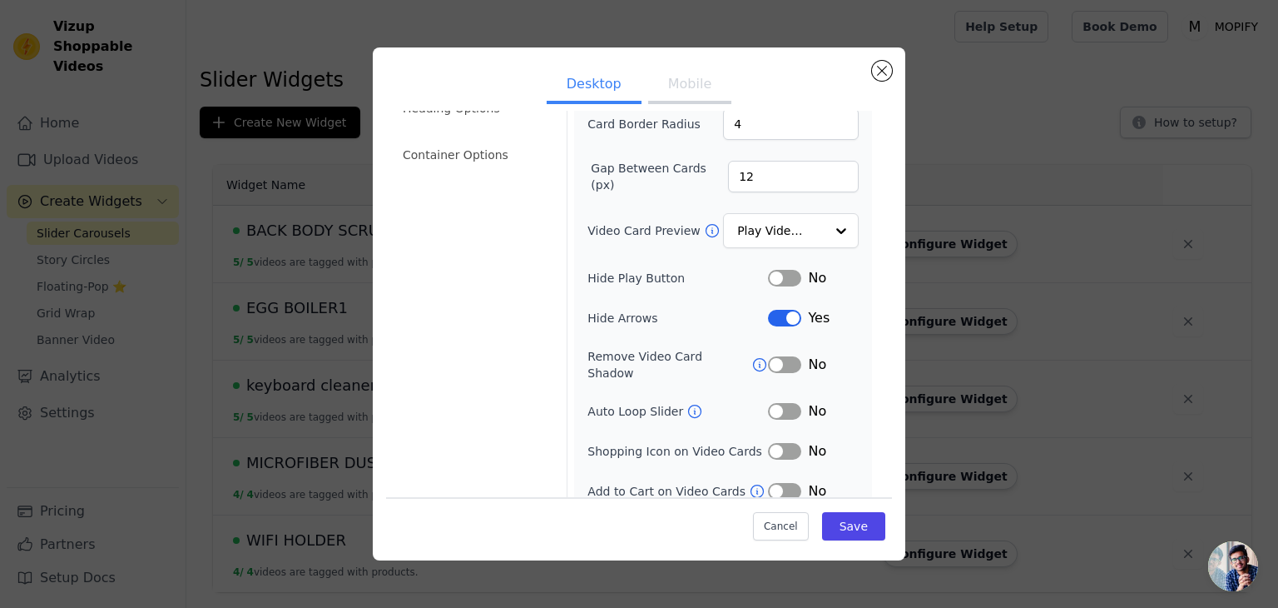
click at [769, 311] on button "Label" at bounding box center [784, 318] width 33 height 17
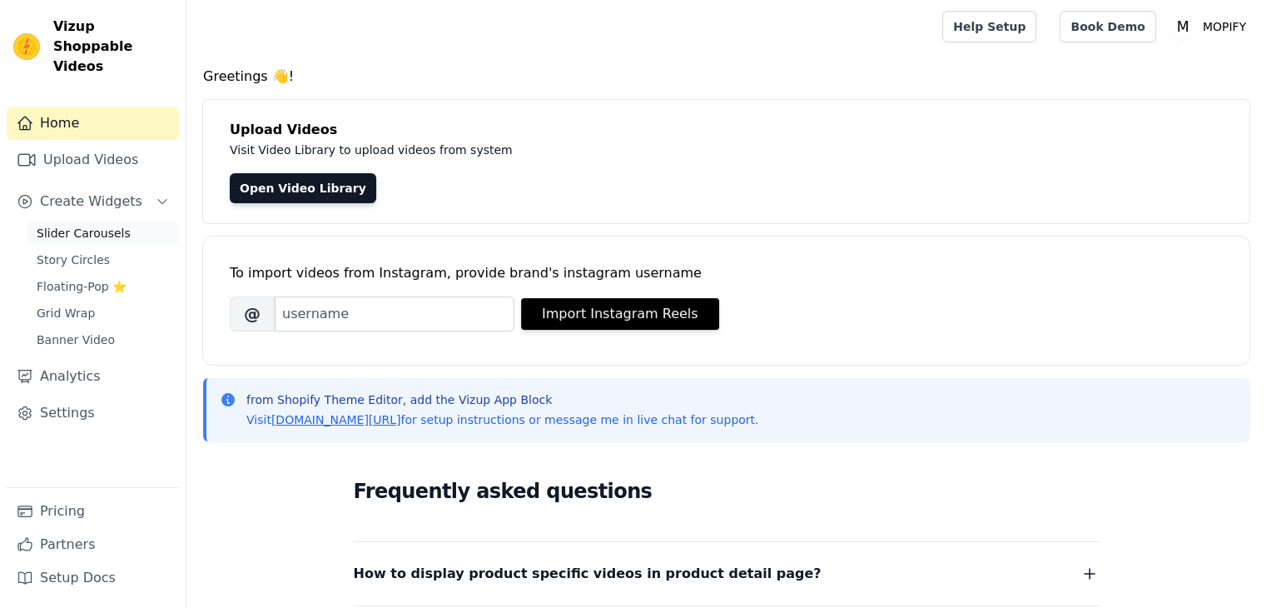
click at [75, 225] on span "Slider Carousels" at bounding box center [84, 233] width 94 height 17
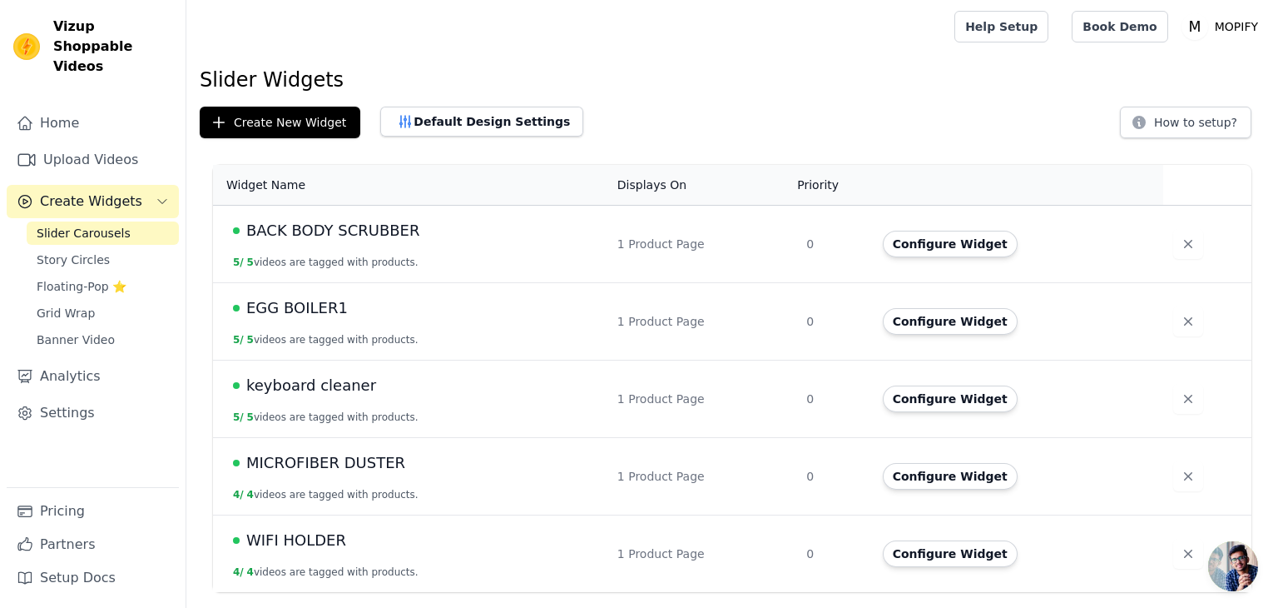
click at [273, 311] on span "EGG BOILER1" at bounding box center [297, 307] width 102 height 23
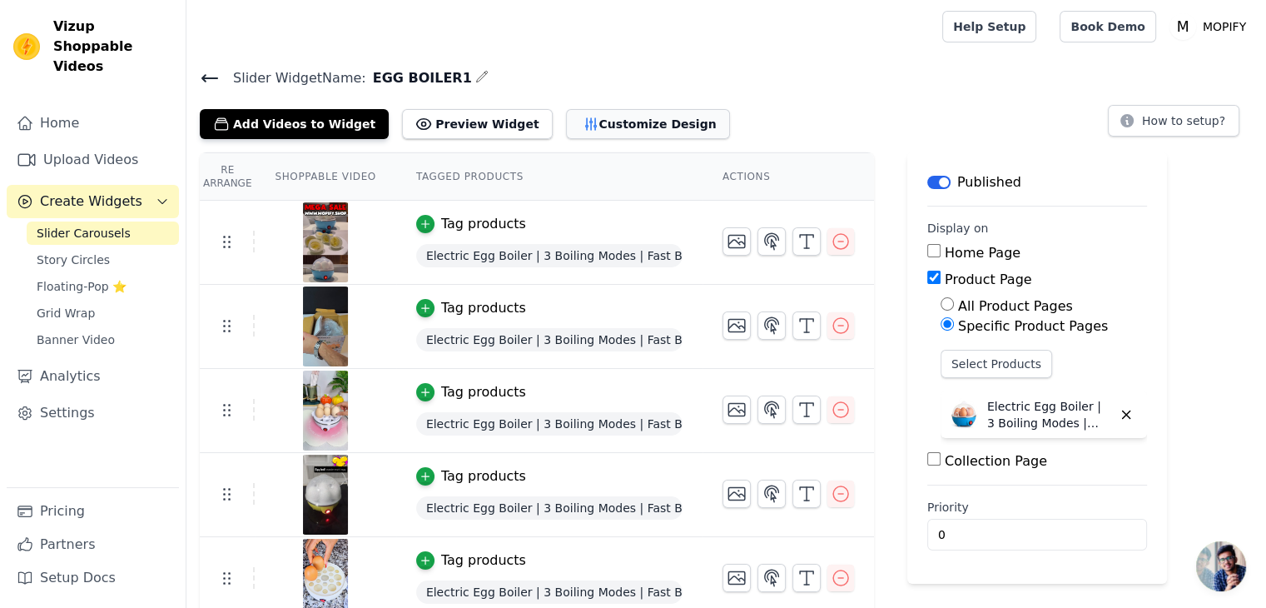
click at [590, 124] on button "Customize Design" at bounding box center [648, 124] width 164 height 30
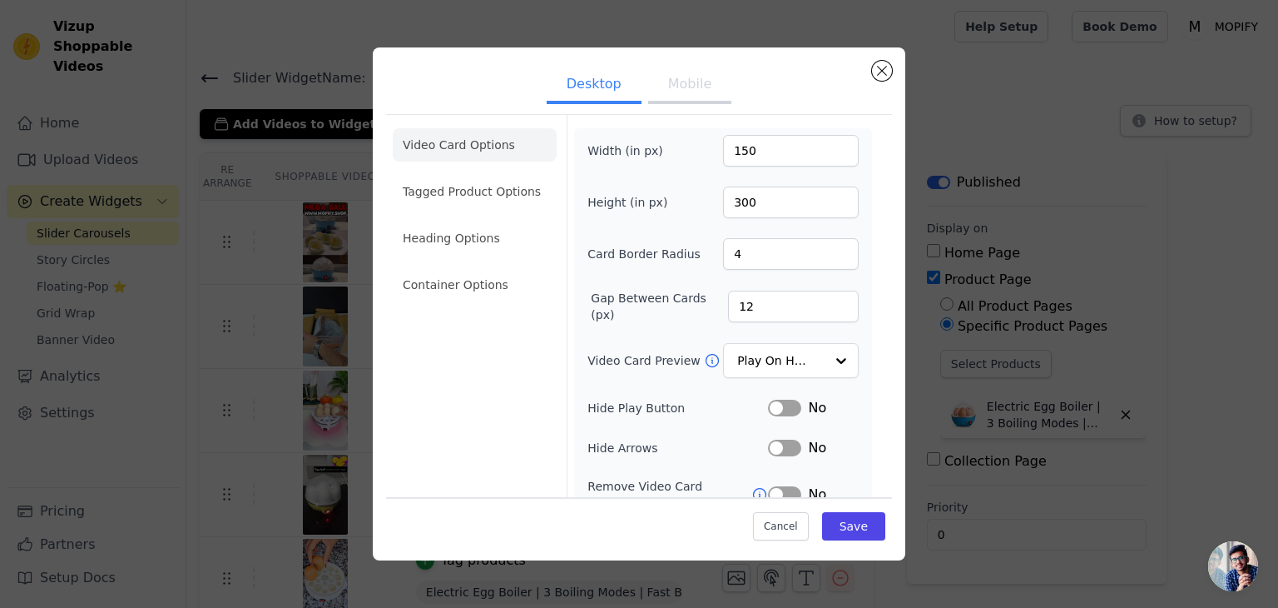
click at [672, 88] on button "Mobile" at bounding box center [689, 85] width 83 height 37
click at [596, 84] on button "Desktop" at bounding box center [594, 85] width 95 height 37
click at [876, 72] on button "Close modal" at bounding box center [882, 71] width 20 height 20
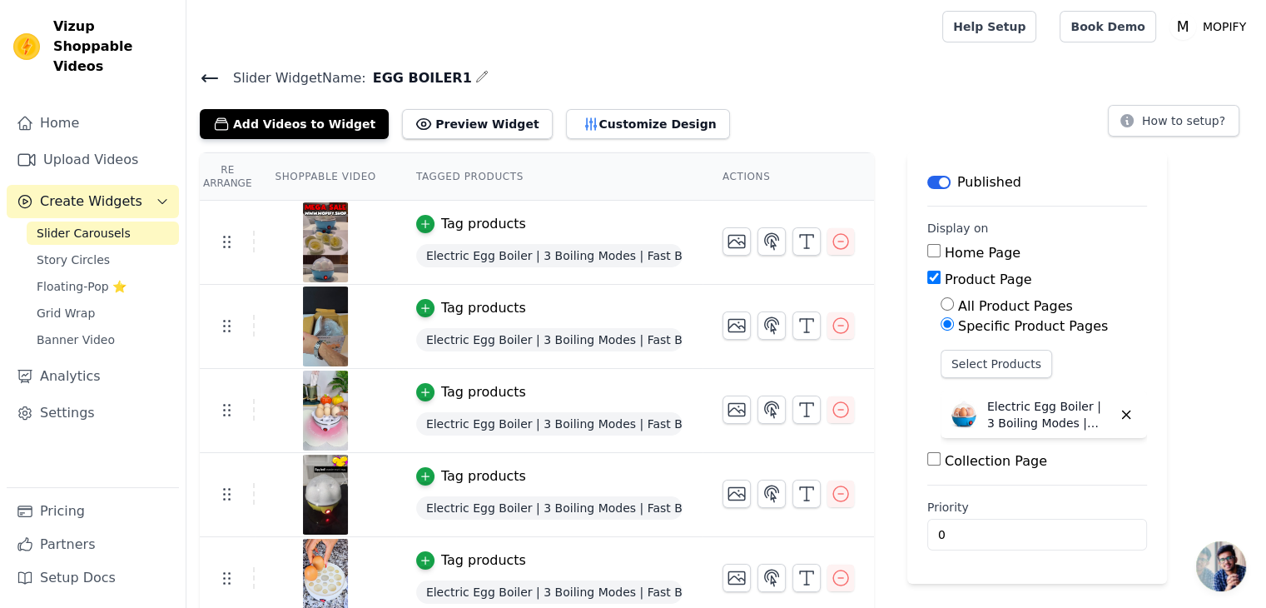
click at [202, 74] on icon at bounding box center [210, 78] width 20 height 20
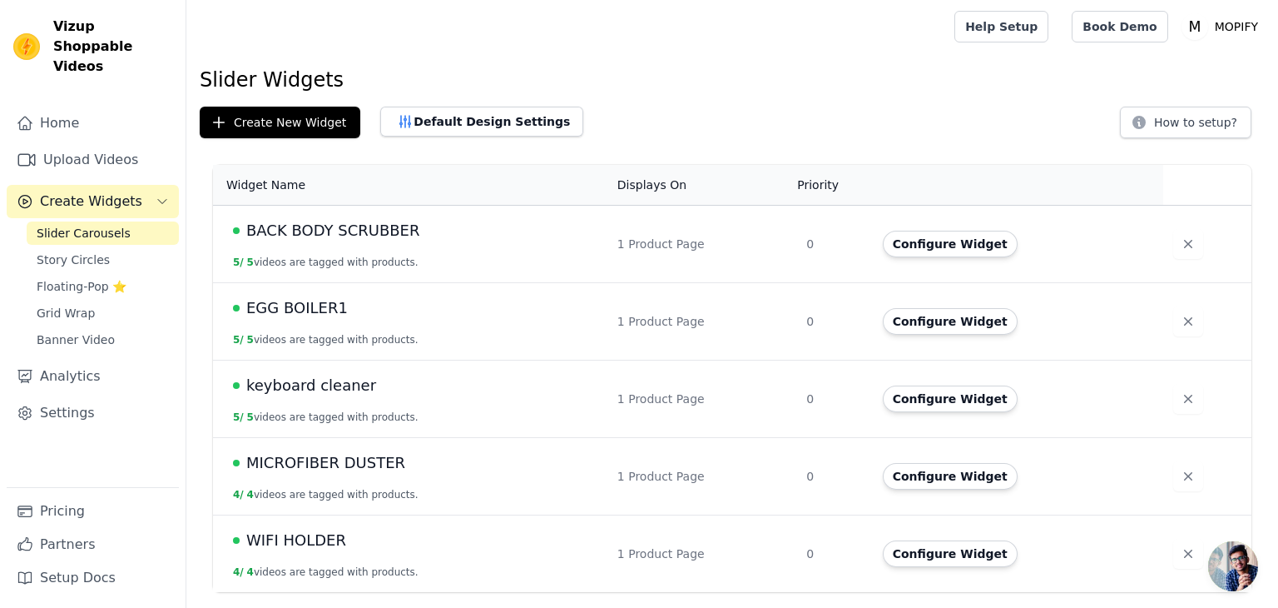
click at [346, 401] on td "keyboard cleaner 5 / 5 videos are tagged with products." at bounding box center [410, 398] width 394 height 77
click at [326, 380] on span "keyboard cleaner" at bounding box center [311, 385] width 130 height 23
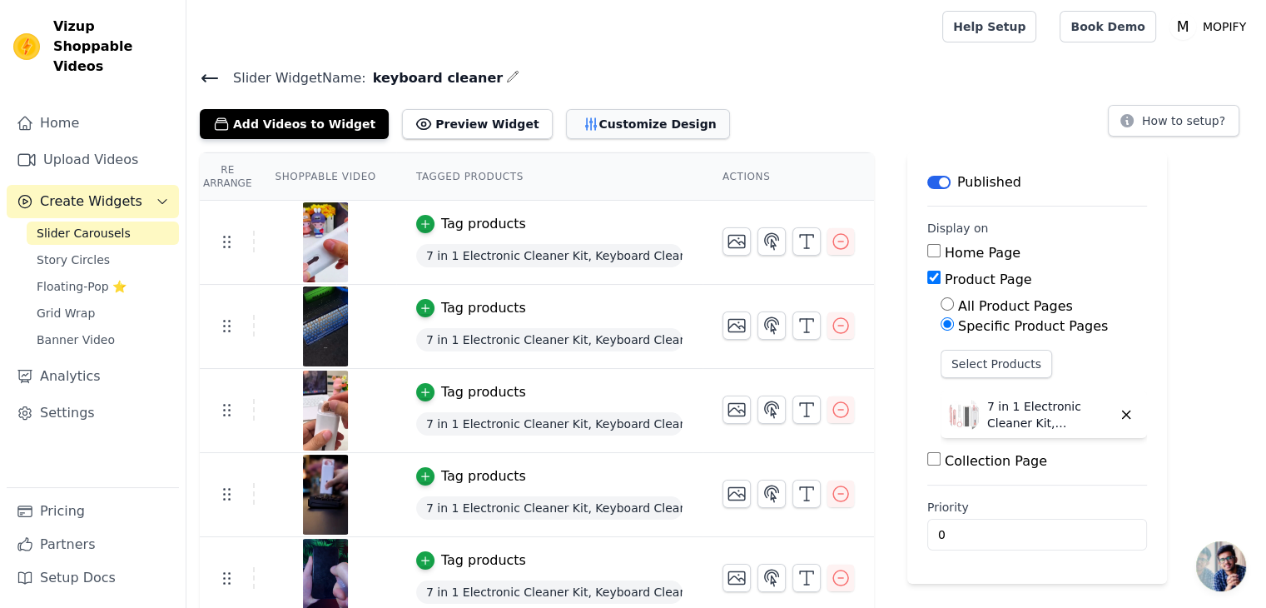
click at [566, 134] on button "Customize Design" at bounding box center [648, 124] width 164 height 30
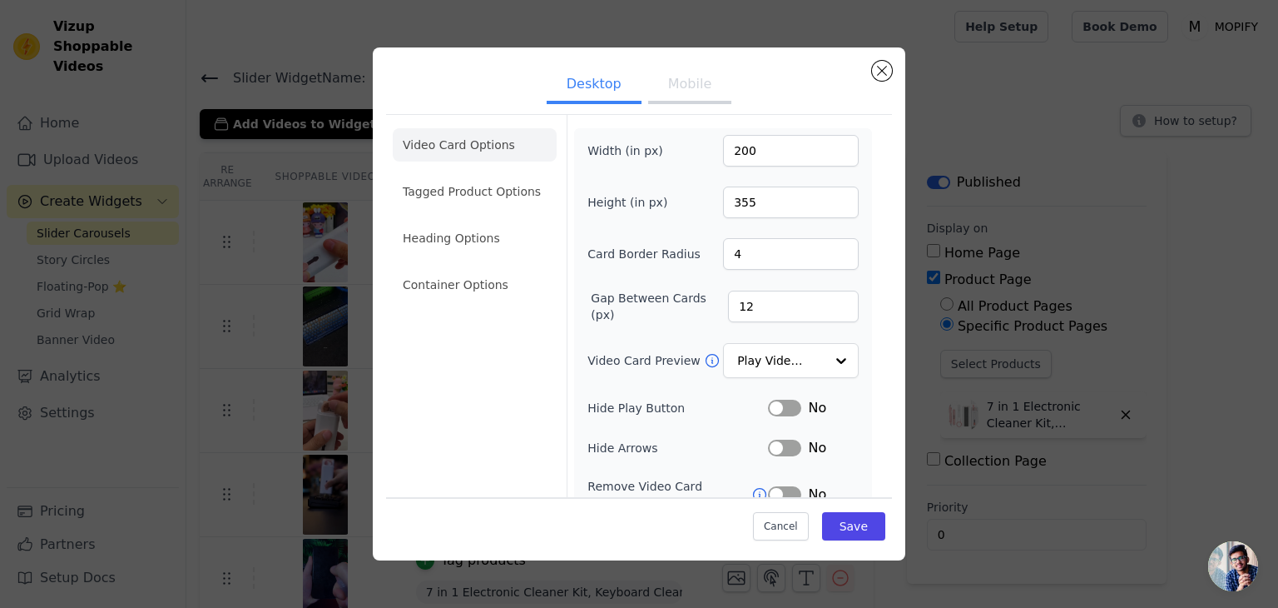
click at [690, 82] on button "Mobile" at bounding box center [689, 85] width 83 height 37
click at [701, 149] on div "Width (in px) 100" at bounding box center [723, 151] width 271 height 32
drag, startPoint x: 731, startPoint y: 204, endPoint x: 697, endPoint y: 203, distance: 33.3
click at [697, 203] on div "Height (in px) 304" at bounding box center [723, 202] width 271 height 32
